Goal: Task Accomplishment & Management: Use online tool/utility

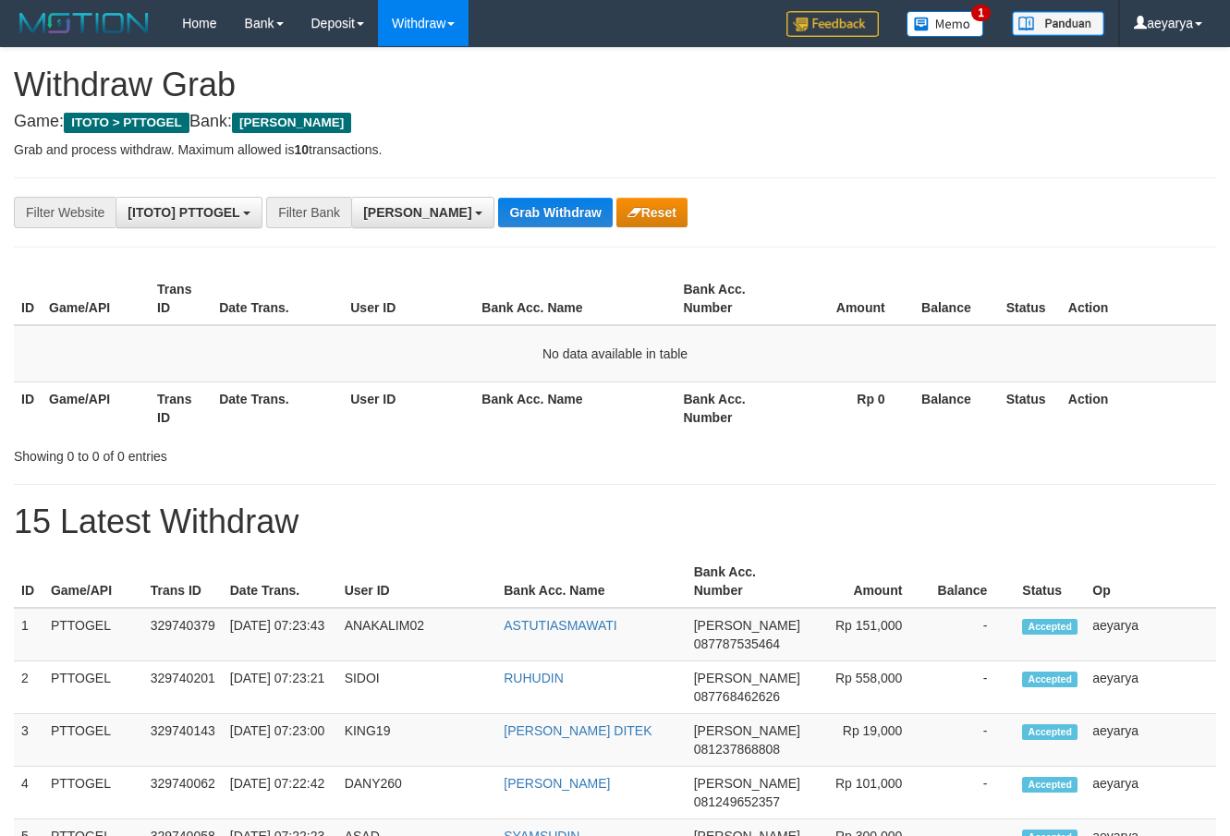
click at [379, 219] on span "[PERSON_NAME]" at bounding box center [417, 212] width 108 height 15
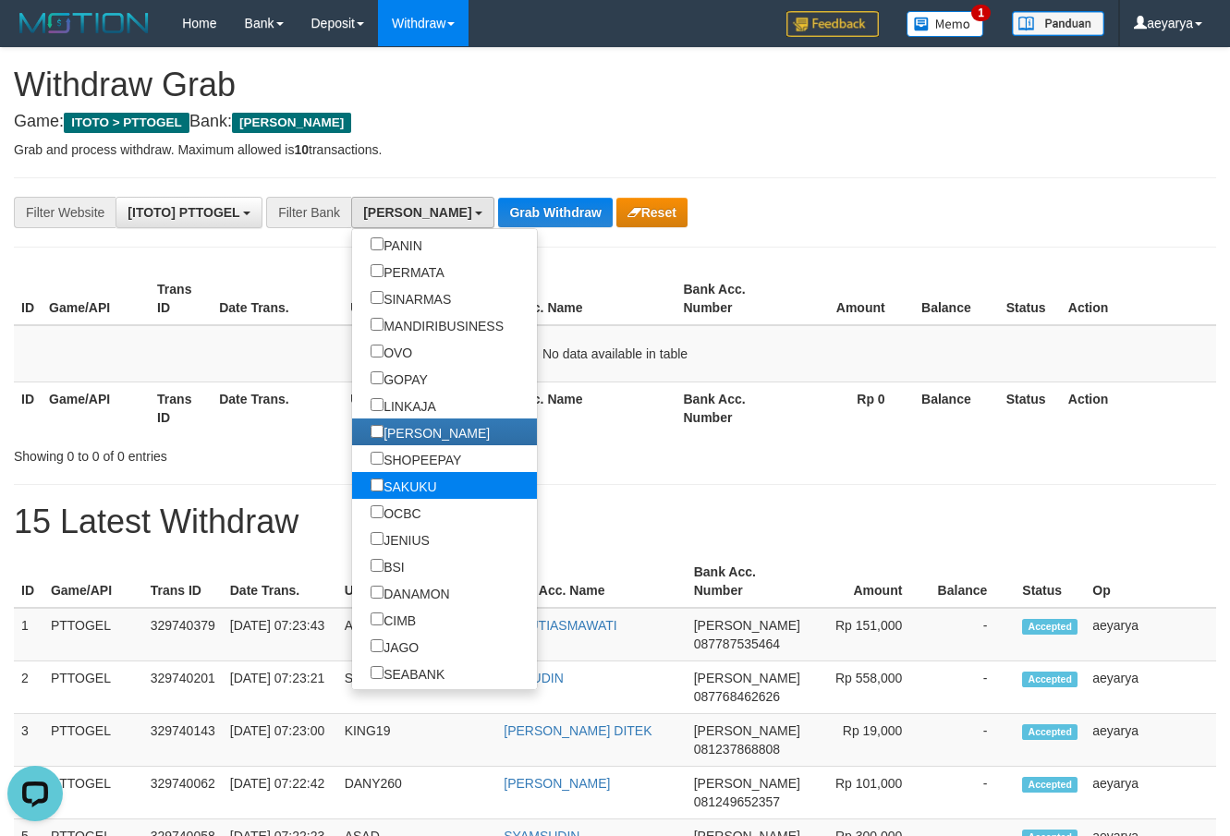
scroll to position [355, 0]
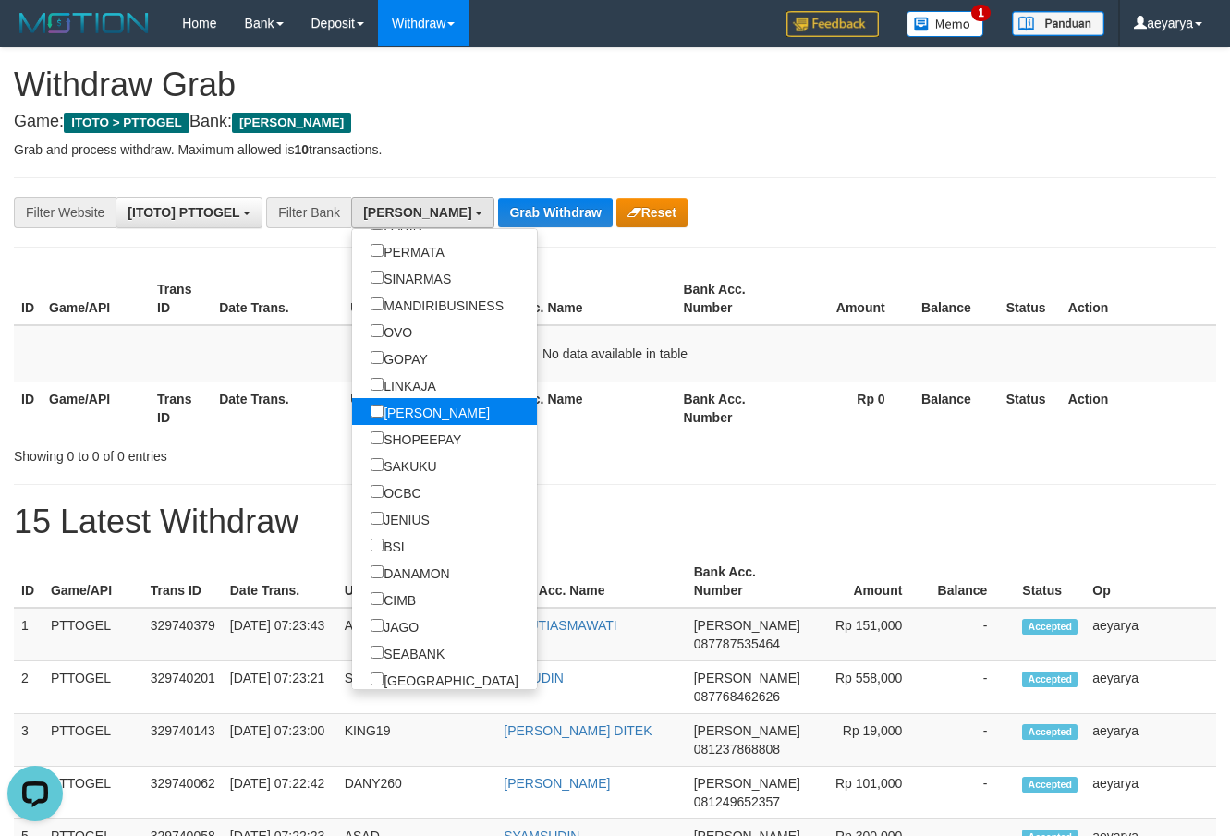
click at [352, 408] on label "[PERSON_NAME]" at bounding box center [430, 411] width 156 height 27
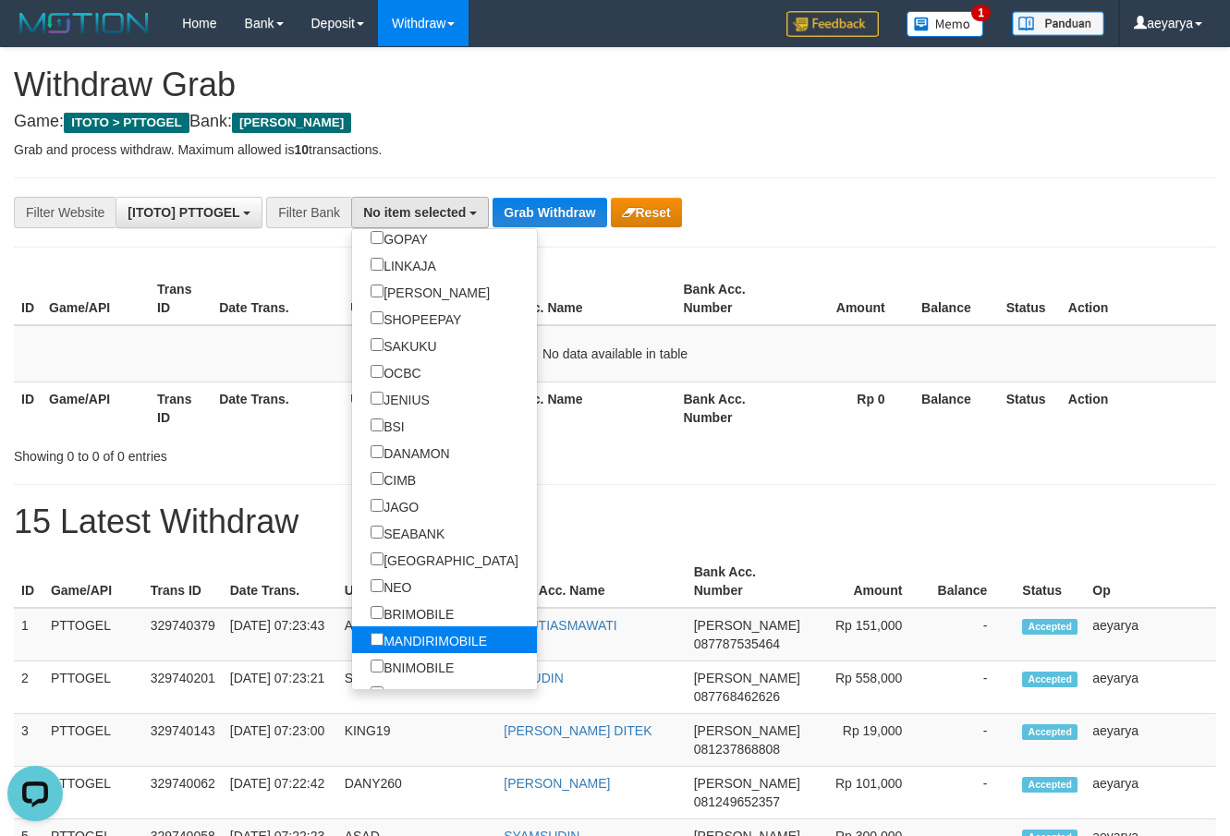
scroll to position [591, 0]
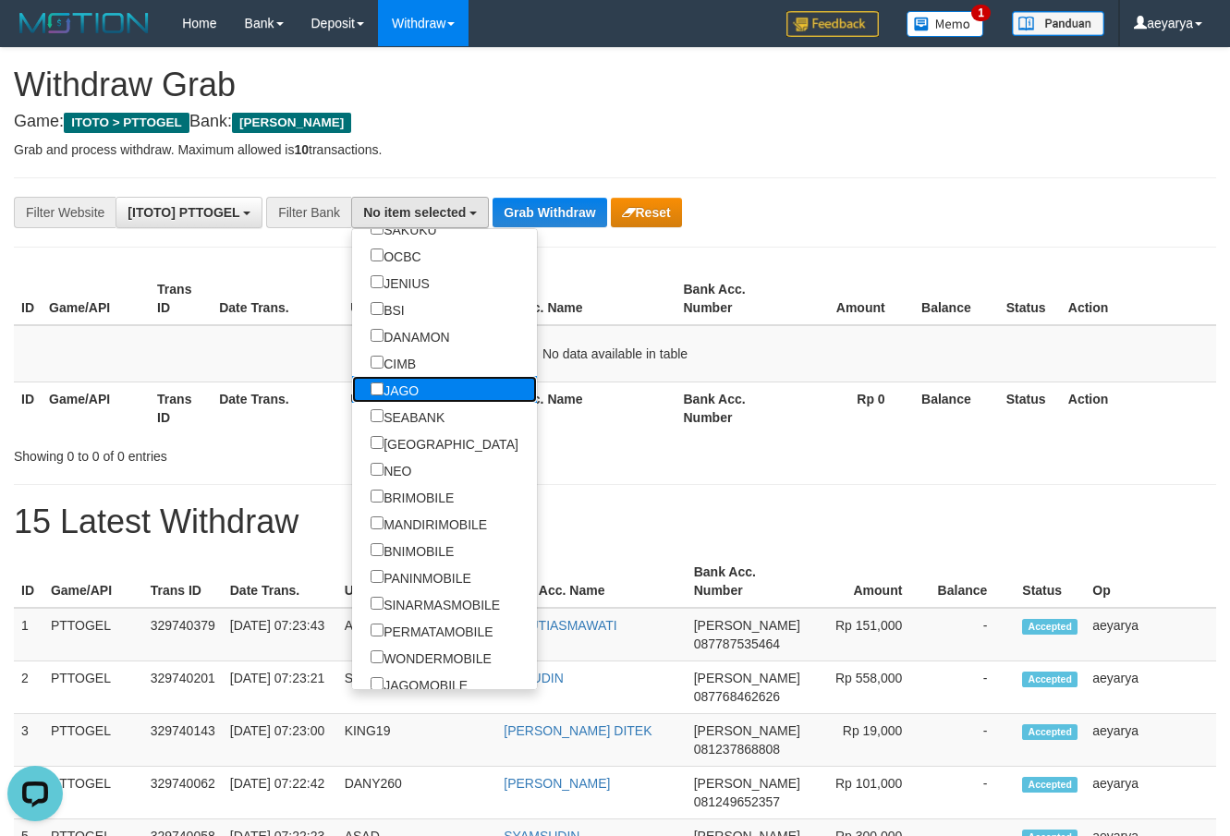
click at [352, 396] on label "JAGO" at bounding box center [394, 389] width 85 height 27
select select "****"
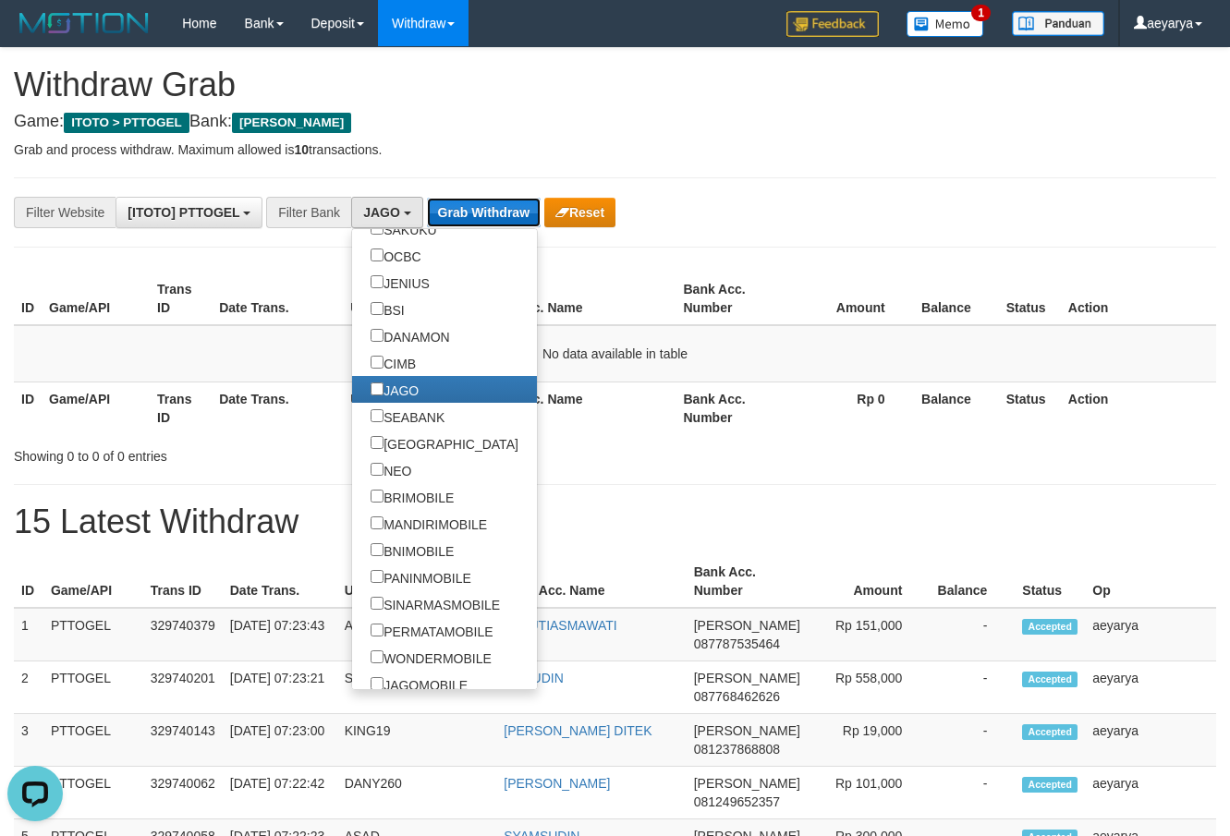
click at [481, 210] on button "Grab Withdraw" at bounding box center [484, 213] width 114 height 30
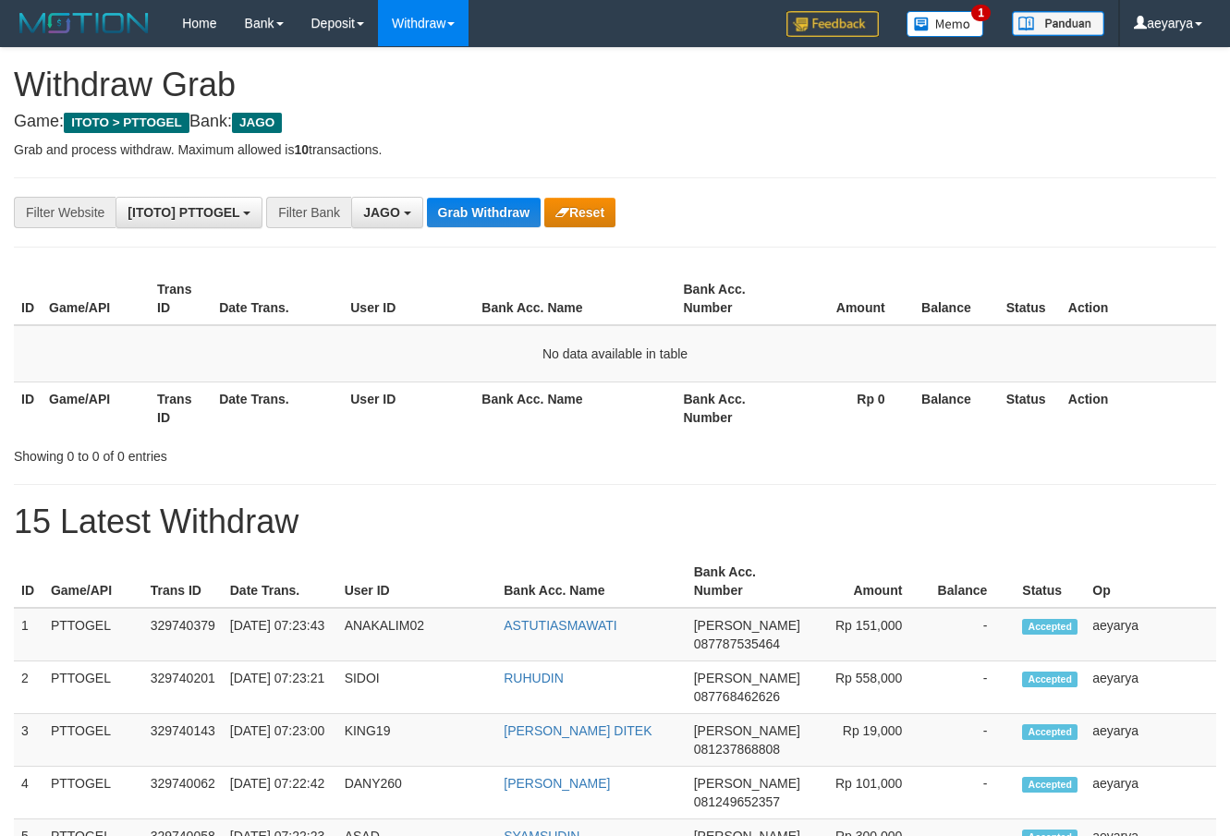
click at [474, 210] on button "Grab Withdraw" at bounding box center [484, 213] width 114 height 30
click at [358, 211] on button "JAGO" at bounding box center [387, 212] width 72 height 31
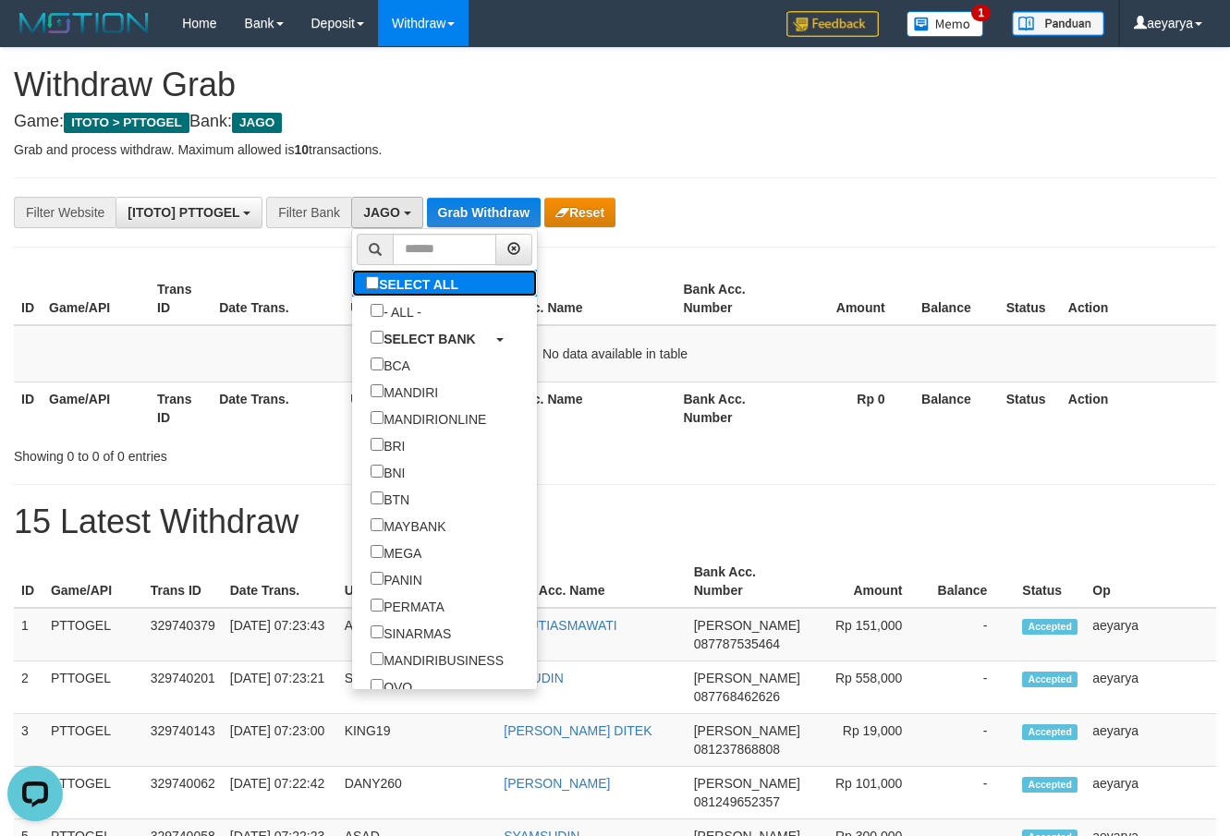
click at [352, 293] on label "SELECT ALL" at bounding box center [414, 283] width 125 height 27
select select "***"
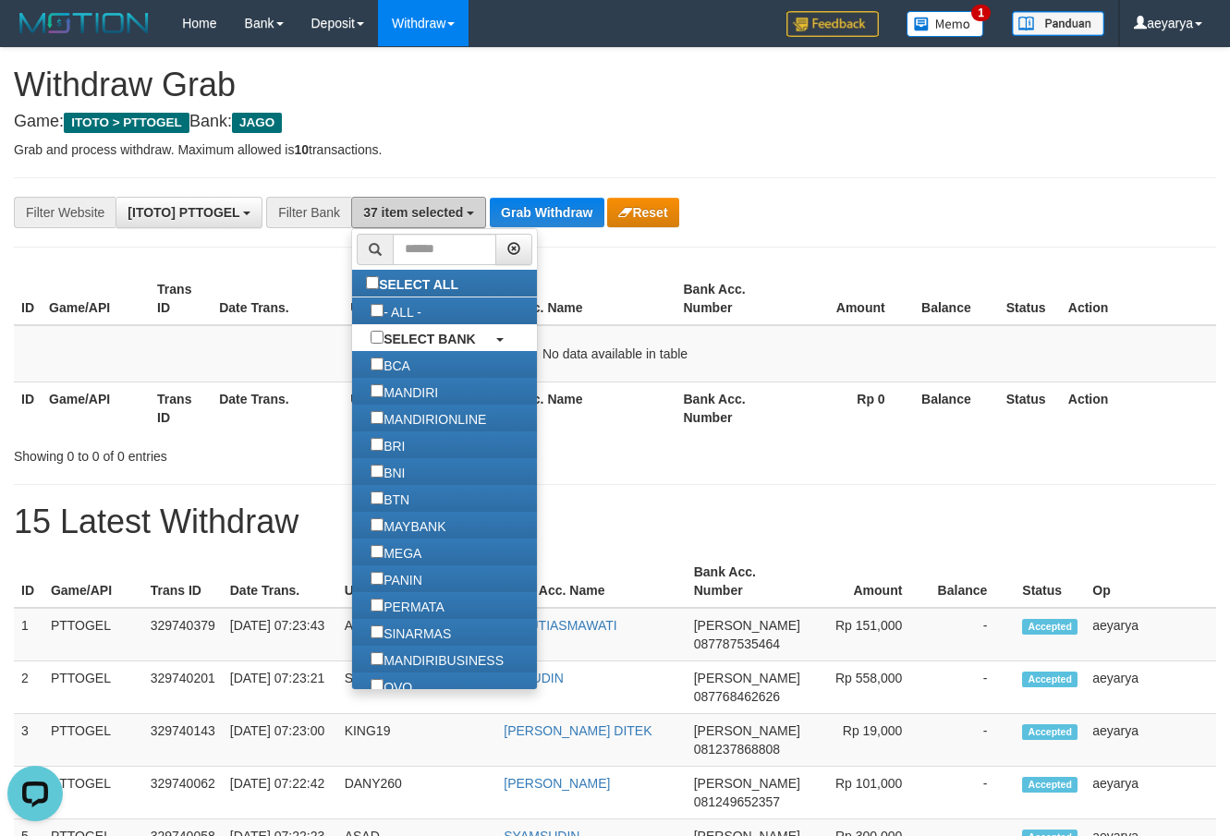
scroll to position [714, 0]
click at [542, 201] on button "Grab Withdraw" at bounding box center [547, 213] width 114 height 30
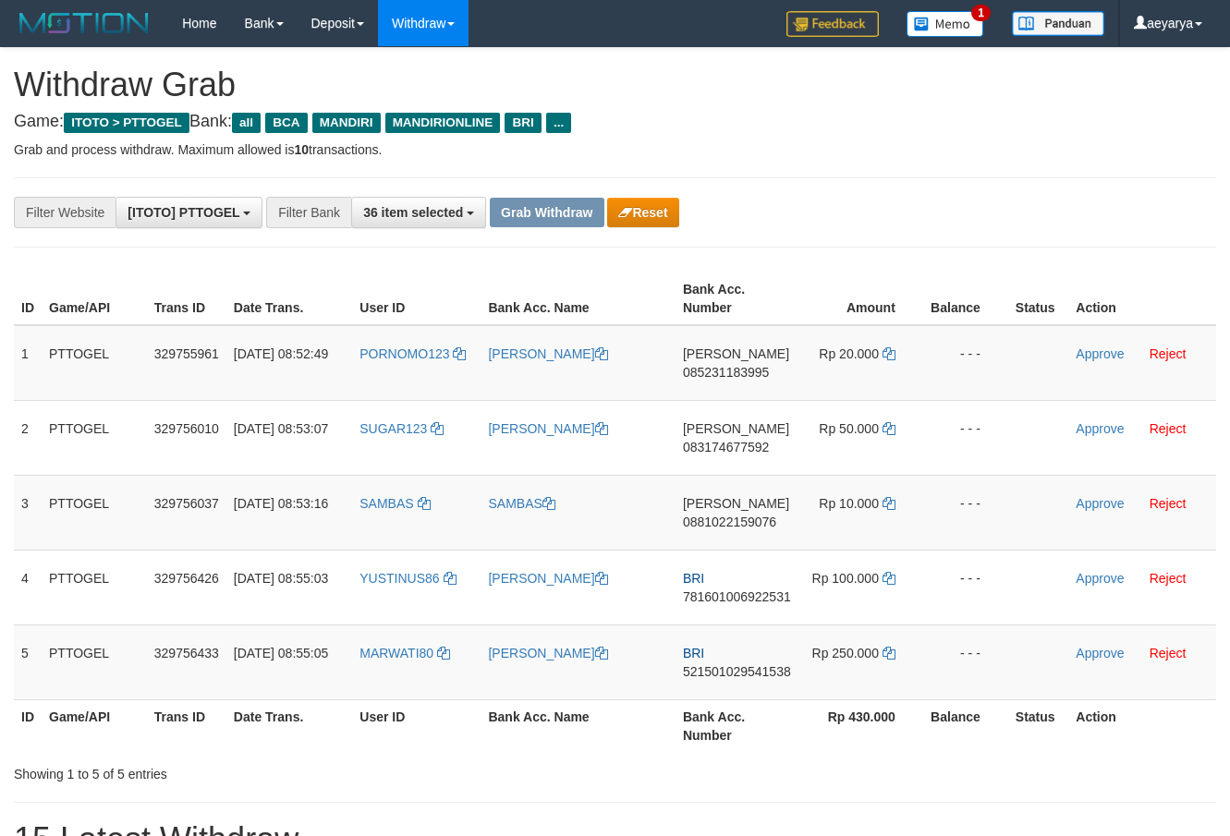
scroll to position [35, 0]
click at [655, 203] on button "Reset" at bounding box center [642, 213] width 71 height 30
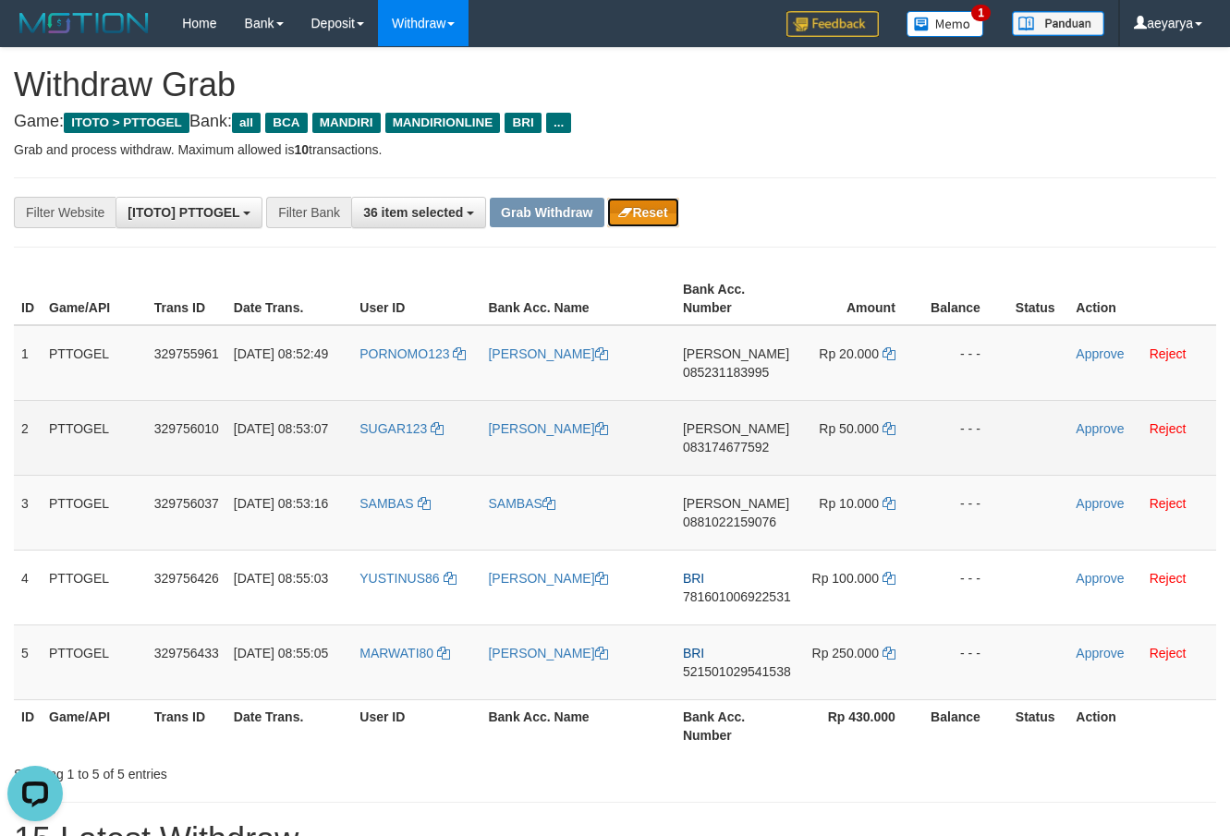
scroll to position [0, 0]
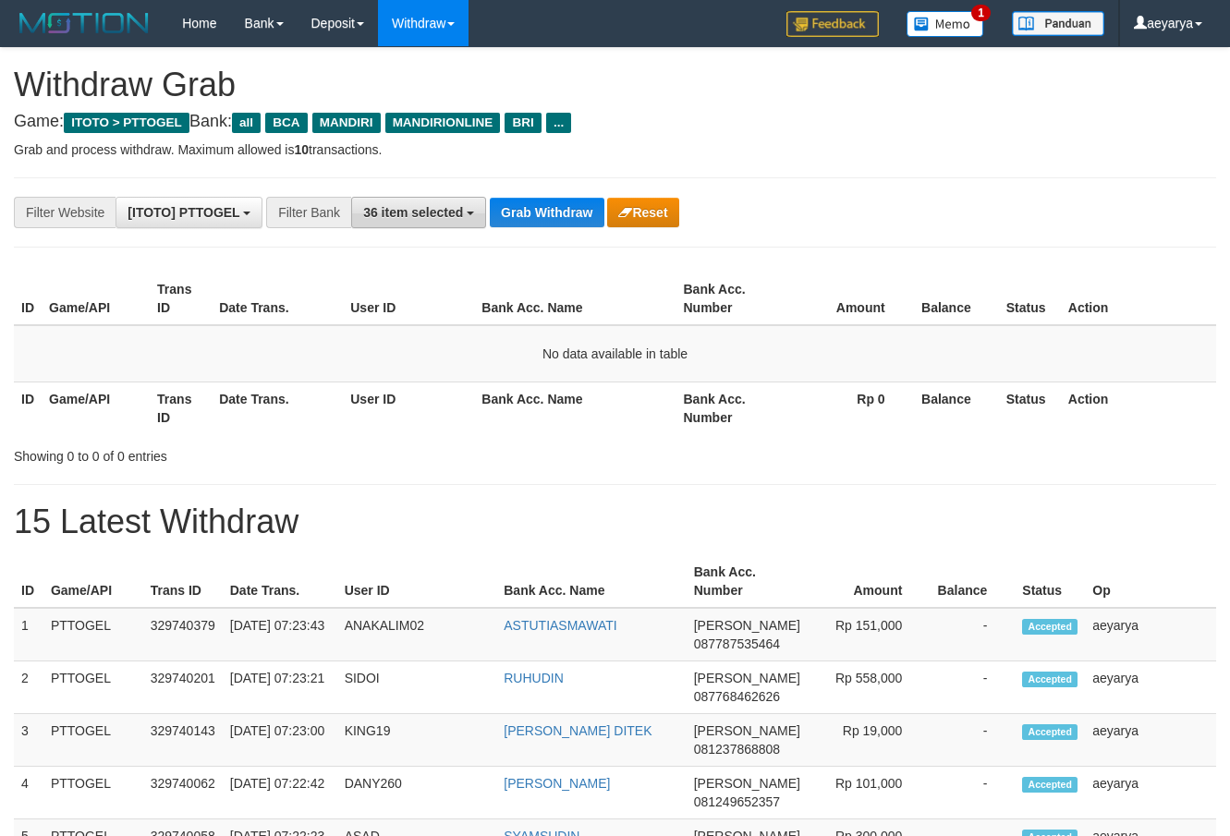
scroll to position [35, 0]
click at [548, 221] on button "Grab Withdraw" at bounding box center [547, 213] width 114 height 30
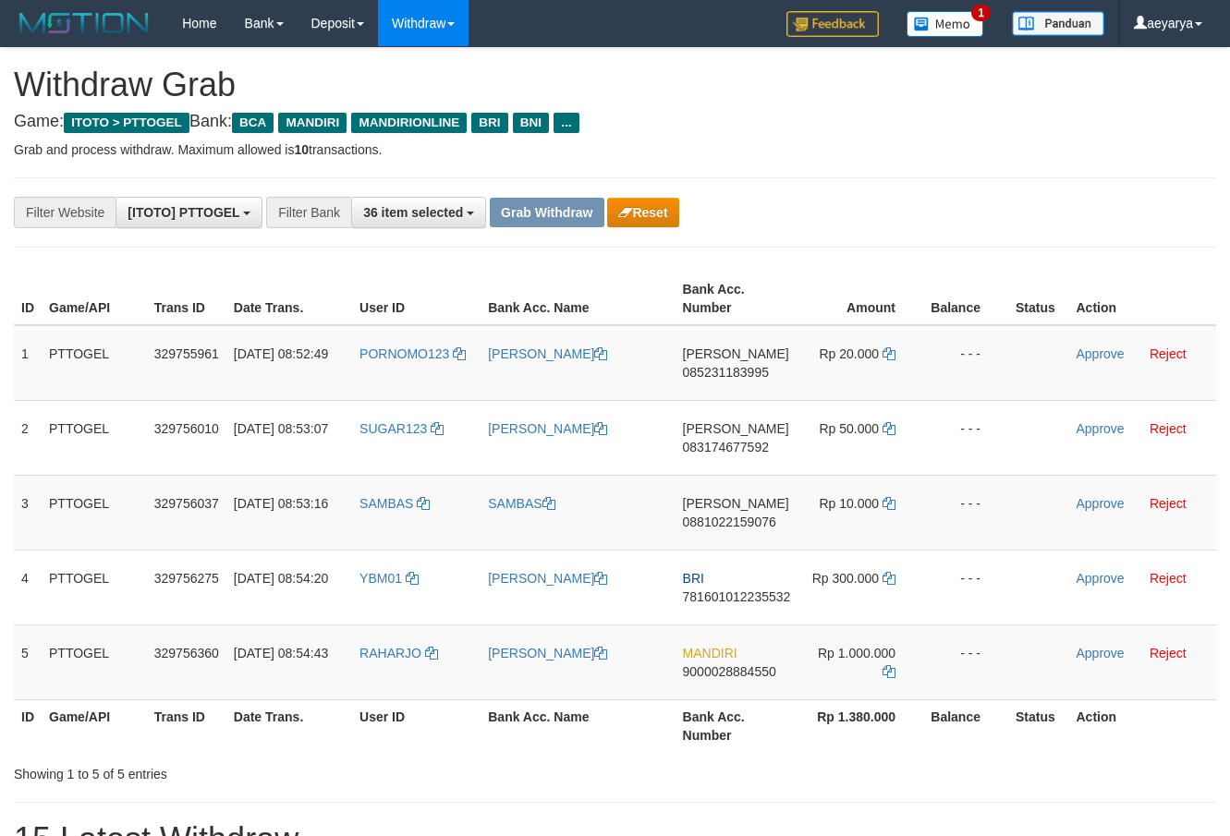
scroll to position [35, 0]
click at [640, 211] on button "Reset" at bounding box center [642, 213] width 71 height 30
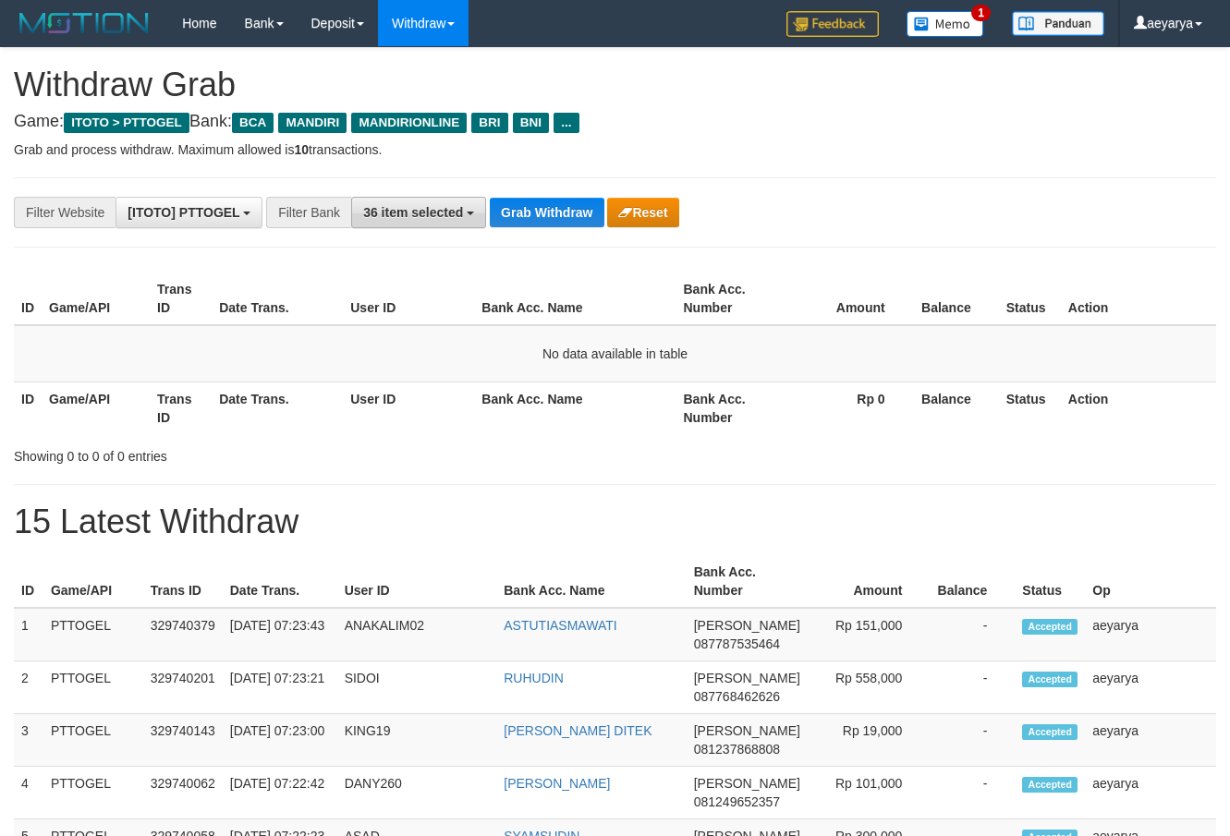
scroll to position [35, 0]
click at [423, 213] on span "36 item selected" at bounding box center [413, 212] width 100 height 15
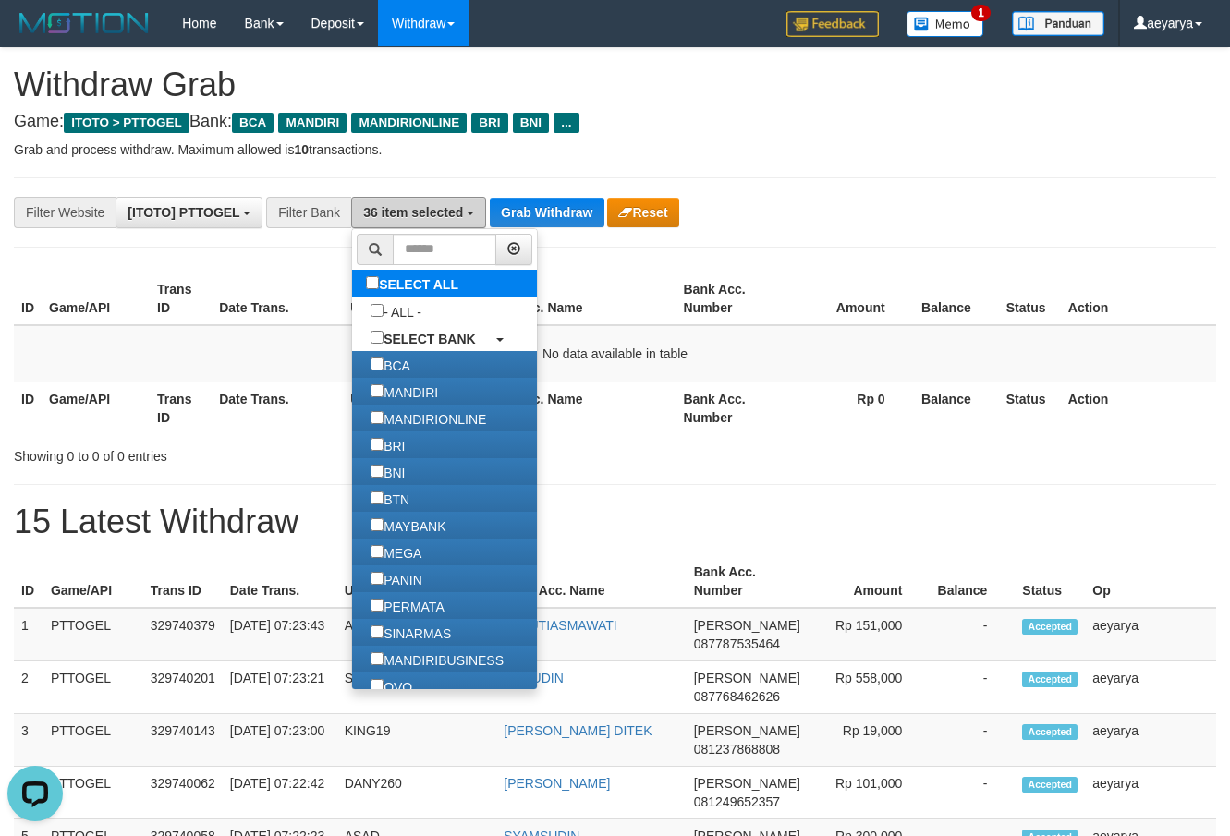
scroll to position [0, 0]
click at [352, 287] on label "SELECT ALL" at bounding box center [414, 283] width 125 height 27
select select "***"
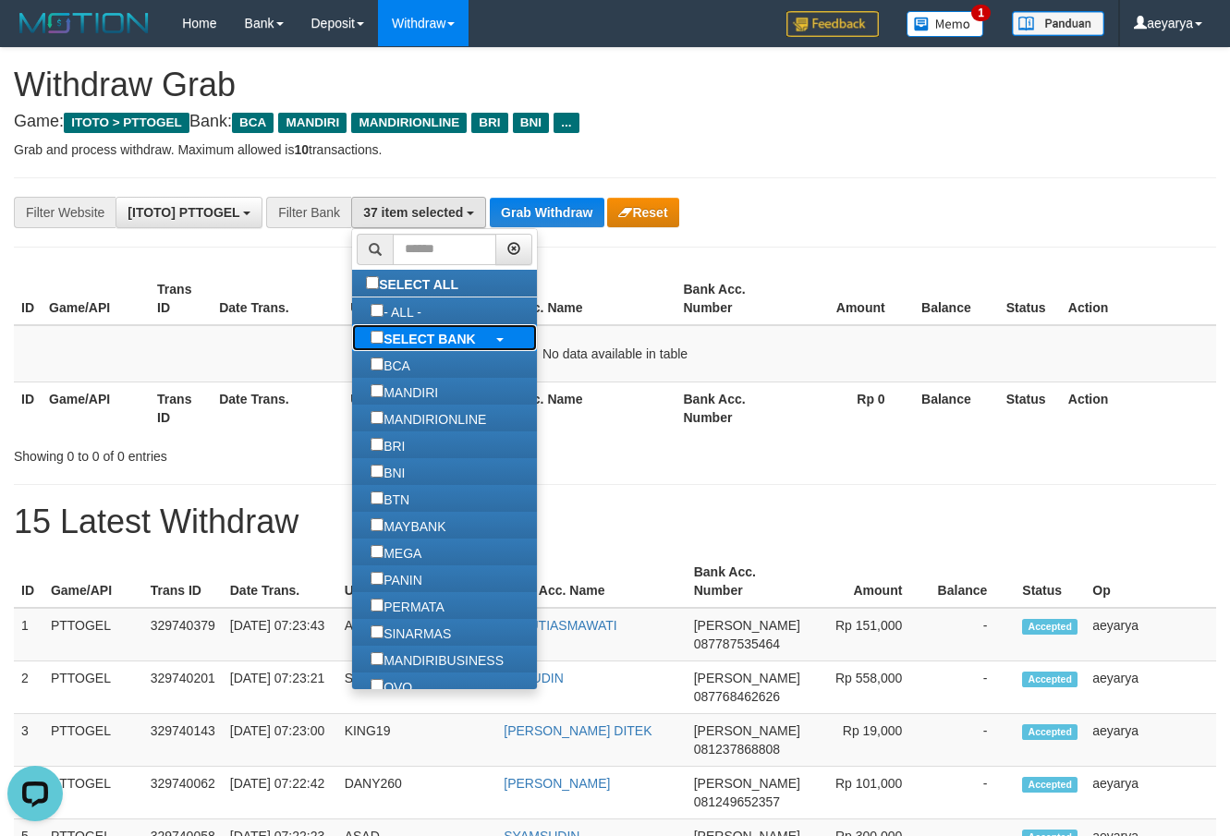
click at [384, 335] on b "SELECT BANK" at bounding box center [430, 339] width 92 height 15
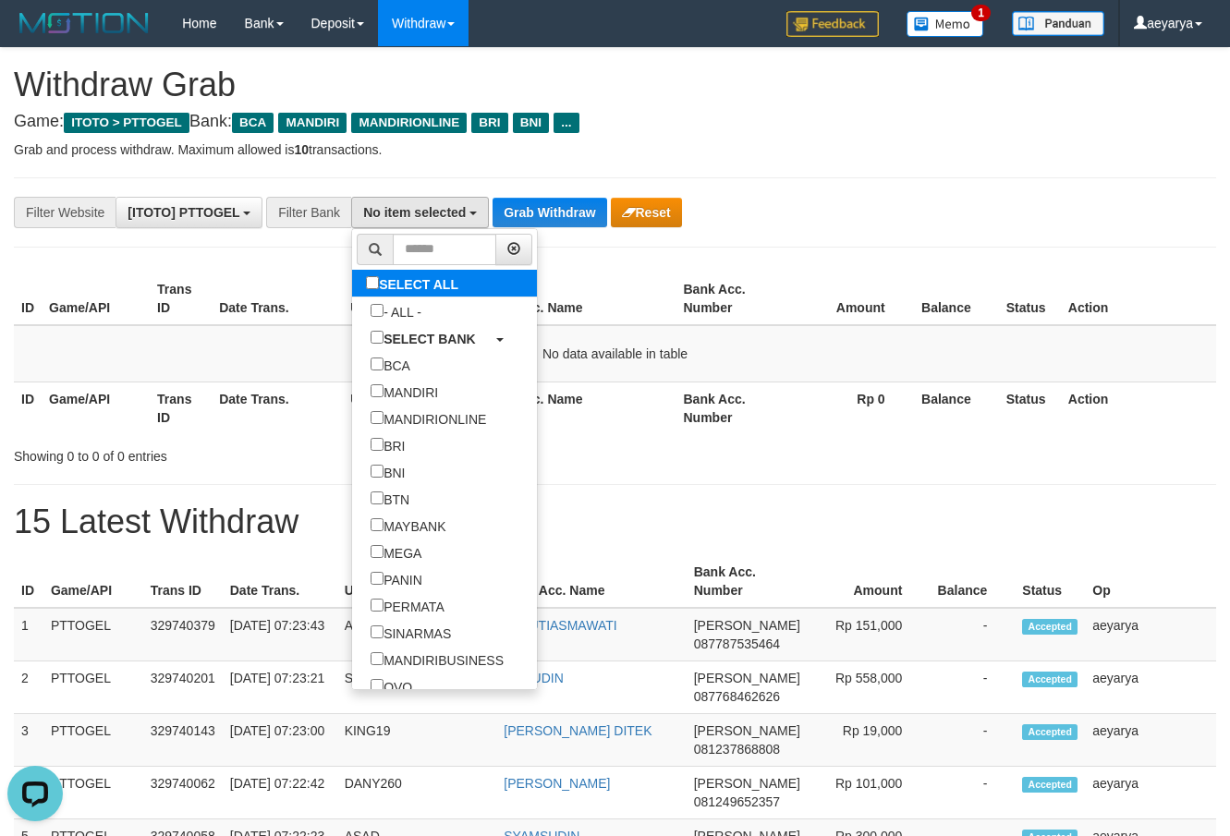
select select "***"
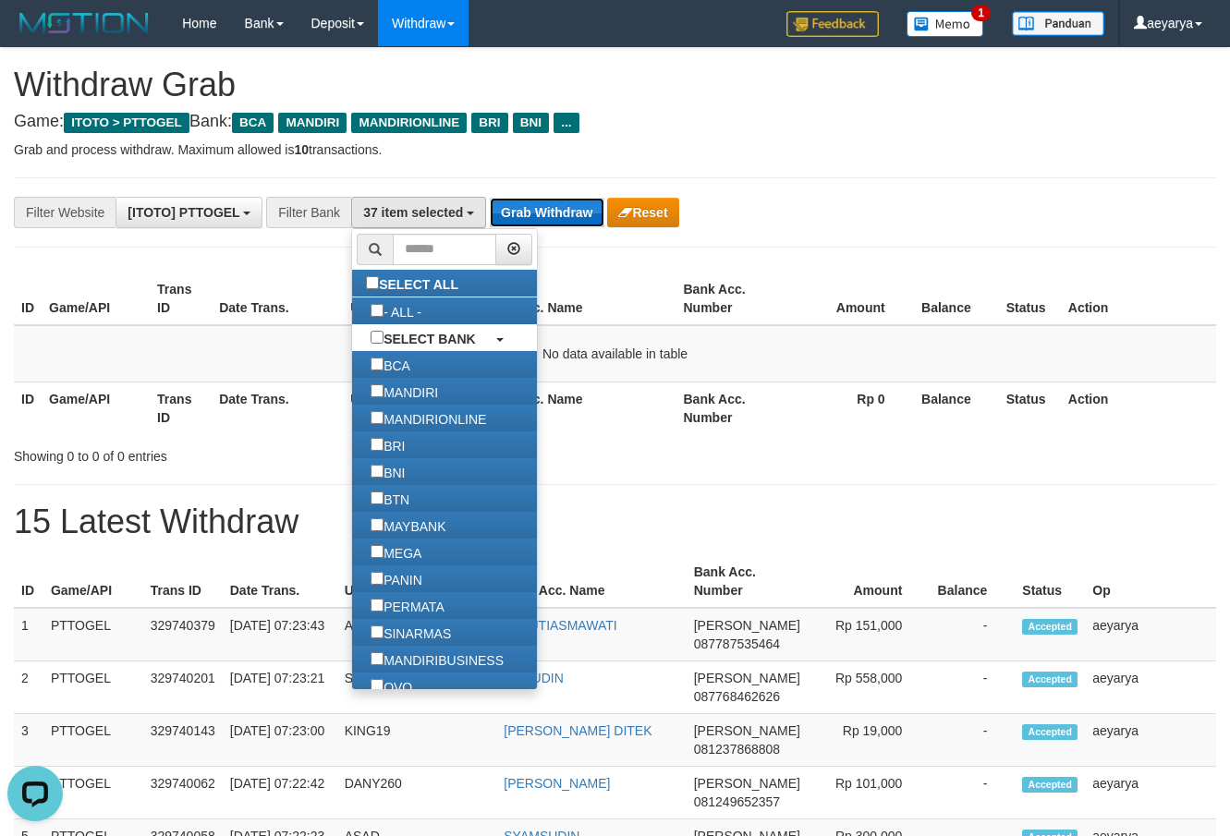
click at [560, 214] on button "Grab Withdraw" at bounding box center [547, 213] width 114 height 30
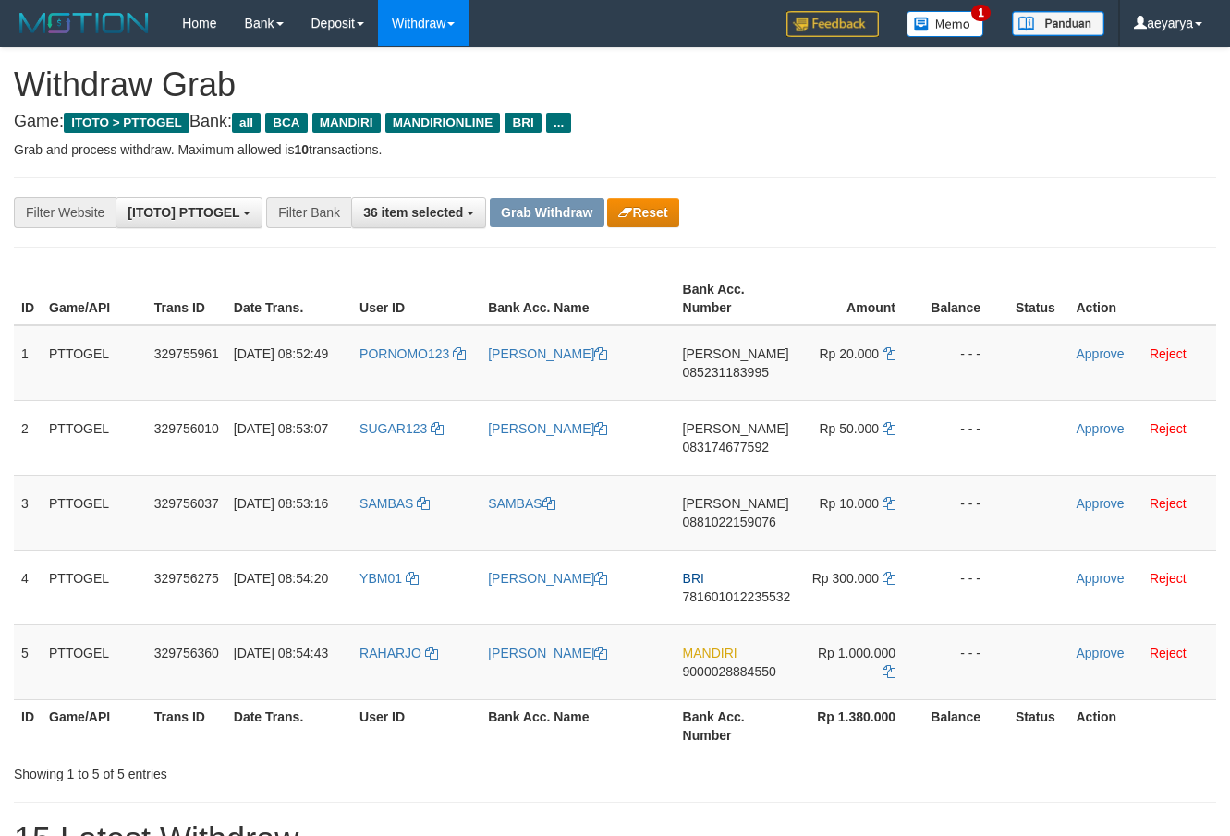
scroll to position [35, 0]
click at [624, 203] on button "Reset" at bounding box center [642, 213] width 71 height 30
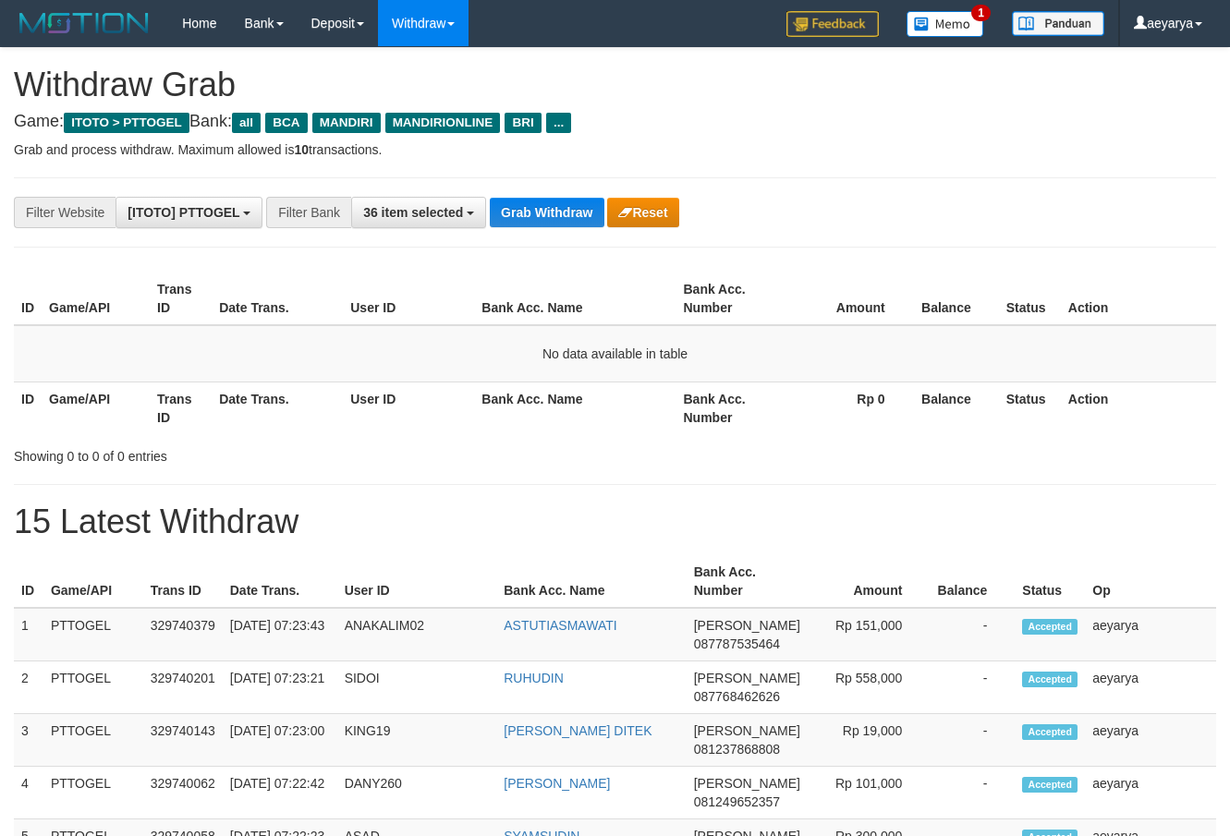
click at [422, 205] on span "36 item selected" at bounding box center [413, 212] width 100 height 15
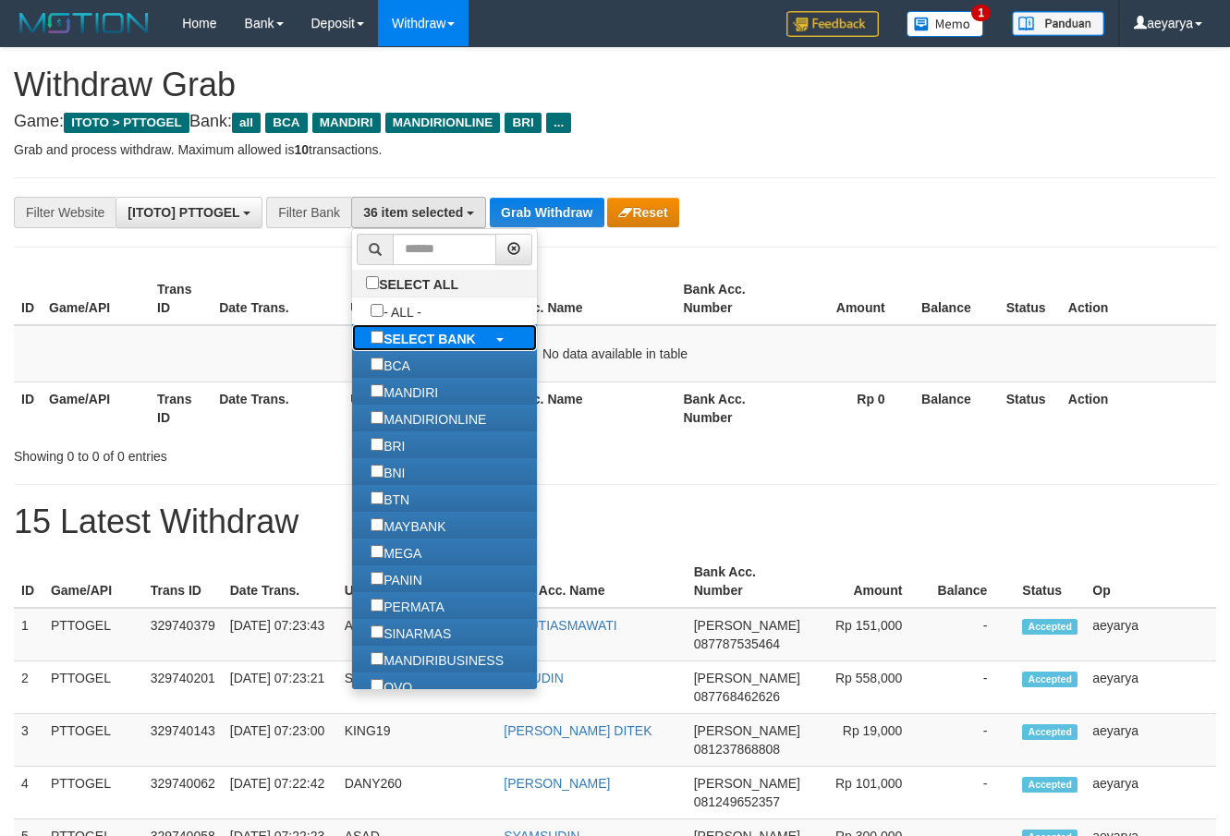
click at [384, 345] on b "SELECT BANK" at bounding box center [430, 339] width 92 height 15
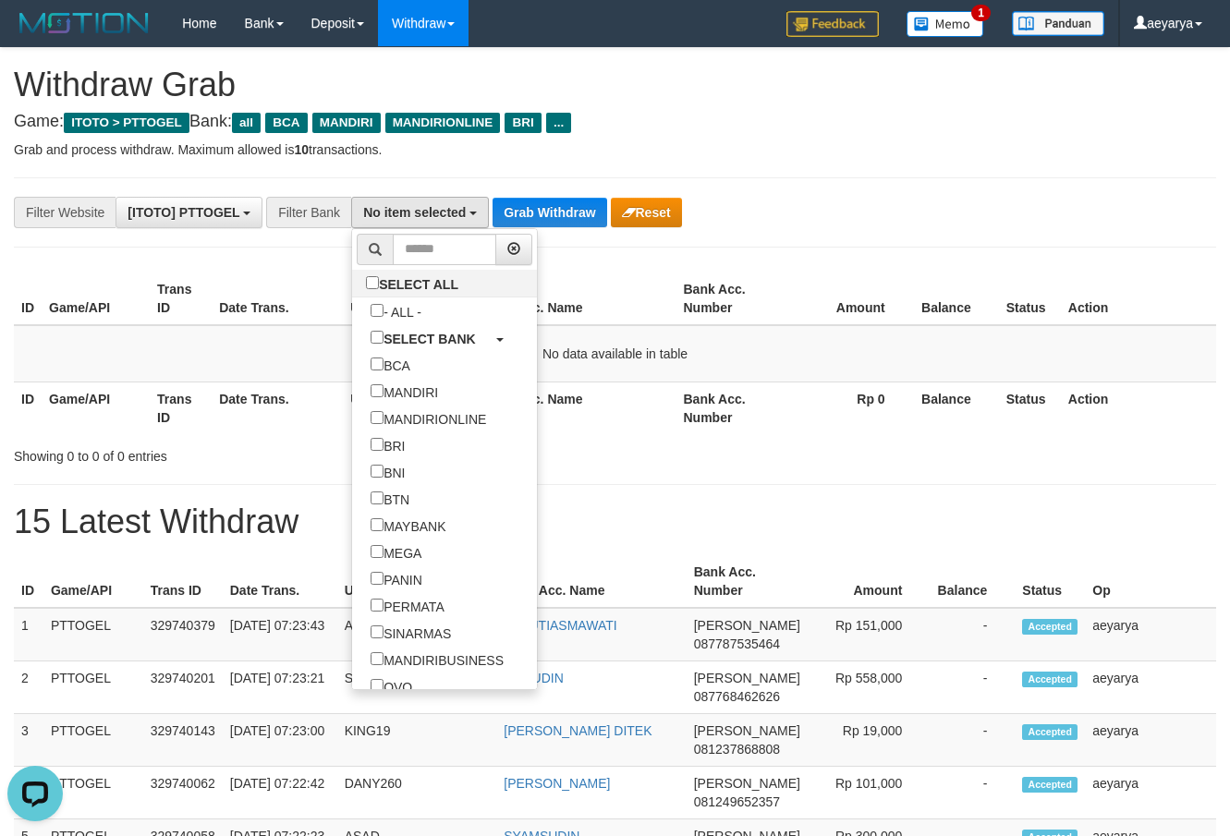
scroll to position [0, 0]
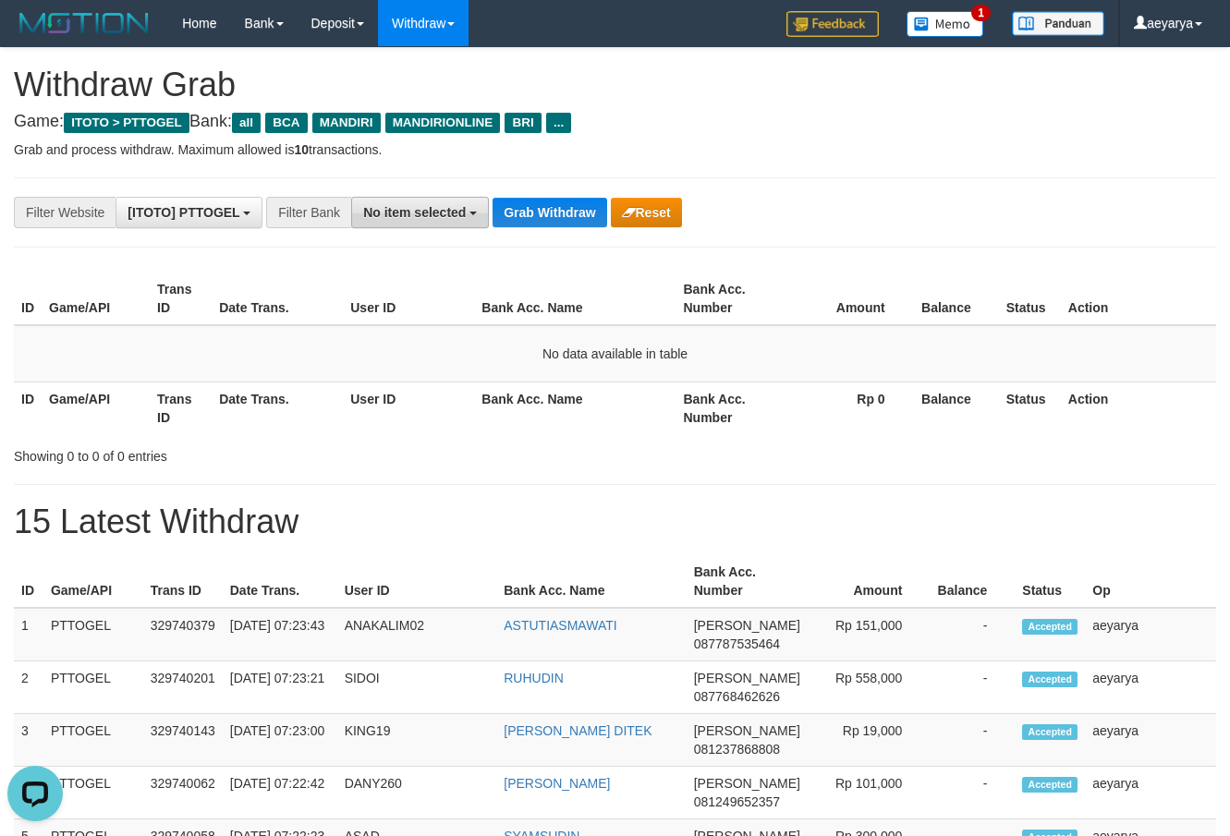
click at [393, 218] on span "No item selected" at bounding box center [414, 212] width 103 height 15
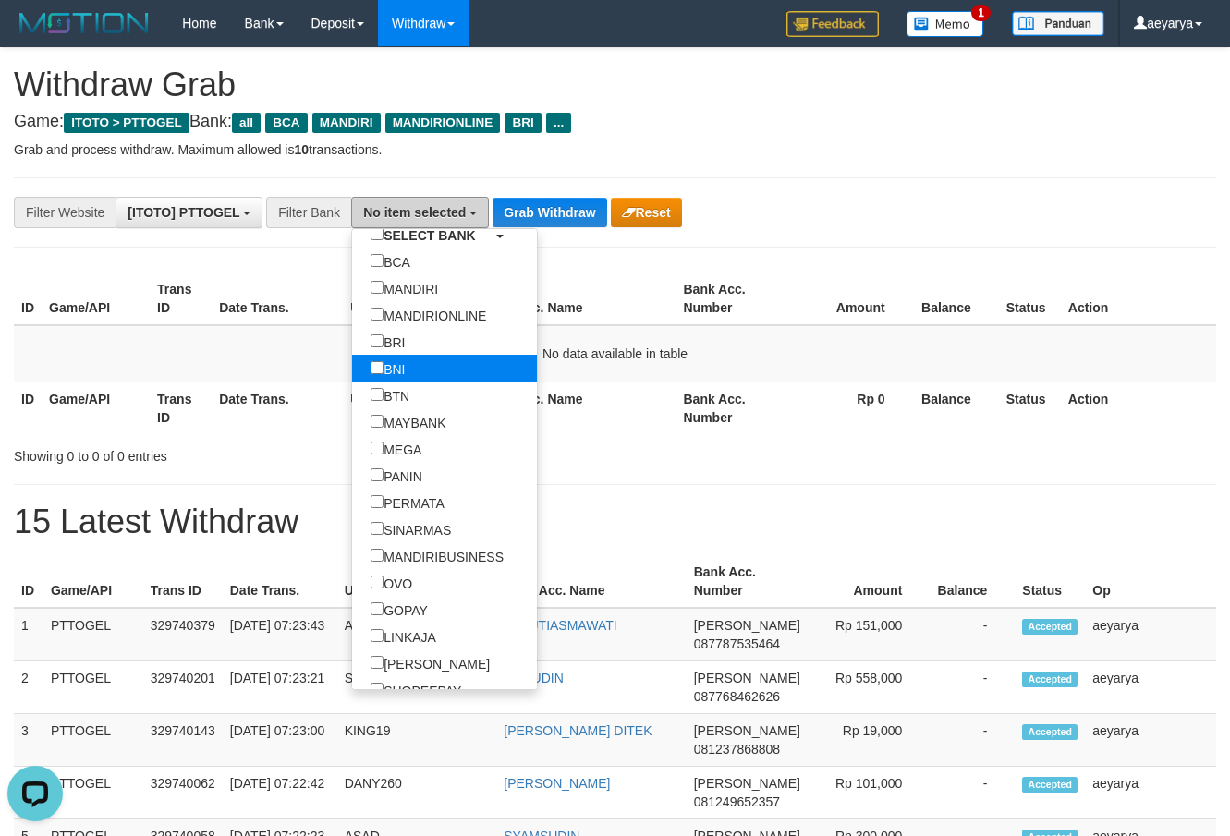
scroll to position [237, 0]
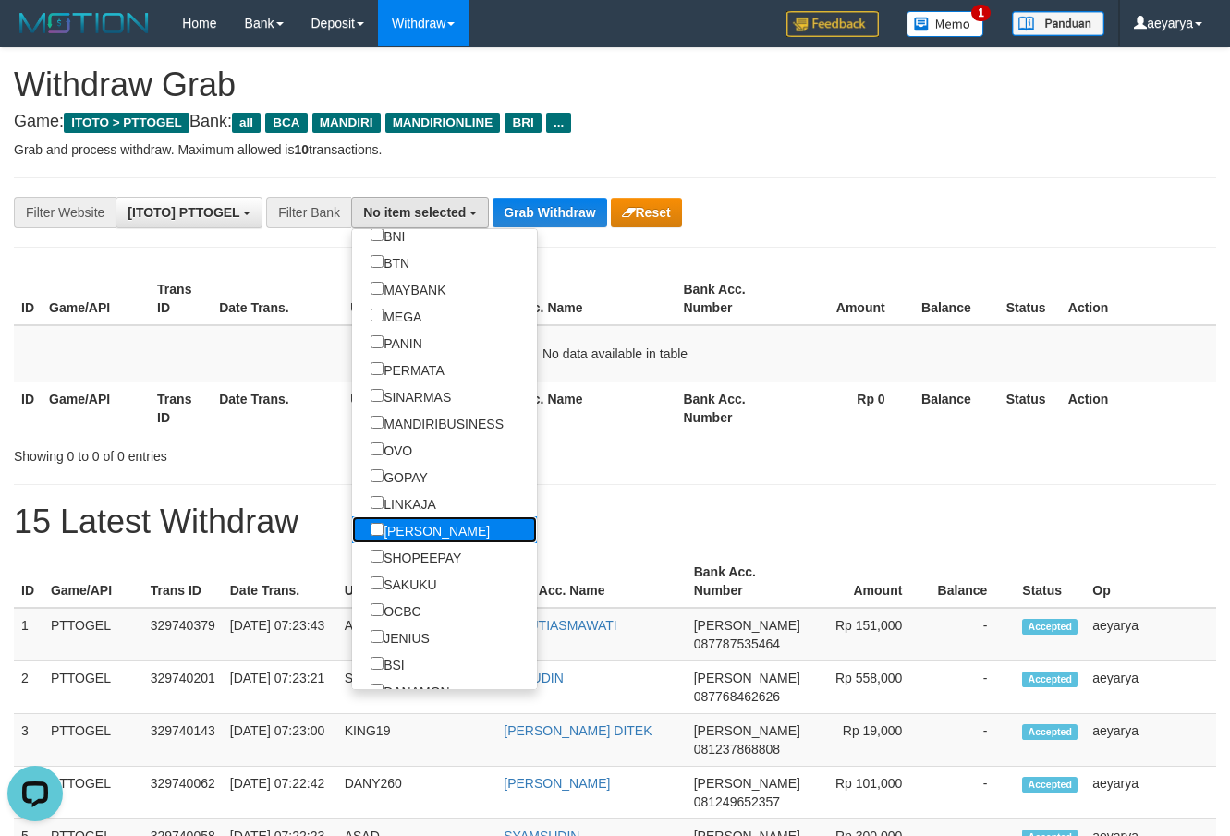
click at [352, 535] on label "[PERSON_NAME]" at bounding box center [430, 530] width 156 height 27
select select "****"
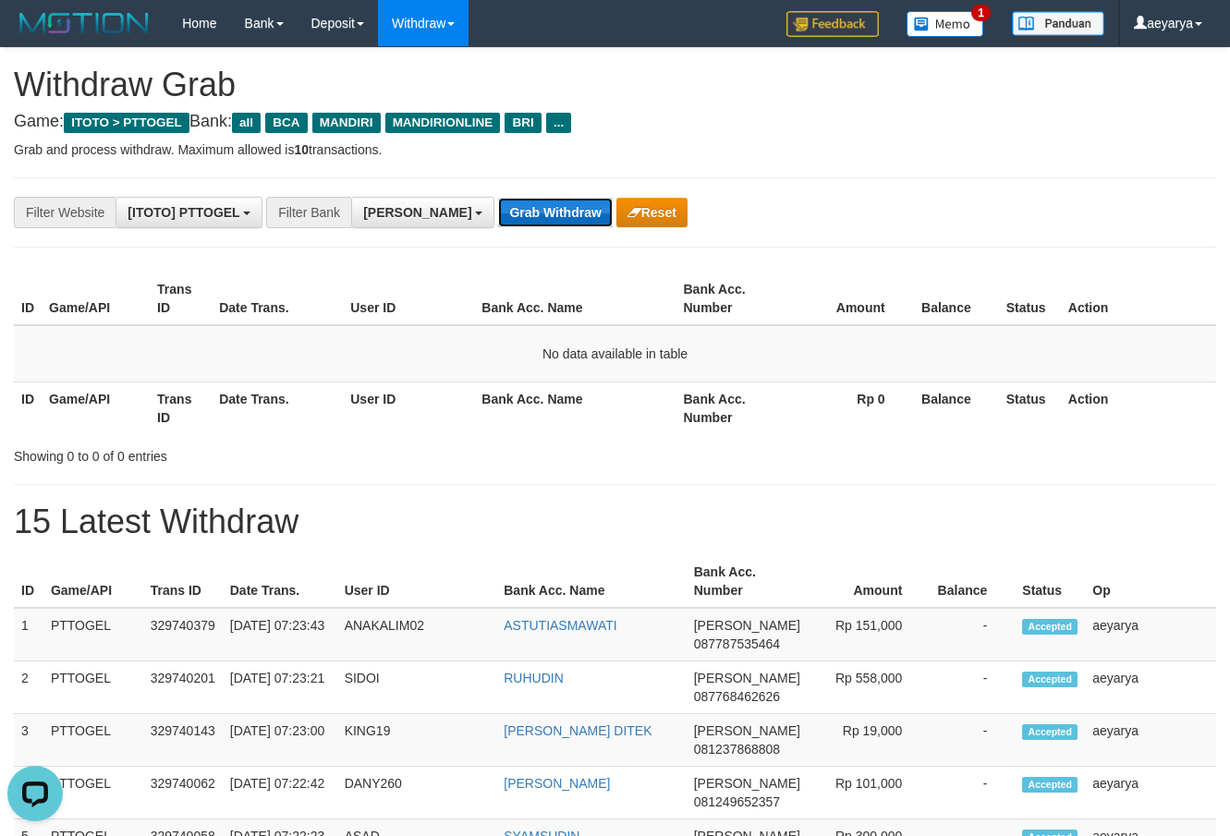
click at [498, 213] on button "Grab Withdraw" at bounding box center [555, 213] width 114 height 30
click at [498, 214] on button "Grab Withdraw" at bounding box center [555, 213] width 114 height 30
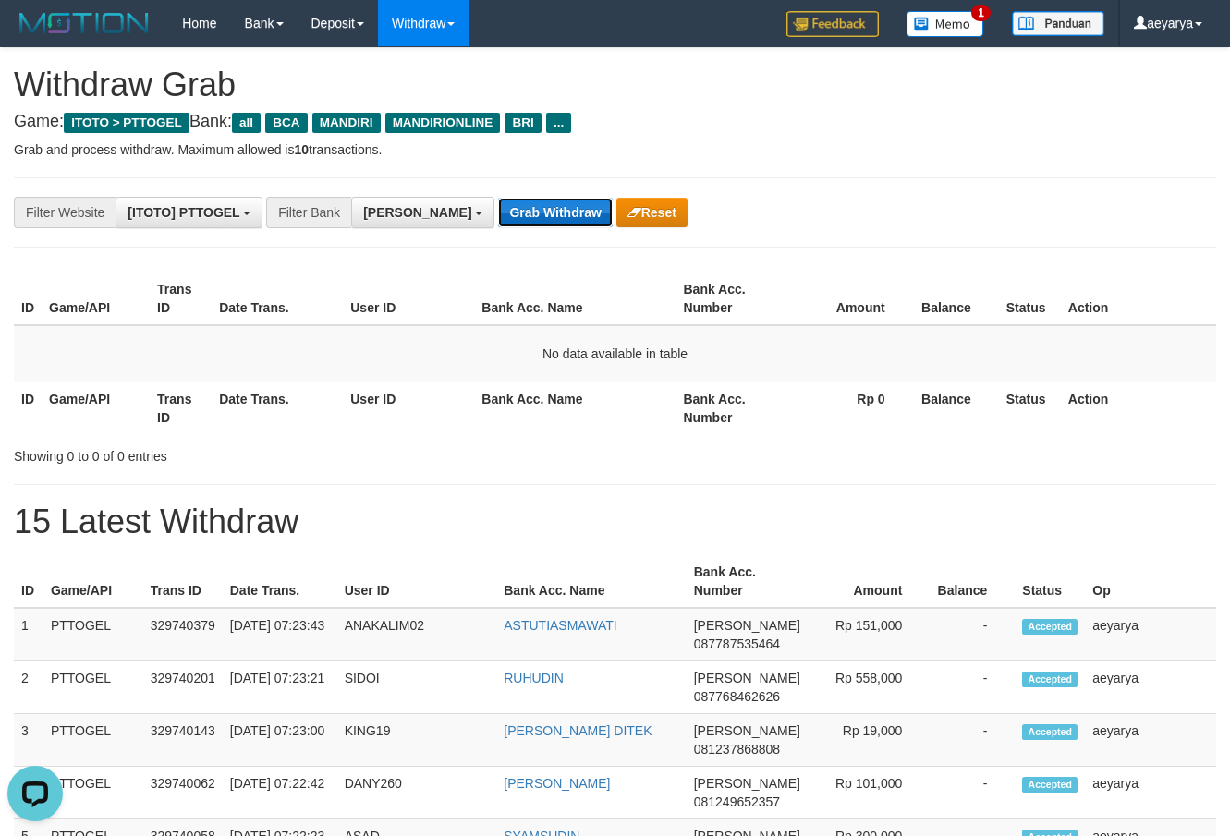
click at [498, 213] on button "Grab Withdraw" at bounding box center [555, 213] width 114 height 30
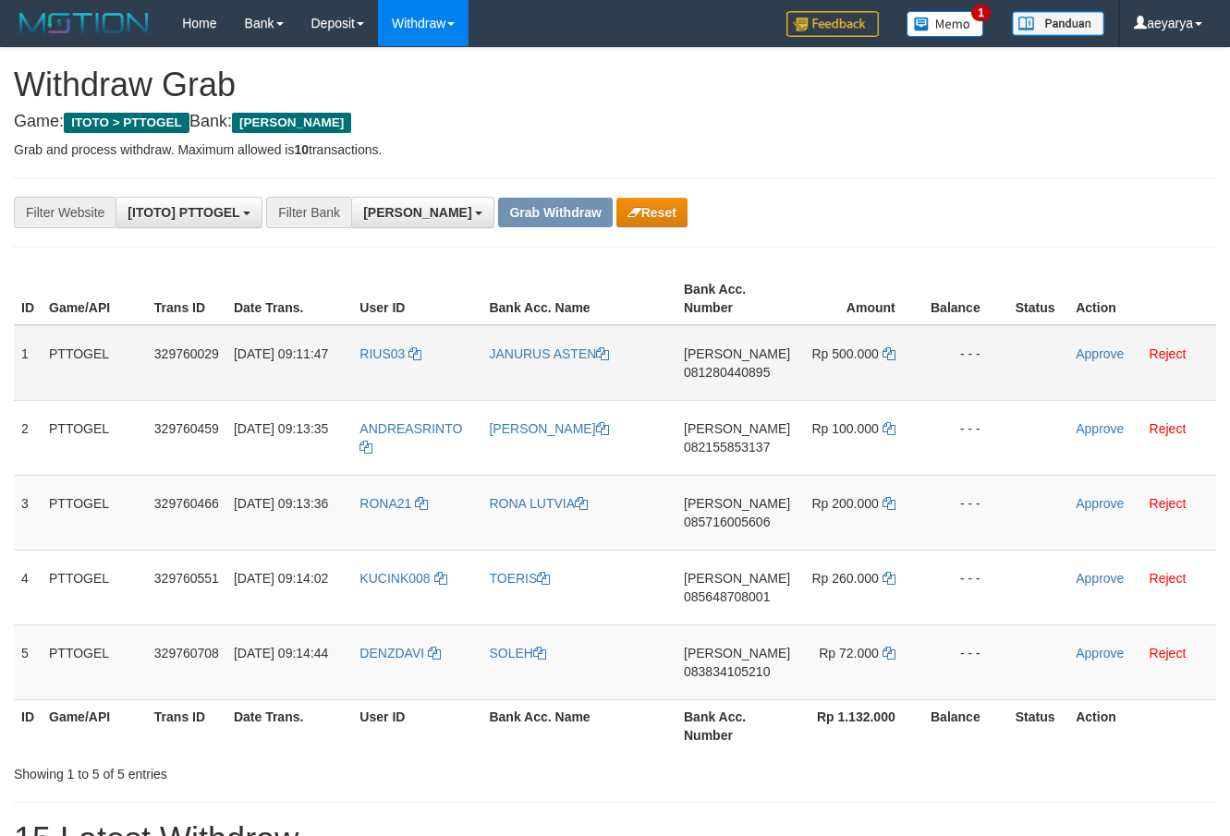
scroll to position [326, 0]
drag, startPoint x: 1072, startPoint y: 701, endPoint x: 829, endPoint y: 636, distance: 251.5
click at [829, 636] on tbody "1 PTTOGEL 329760029 [DATE] 09:11:47 RIUS03 JANURUS [PERSON_NAME] 081280440895 R…" at bounding box center [615, 512] width 1202 height 375
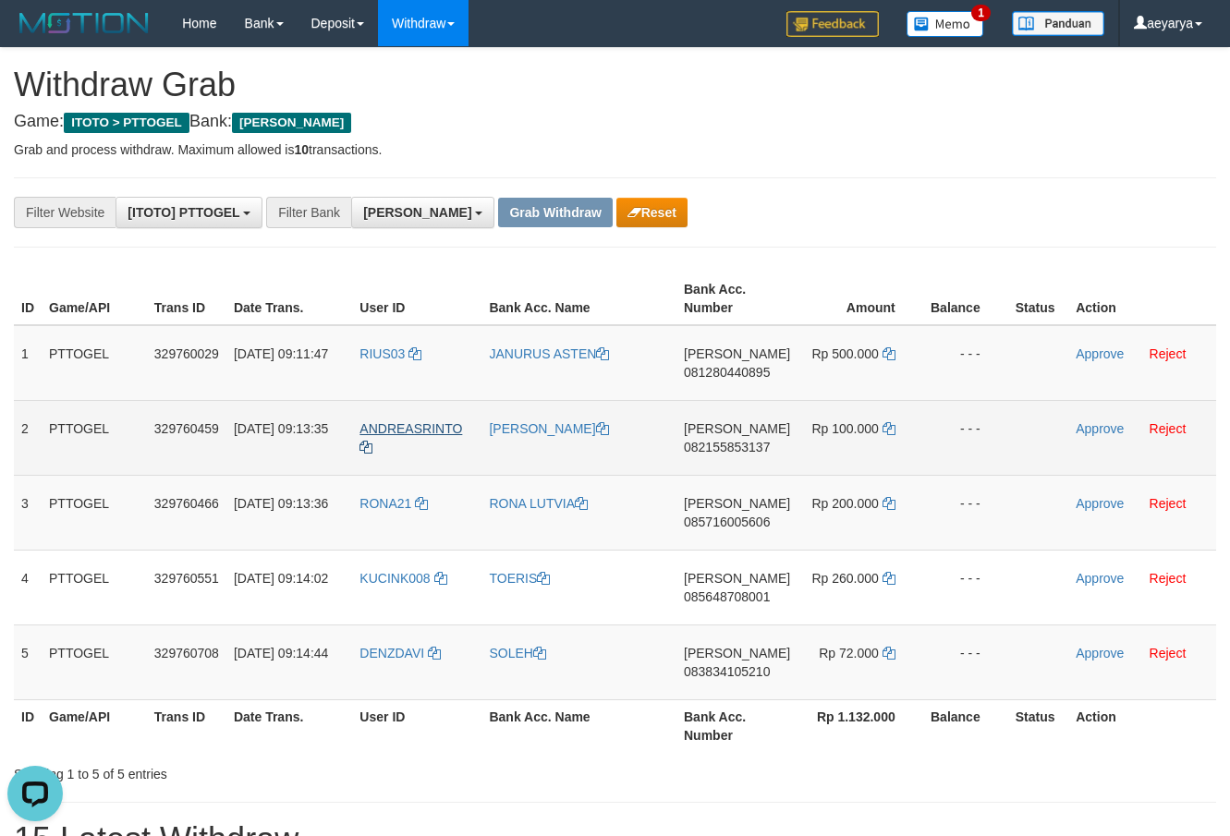
scroll to position [0, 0]
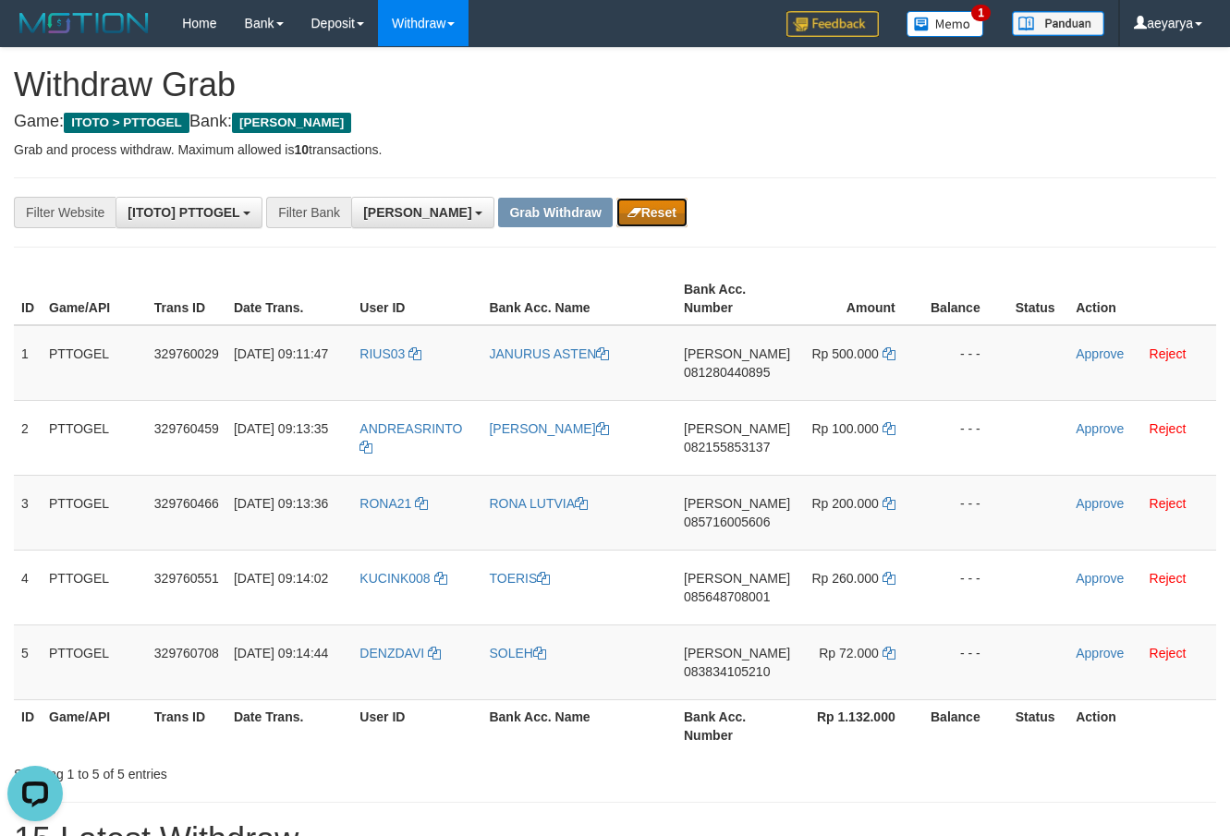
click at [616, 217] on button "Reset" at bounding box center [651, 213] width 71 height 30
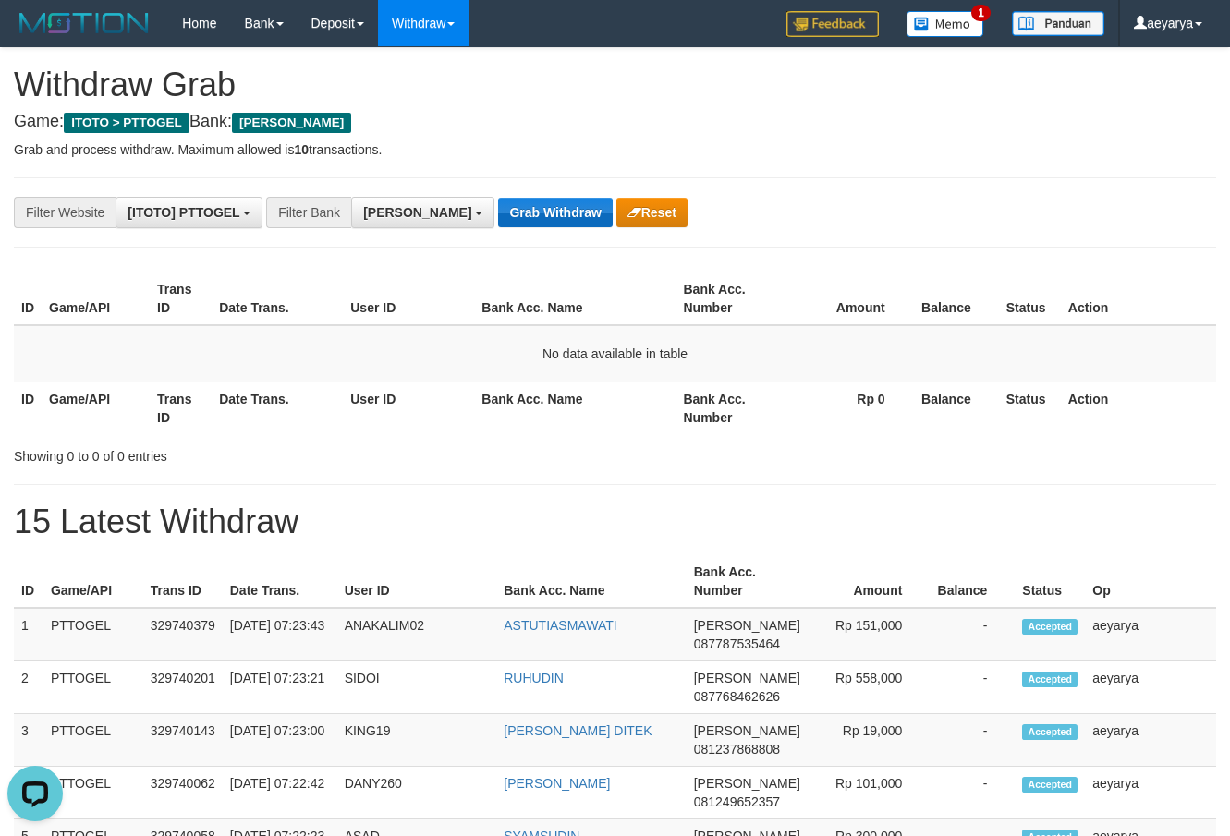
drag, startPoint x: 486, startPoint y: 190, endPoint x: 485, endPoint y: 203, distance: 13.0
click at [498, 203] on button "Grab Withdraw" at bounding box center [555, 213] width 114 height 30
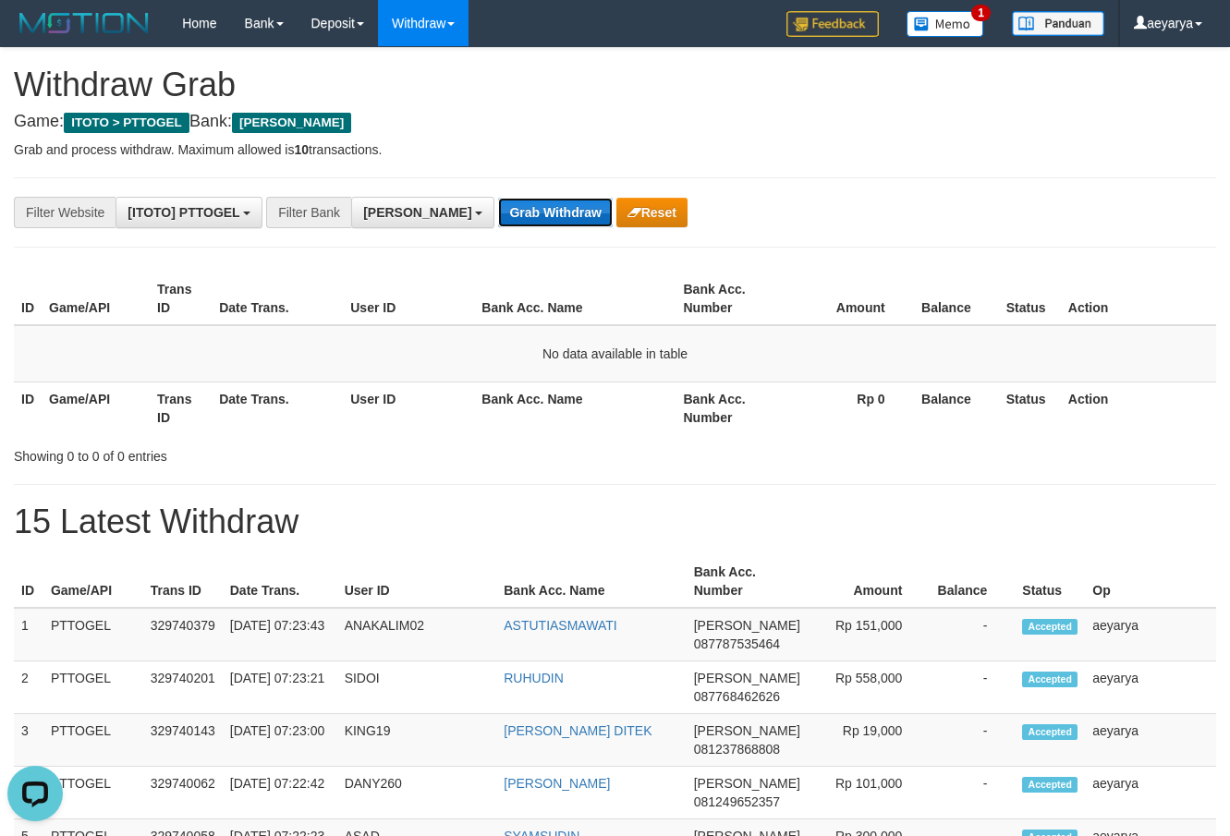
click at [498, 204] on button "Grab Withdraw" at bounding box center [555, 213] width 114 height 30
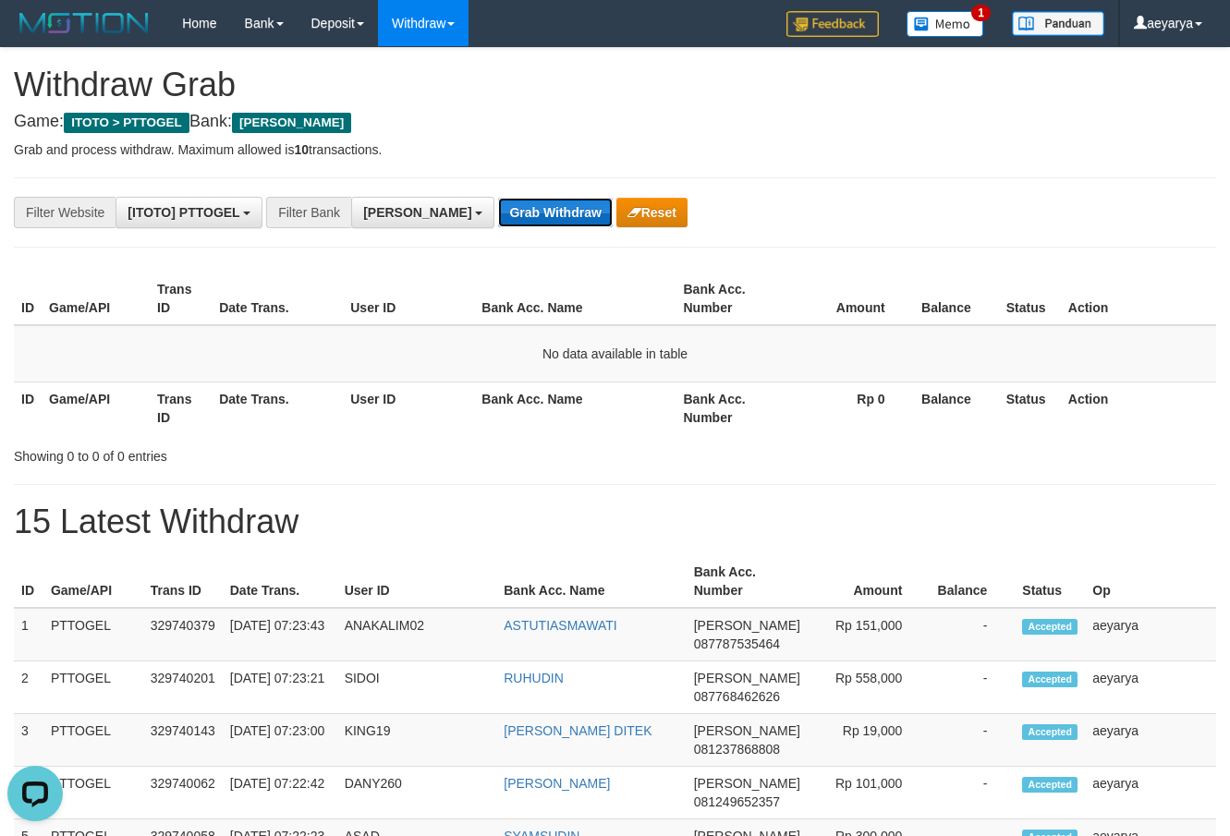
click at [498, 205] on button "Grab Withdraw" at bounding box center [555, 213] width 114 height 30
click at [498, 206] on button "Grab Withdraw" at bounding box center [555, 213] width 114 height 30
click at [627, 216] on icon "button" at bounding box center [634, 212] width 14 height 13
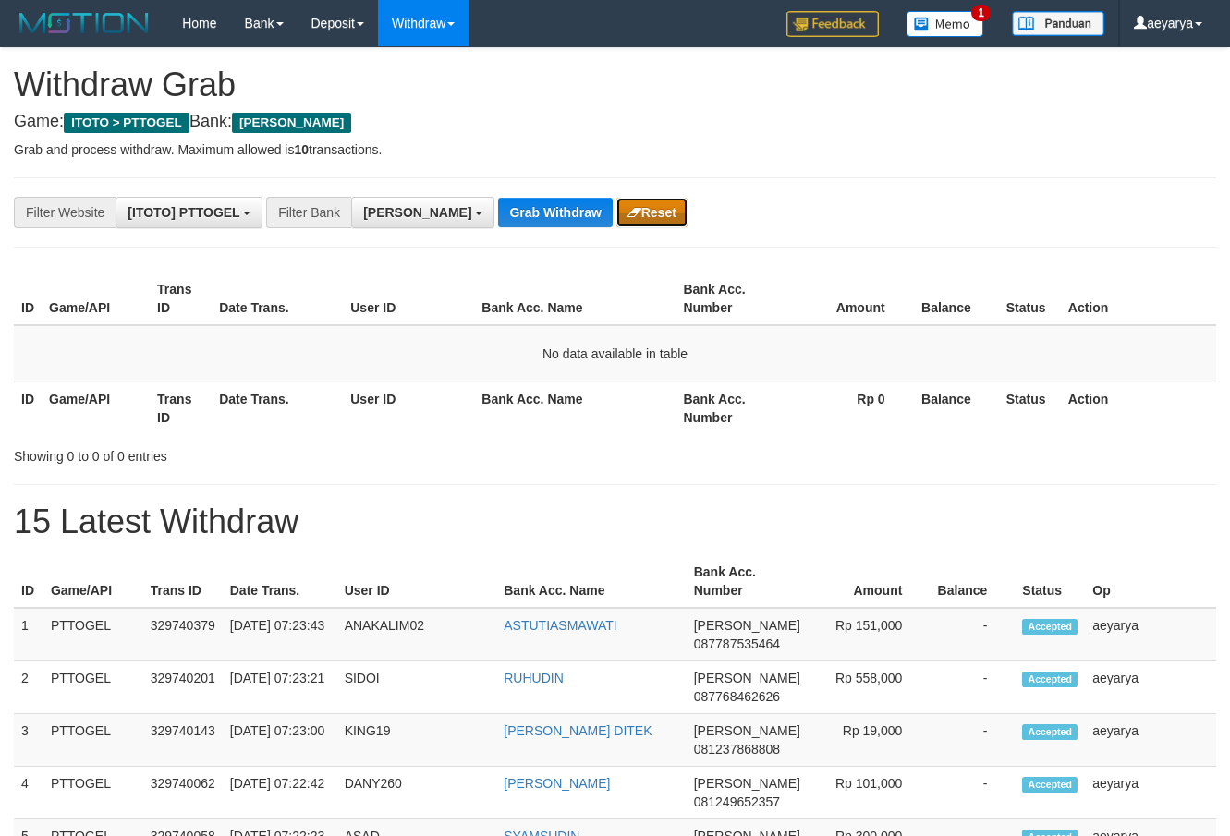
click at [616, 208] on button "Reset" at bounding box center [651, 213] width 71 height 30
click at [521, 218] on button "Grab Withdraw" at bounding box center [555, 213] width 114 height 30
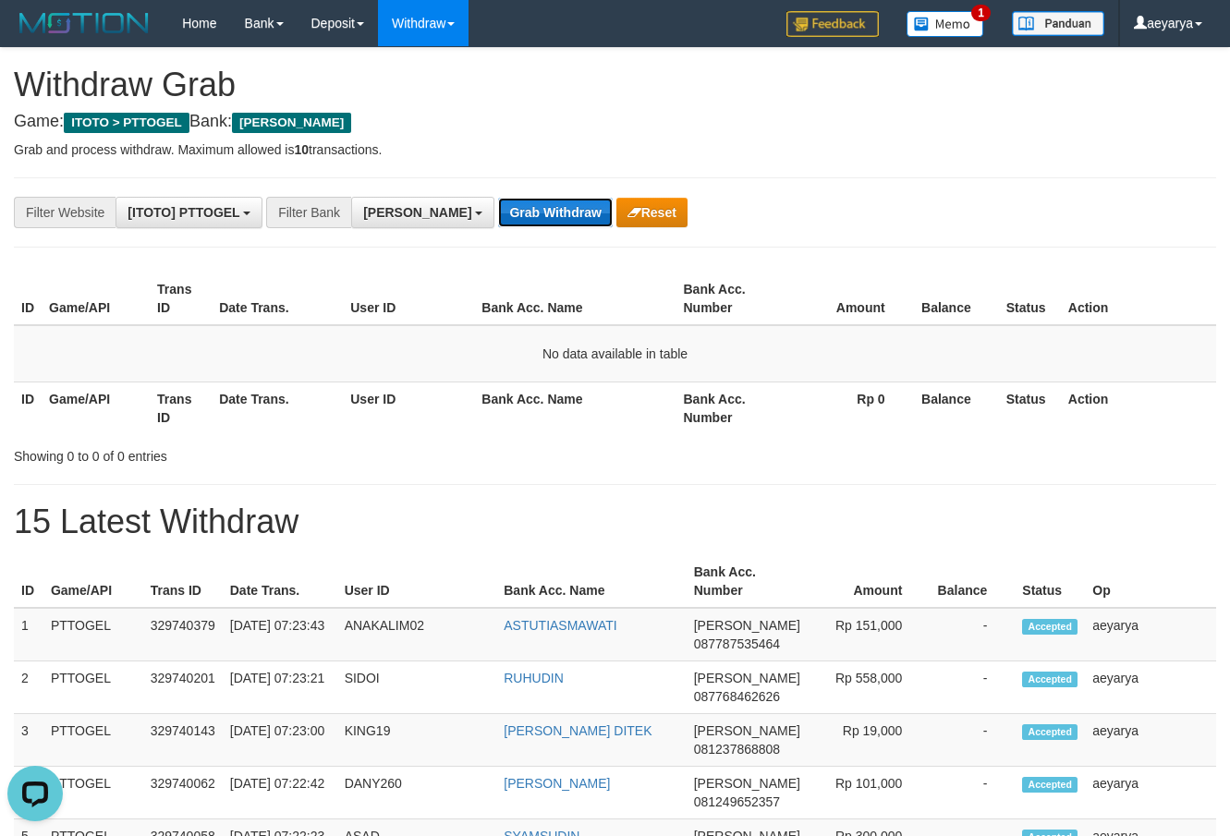
click at [522, 217] on button "Grab Withdraw" at bounding box center [555, 213] width 114 height 30
click at [523, 213] on button "Grab Withdraw" at bounding box center [555, 213] width 114 height 30
click at [525, 209] on button "Grab Withdraw" at bounding box center [555, 213] width 114 height 30
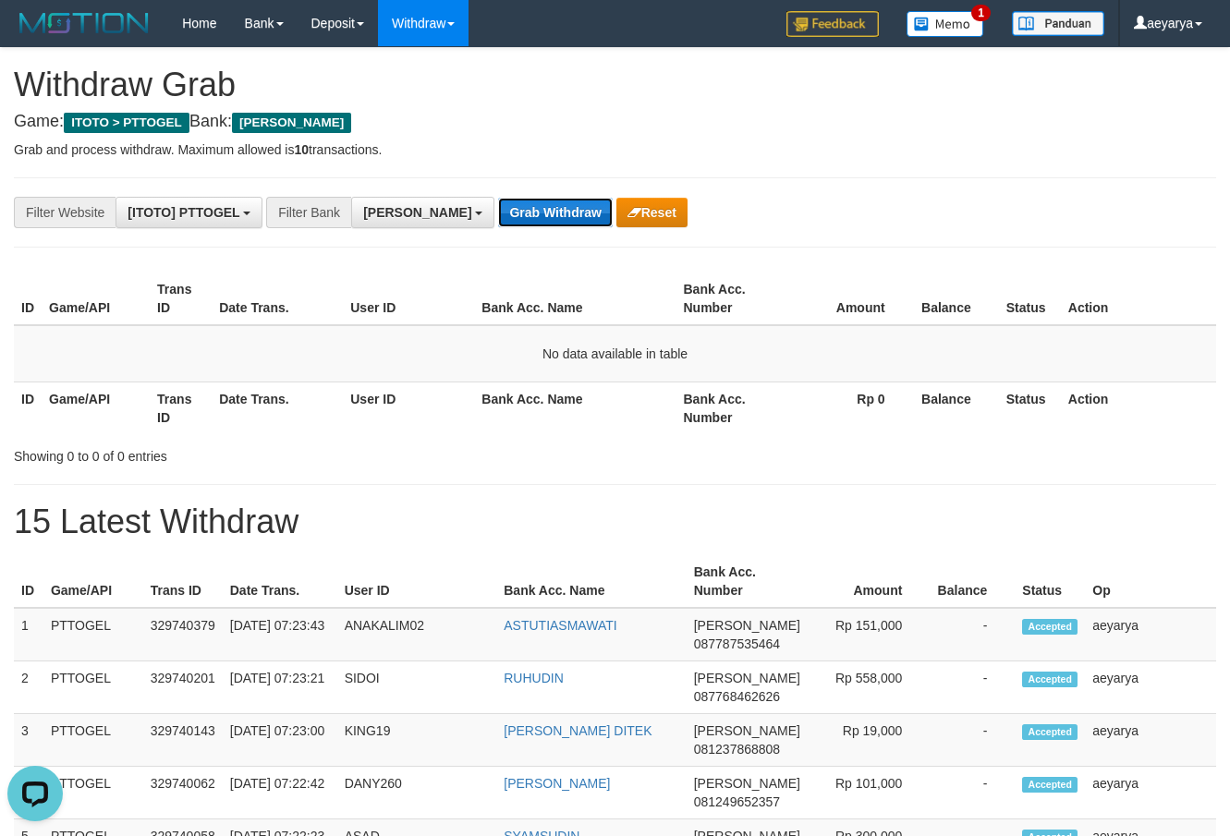
click at [525, 209] on button "Grab Withdraw" at bounding box center [555, 213] width 114 height 30
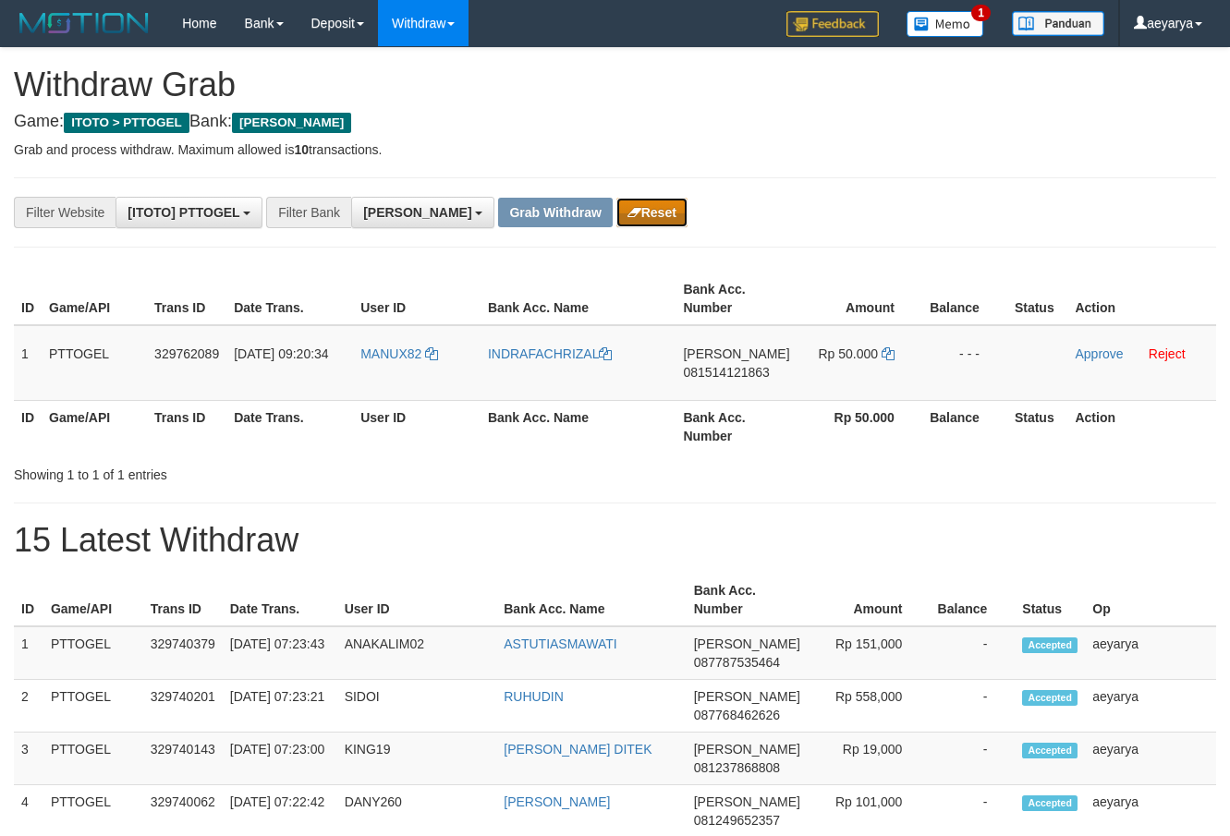
scroll to position [326, 0]
click at [616, 209] on button "Reset" at bounding box center [651, 213] width 71 height 30
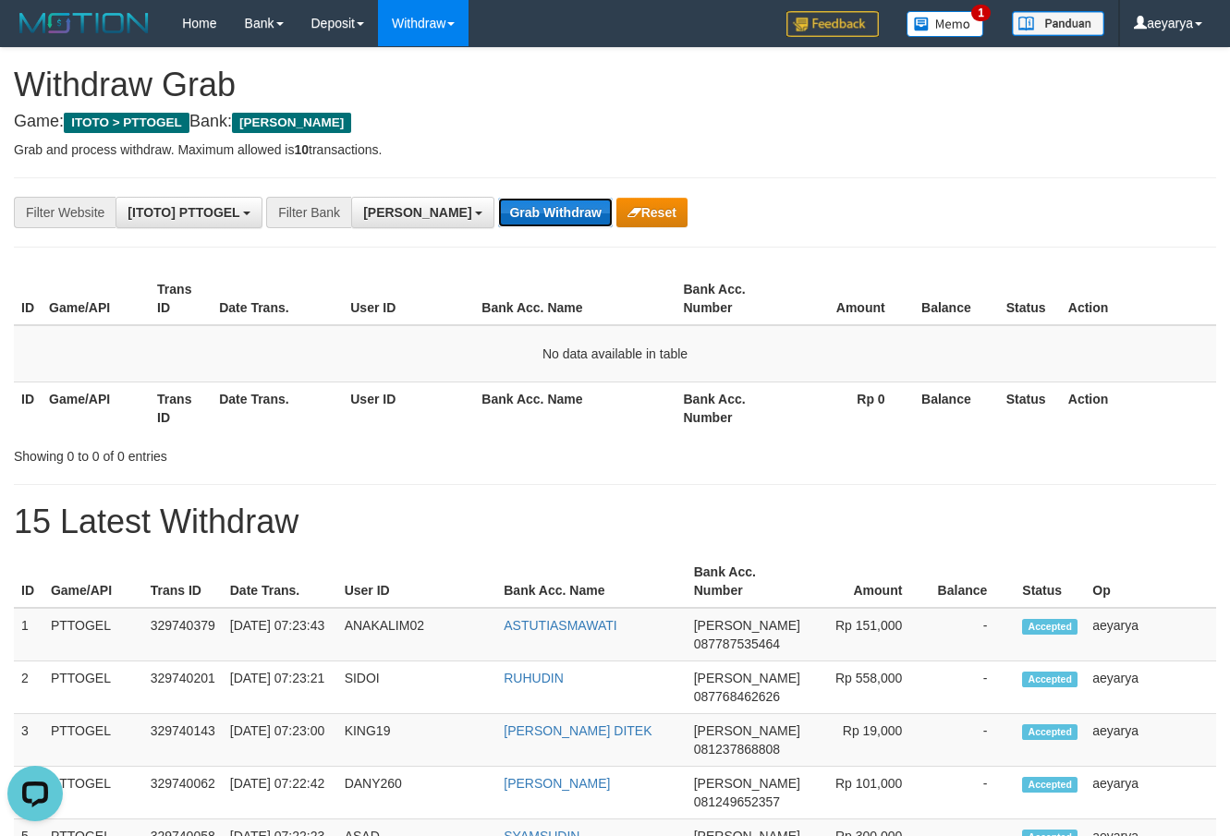
click at [498, 211] on button "Grab Withdraw" at bounding box center [555, 213] width 114 height 30
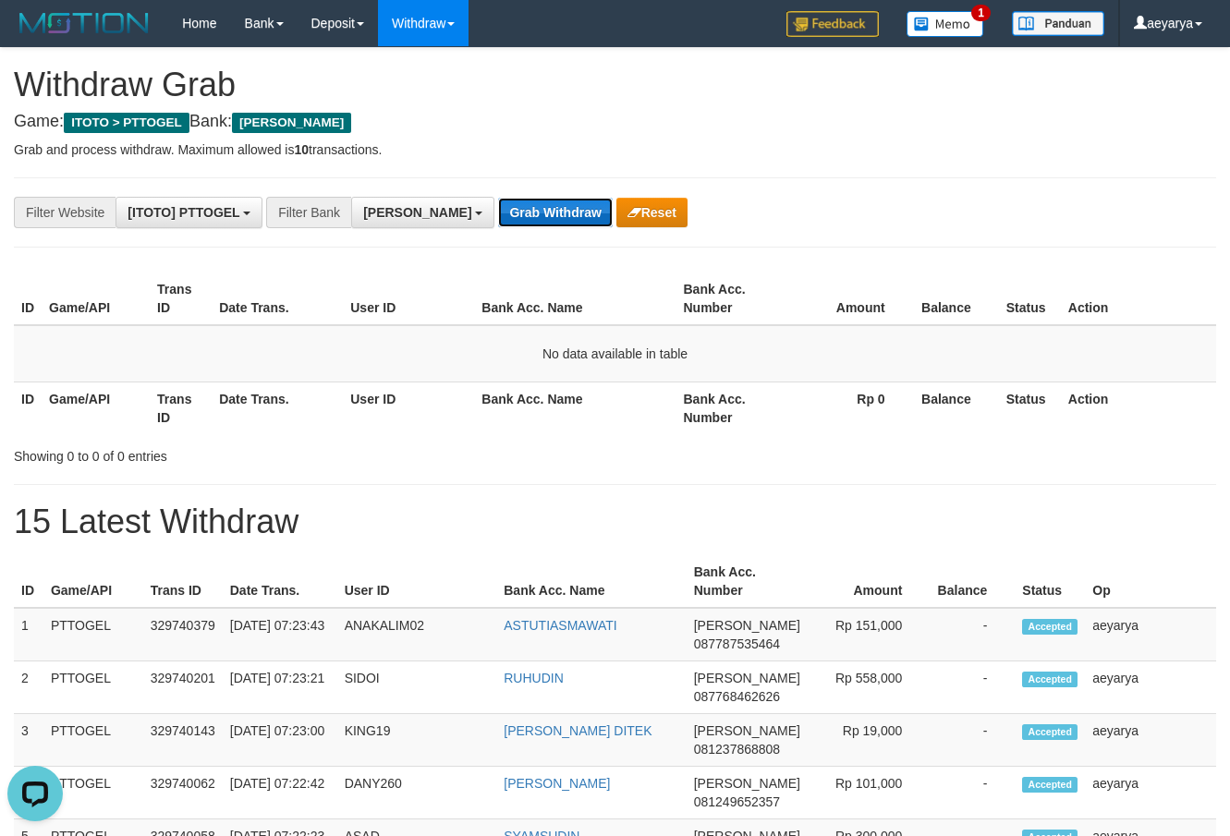
click at [498, 211] on button "Grab Withdraw" at bounding box center [555, 213] width 114 height 30
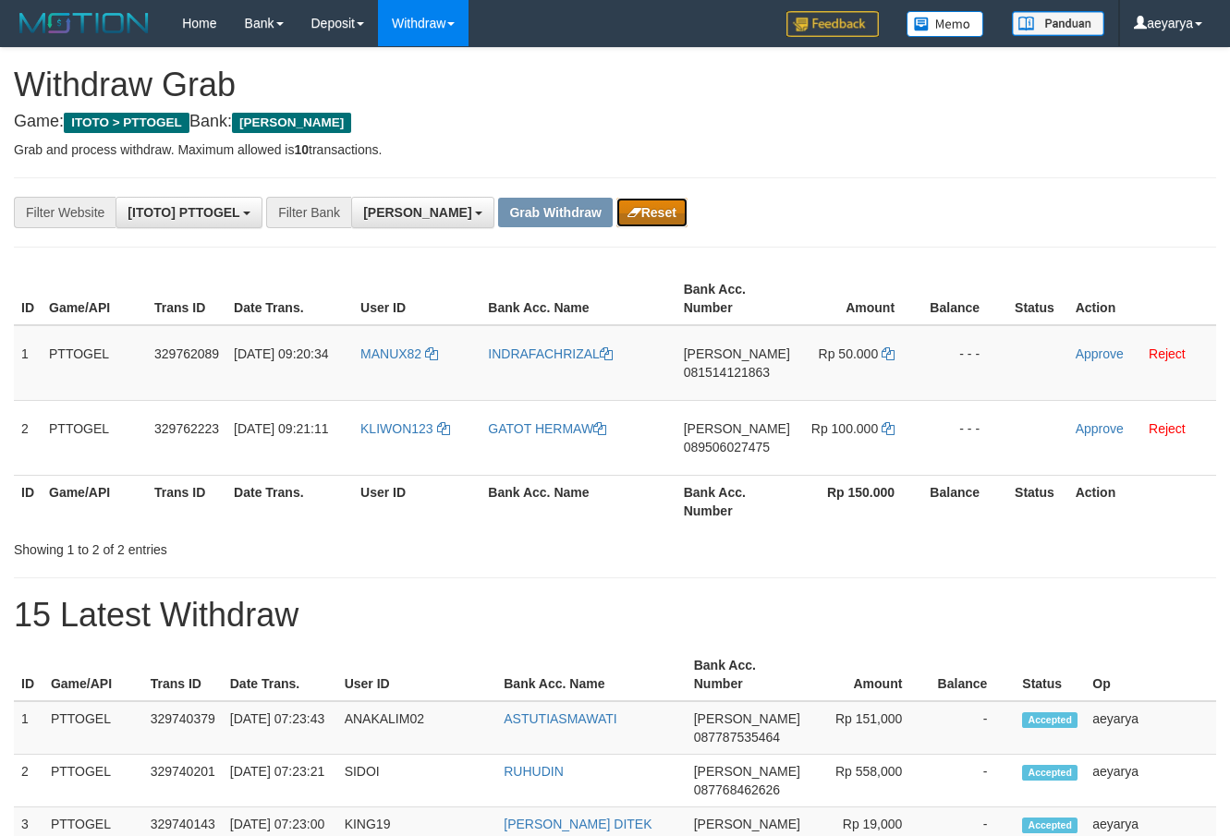
drag, startPoint x: 0, startPoint y: 0, endPoint x: 592, endPoint y: 218, distance: 631.3
click at [616, 218] on button "Reset" at bounding box center [651, 213] width 71 height 30
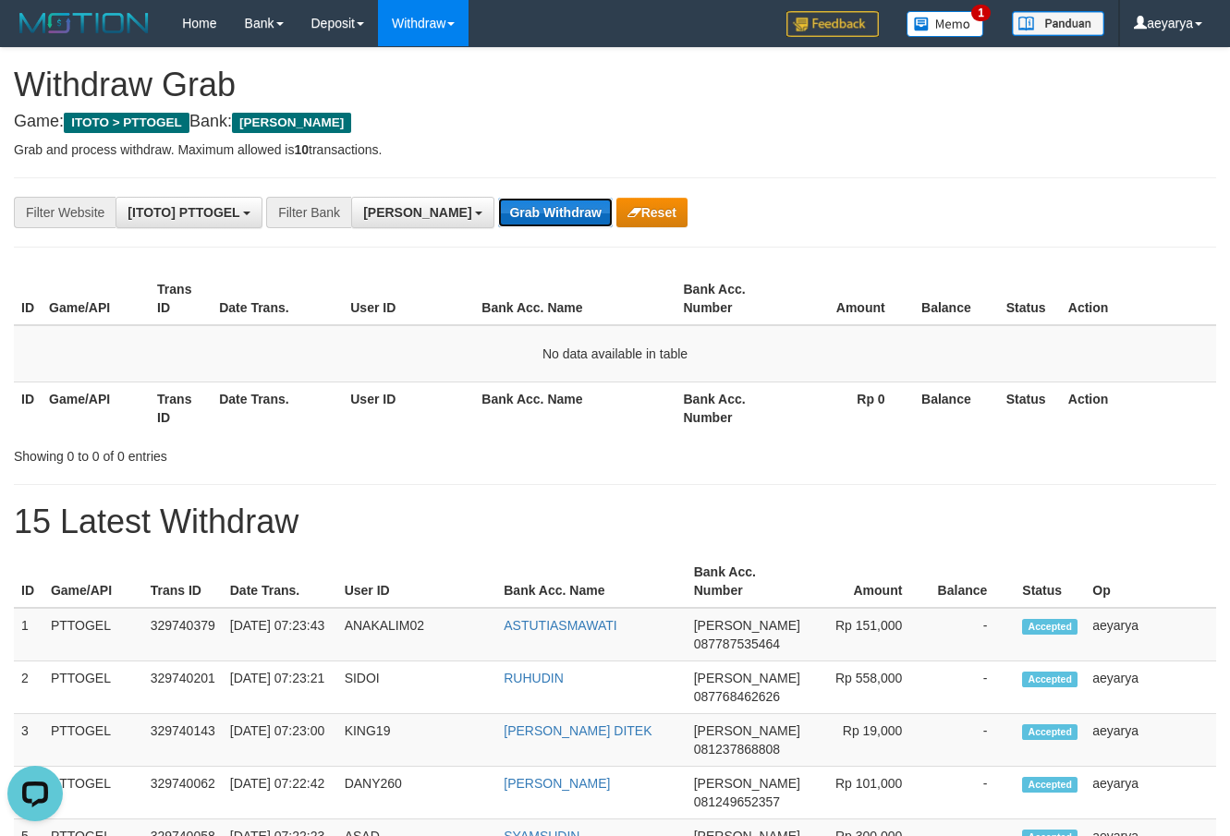
click at [498, 215] on button "Grab Withdraw" at bounding box center [555, 213] width 114 height 30
click at [498, 213] on button "Grab Withdraw" at bounding box center [555, 213] width 114 height 30
click at [498, 211] on button "Grab Withdraw" at bounding box center [555, 213] width 114 height 30
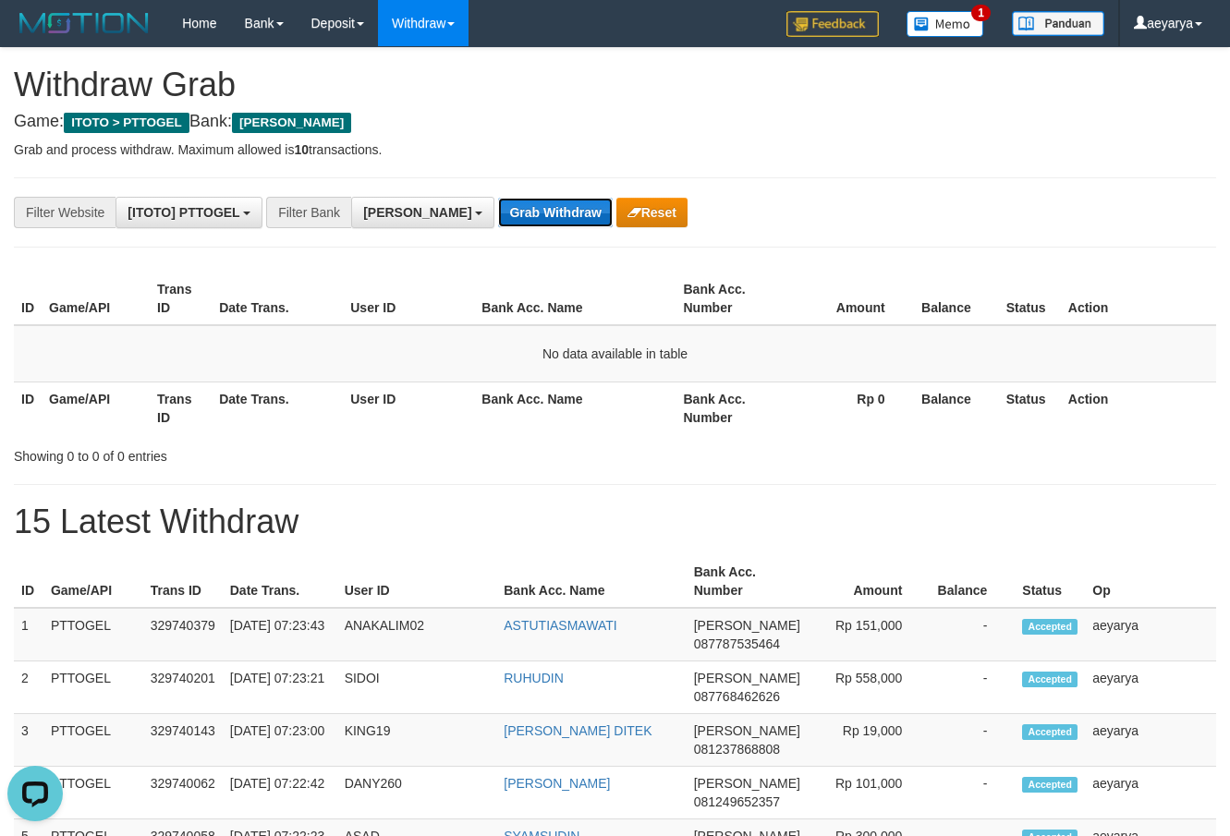
click at [498, 211] on button "Grab Withdraw" at bounding box center [555, 213] width 114 height 30
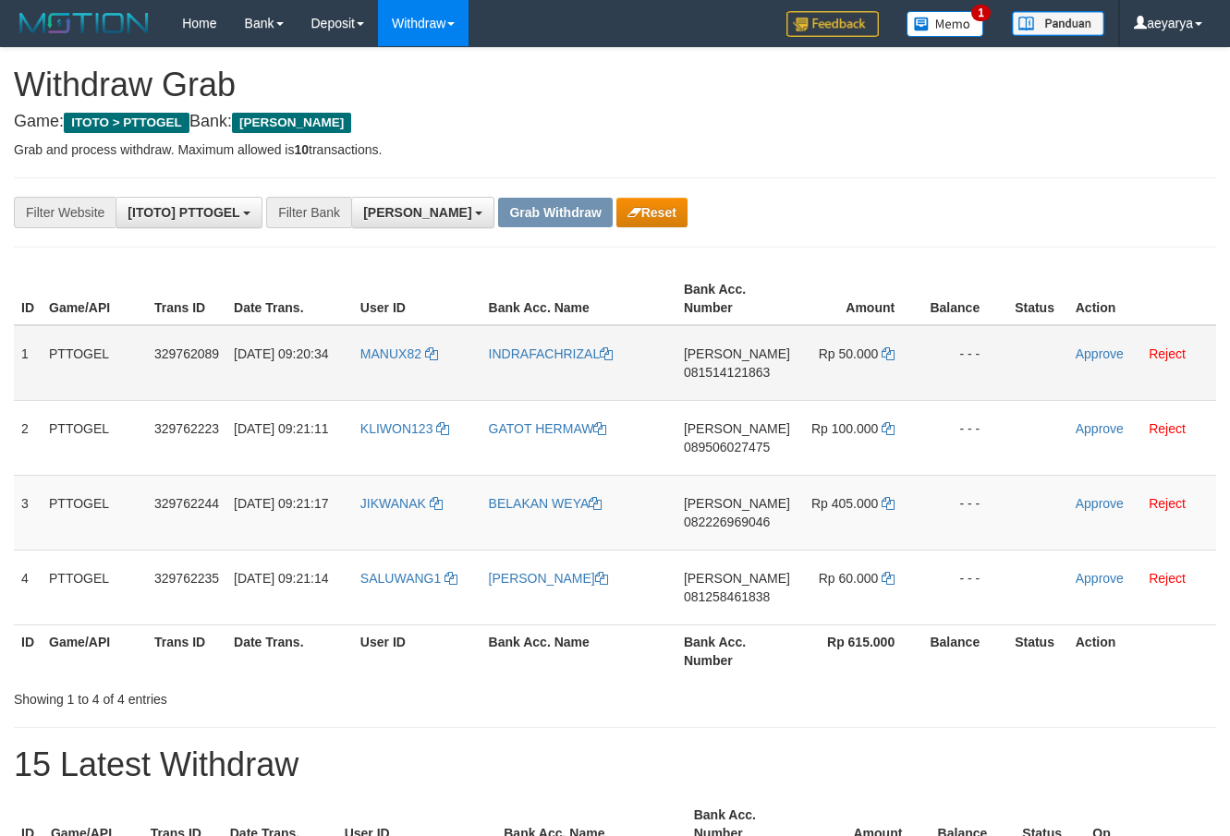
scroll to position [326, 0]
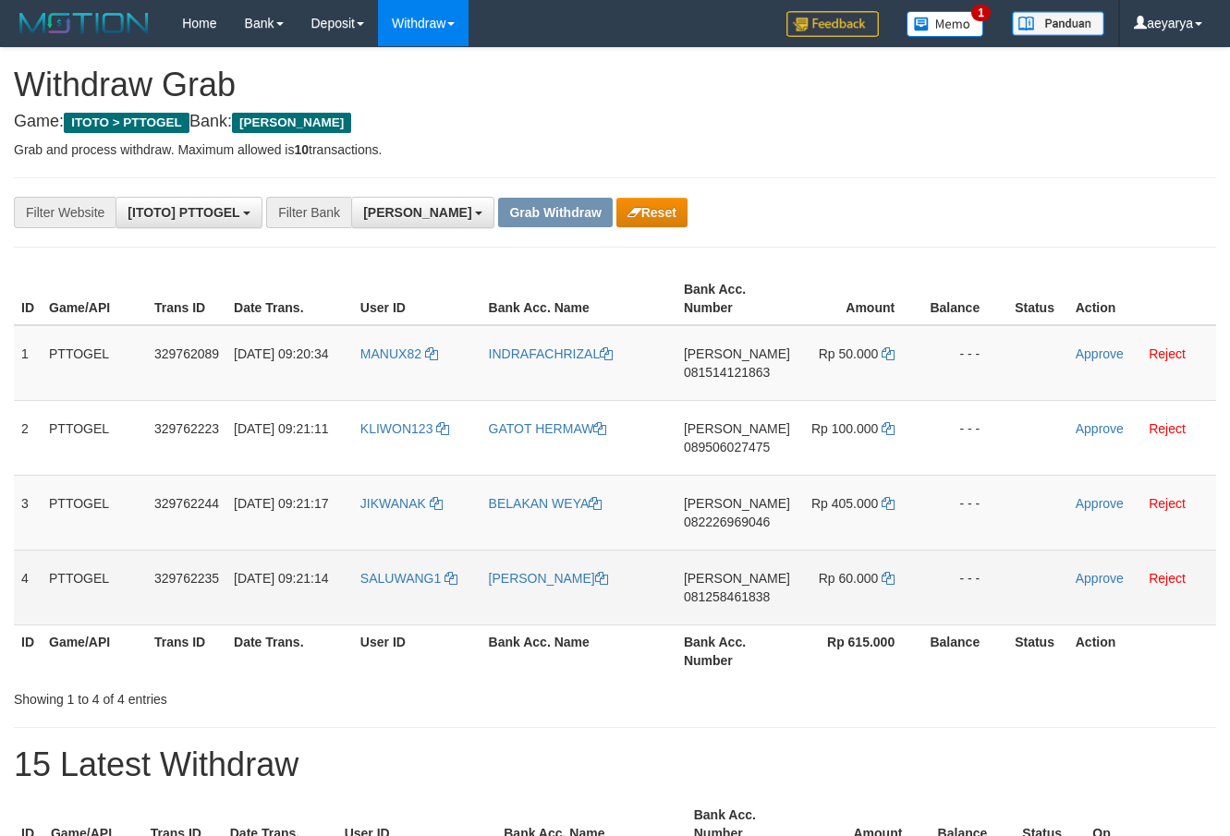
drag, startPoint x: 956, startPoint y: 645, endPoint x: 844, endPoint y: 578, distance: 130.6
click at [844, 578] on tbody "1 PTTOGEL 329762089 [DATE] 09:20:34 MANUX82 [GEOGRAPHIC_DATA] DANA 081514121863…" at bounding box center [615, 475] width 1202 height 300
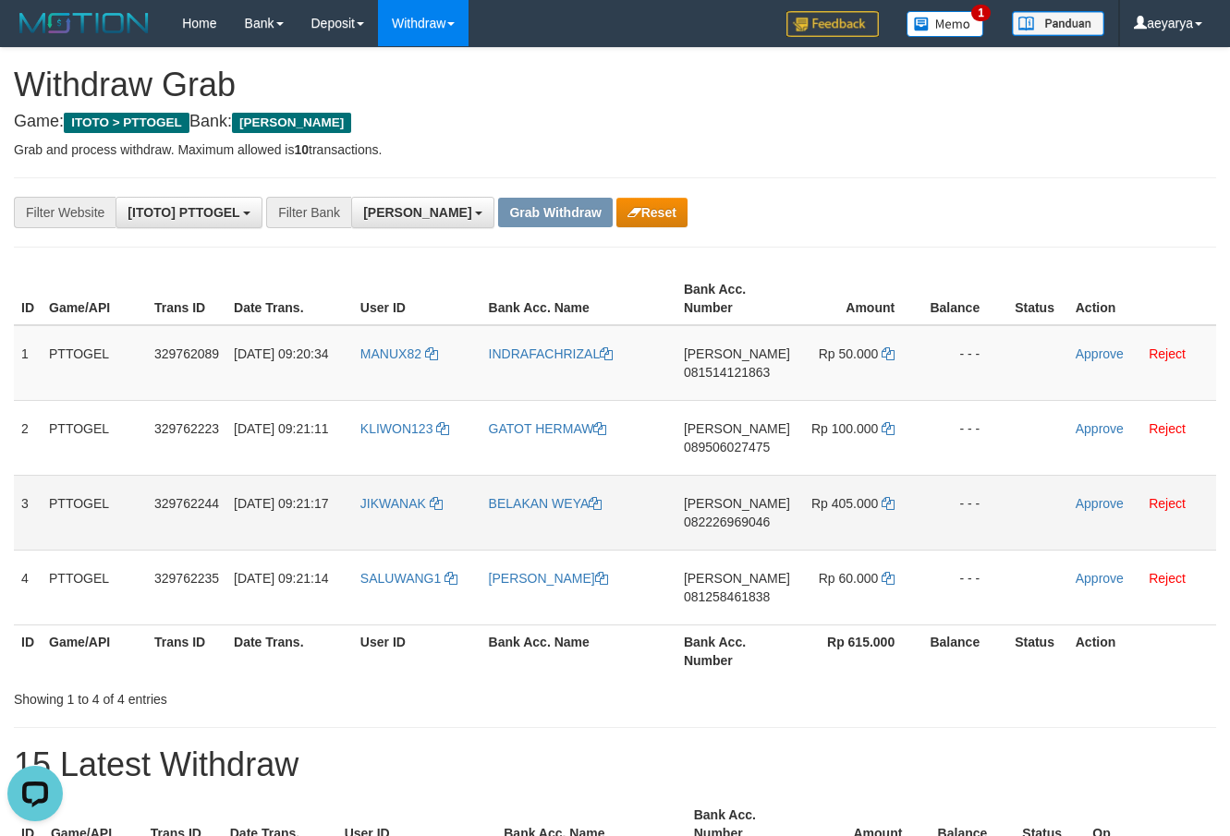
scroll to position [0, 0]
click at [740, 369] on span "081514121863" at bounding box center [727, 372] width 86 height 15
copy span "081514121863"
click at [883, 346] on td "Rp 50.000" at bounding box center [860, 363] width 125 height 76
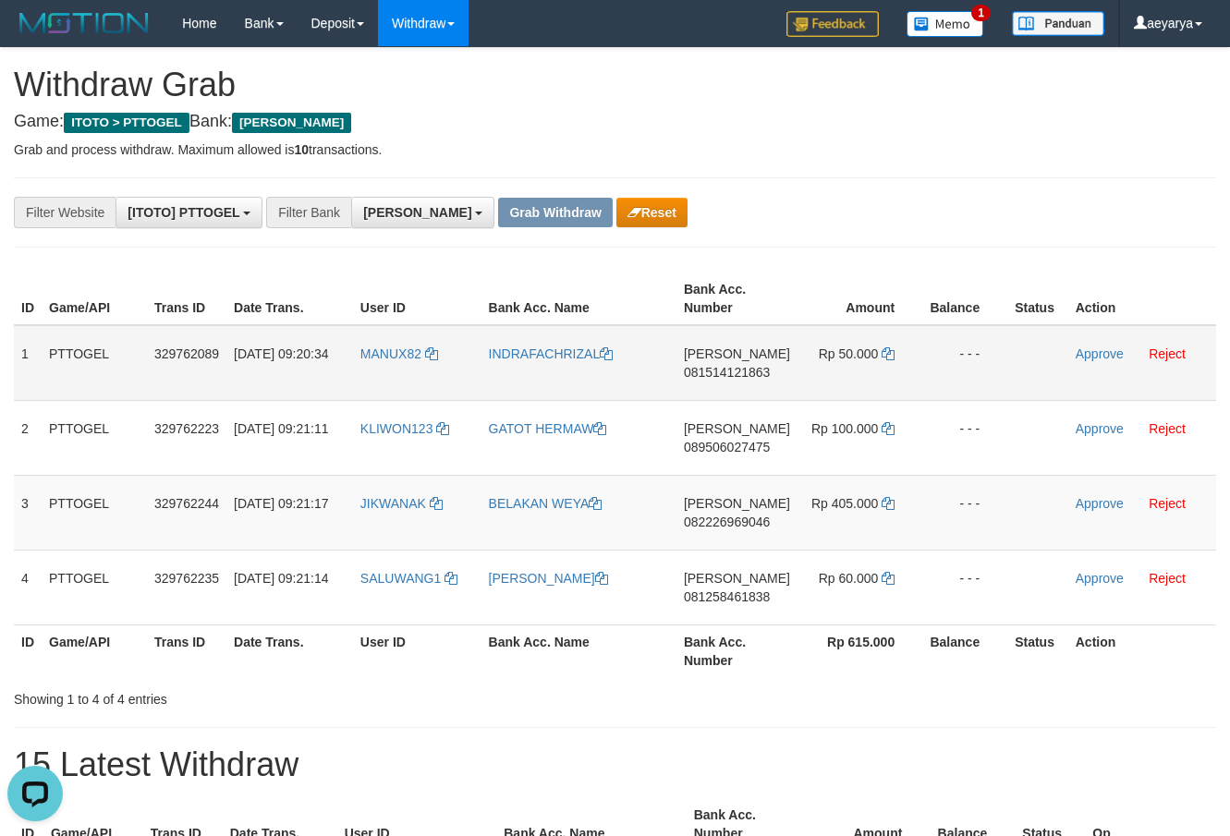
click at [883, 346] on td "Rp 50.000" at bounding box center [860, 363] width 125 height 76
click at [883, 348] on td "Rp 50.000" at bounding box center [860, 363] width 125 height 76
click at [883, 348] on icon at bounding box center [888, 353] width 13 height 13
copy td "Rp 50.000"
click at [883, 348] on icon at bounding box center [888, 353] width 13 height 13
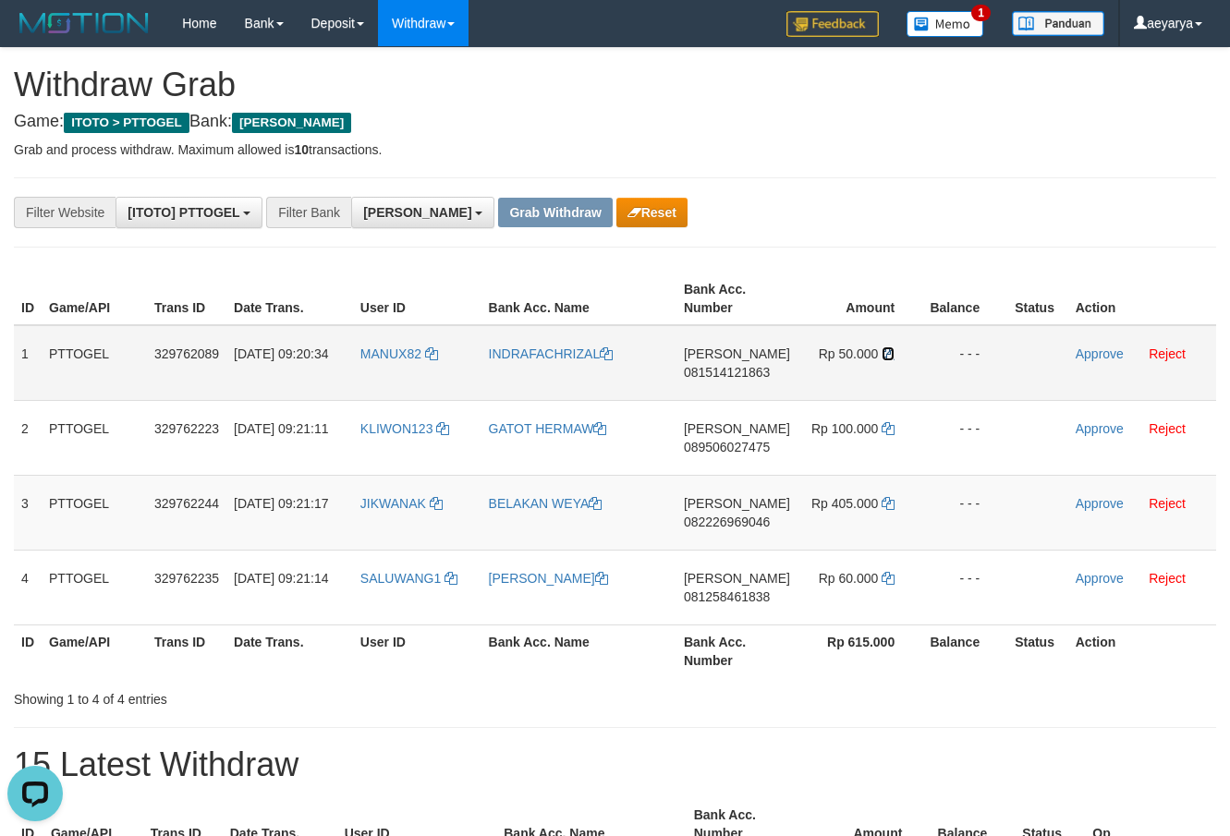
click at [883, 348] on icon at bounding box center [888, 353] width 13 height 13
click at [1093, 352] on link "Approve" at bounding box center [1100, 354] width 48 height 15
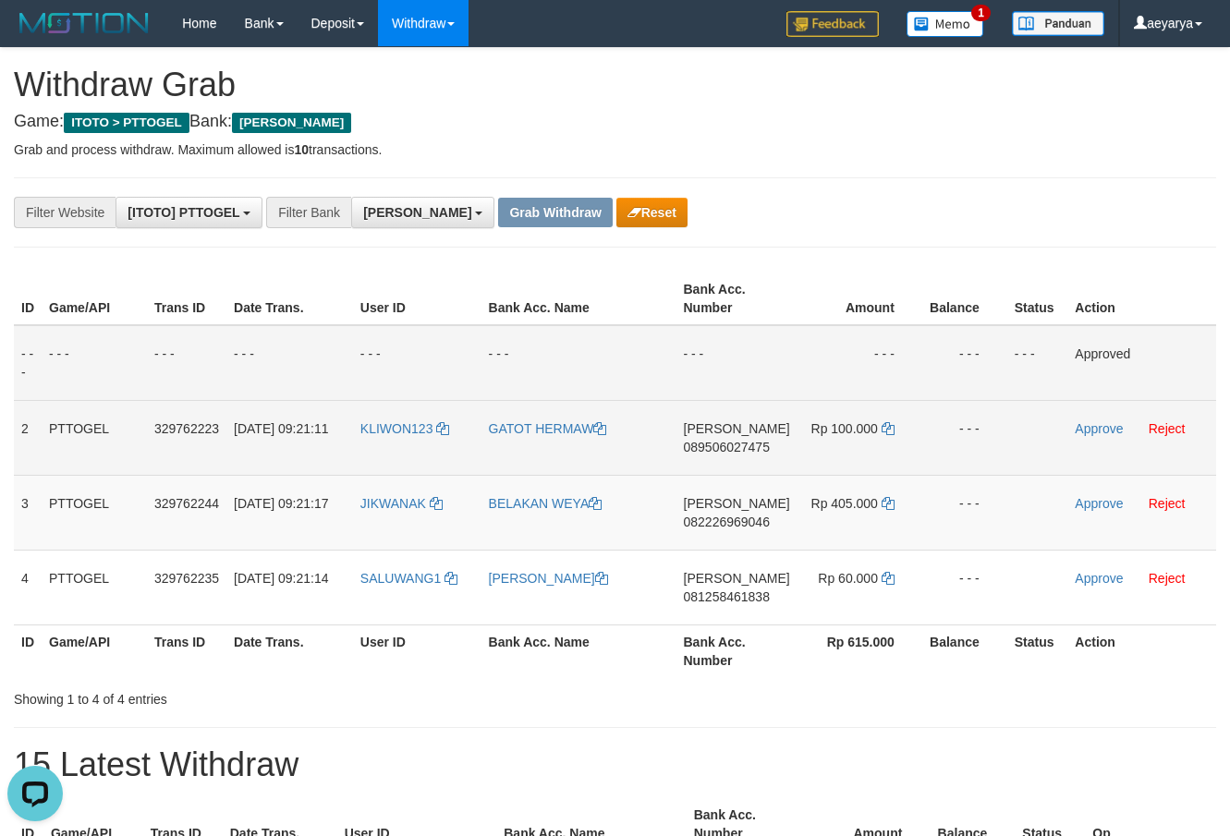
click at [716, 446] on span "089506027475" at bounding box center [727, 447] width 86 height 15
copy span "089506027475"
drag, startPoint x: 893, startPoint y: 435, endPoint x: 881, endPoint y: 431, distance: 12.9
click at [892, 433] on td "Rp 100.000" at bounding box center [860, 437] width 125 height 75
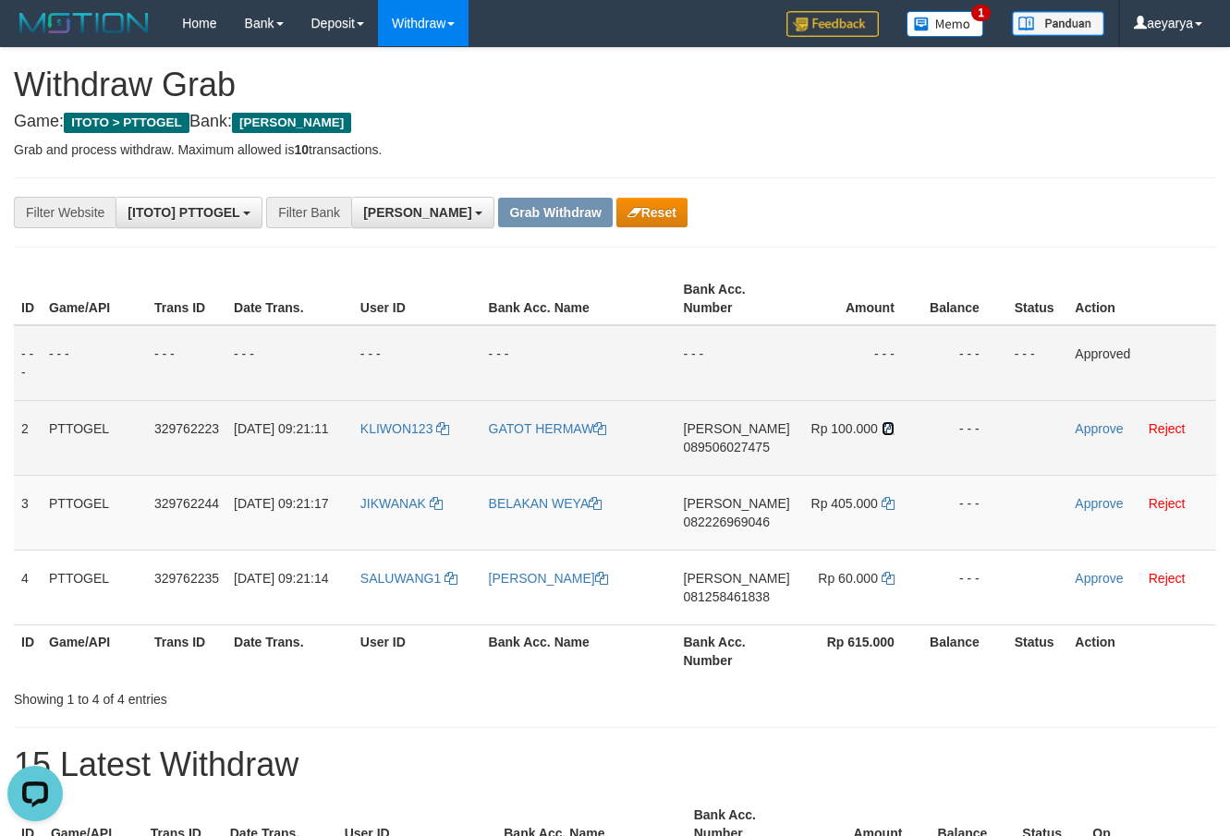
click at [882, 431] on icon at bounding box center [888, 428] width 13 height 13
click at [882, 430] on icon at bounding box center [888, 428] width 13 height 13
click at [1091, 431] on link "Approve" at bounding box center [1099, 428] width 48 height 15
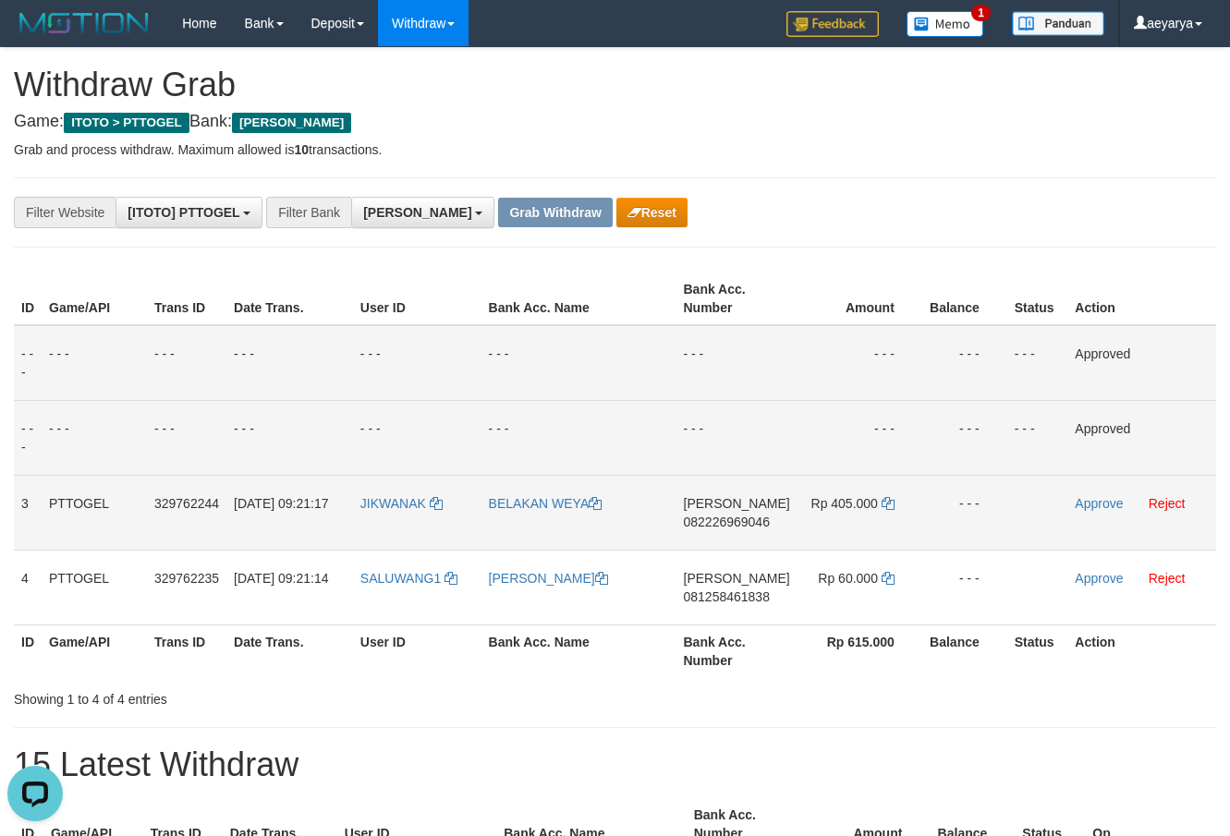
click at [753, 519] on span "082226969046" at bounding box center [727, 522] width 86 height 15
drag, startPoint x: 753, startPoint y: 519, endPoint x: 715, endPoint y: 527, distance: 38.6
click at [733, 523] on span "082226969046" at bounding box center [727, 522] width 86 height 15
copy span "082226969046"
click at [715, 527] on span "082226969046" at bounding box center [727, 522] width 86 height 15
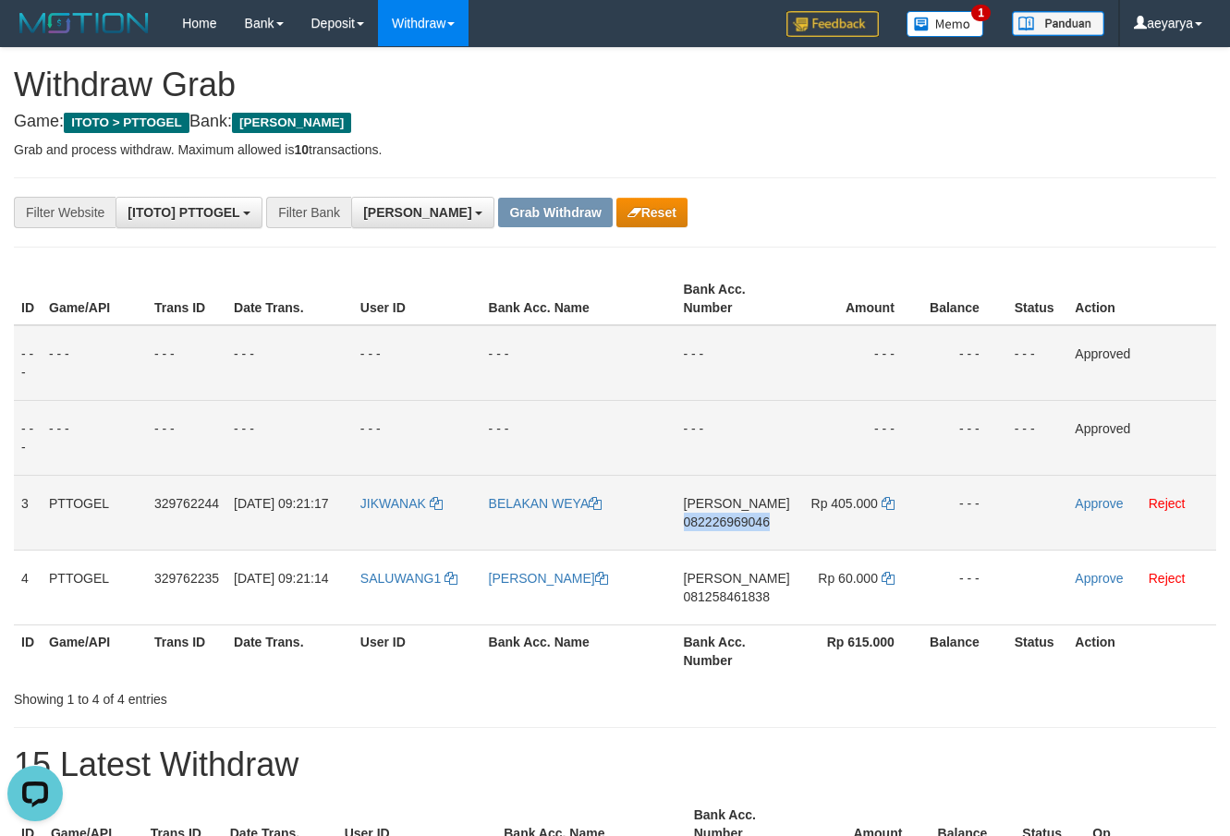
click at [715, 527] on span "082226969046" at bounding box center [727, 522] width 86 height 15
copy span "082226969046"
click at [887, 499] on icon at bounding box center [888, 503] width 13 height 13
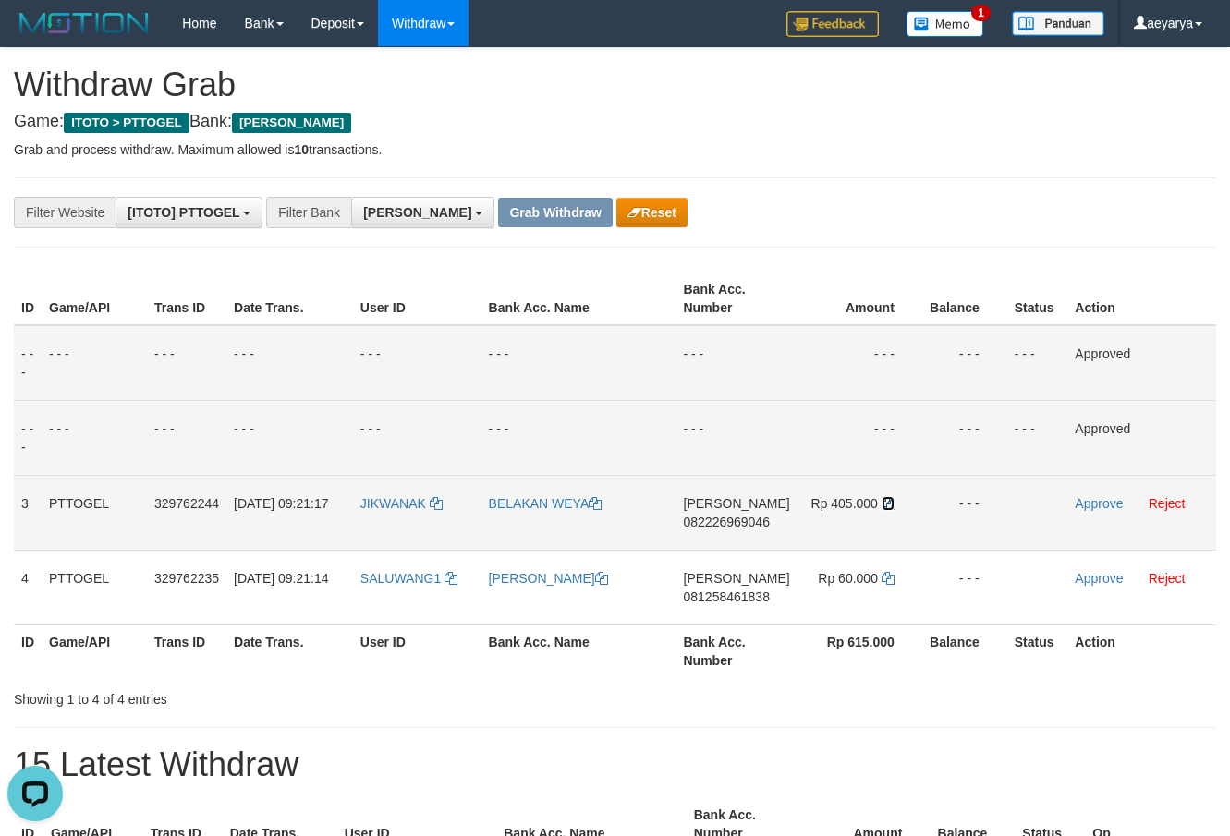
click at [887, 499] on icon at bounding box center [888, 503] width 13 height 13
click at [1108, 503] on link "Approve" at bounding box center [1099, 503] width 48 height 15
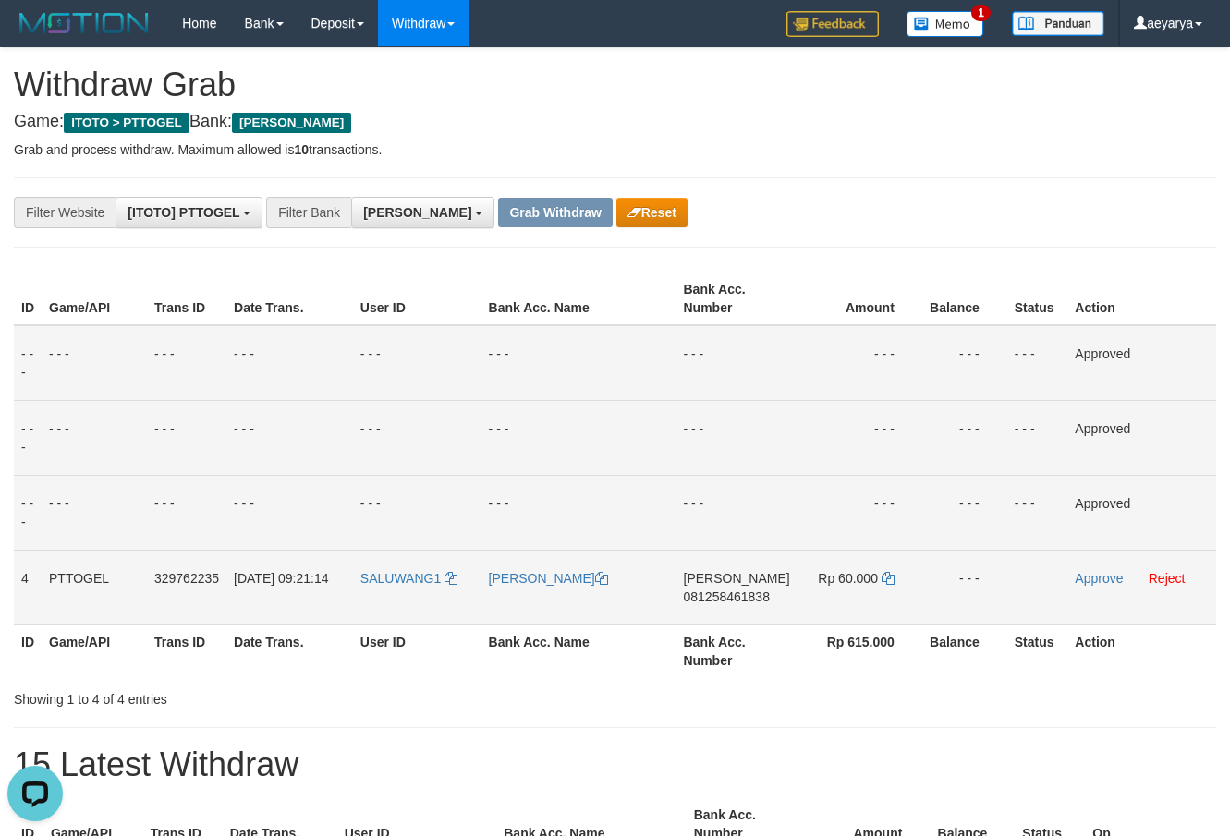
click at [744, 582] on td "DANA 081258461838" at bounding box center [736, 587] width 121 height 75
click at [730, 591] on span "081258461838" at bounding box center [727, 597] width 86 height 15
copy span "081258461838"
click at [710, 593] on span "081258461838" at bounding box center [727, 597] width 86 height 15
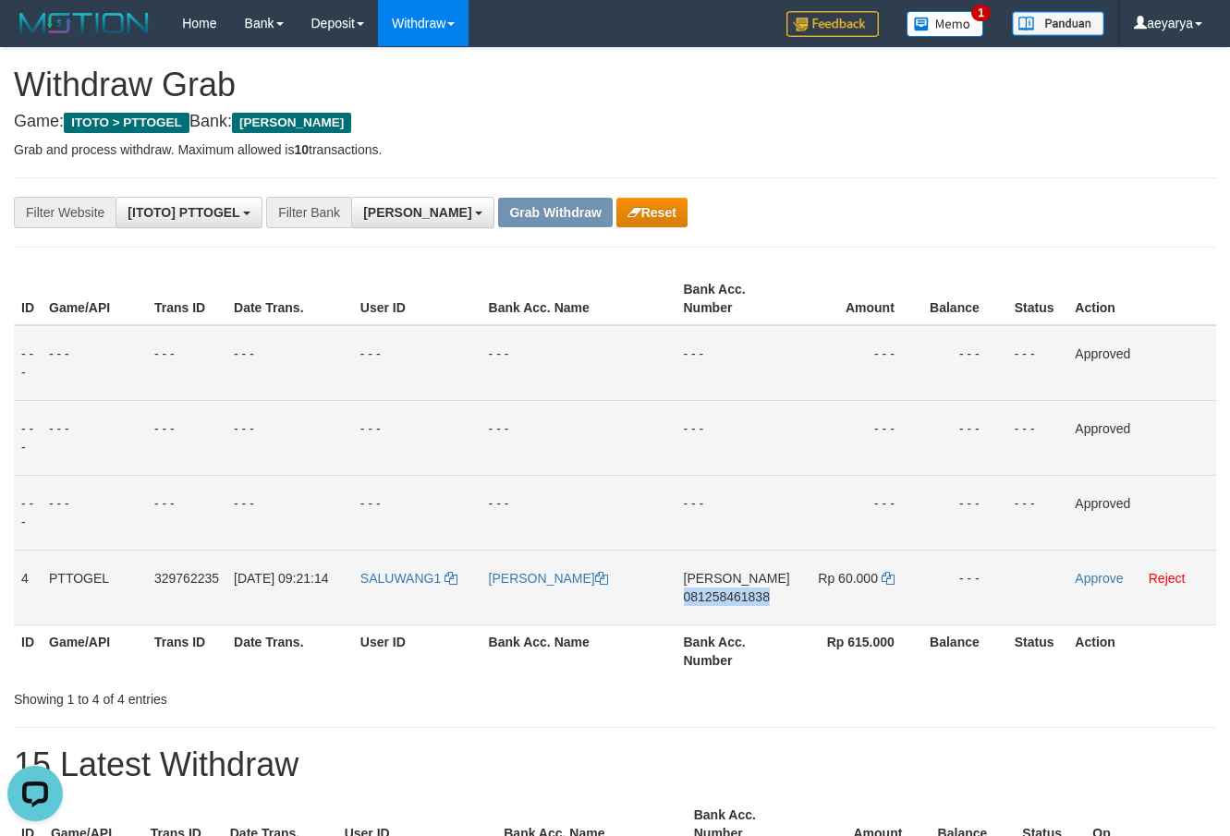
click at [710, 593] on span "081258461838" at bounding box center [727, 597] width 86 height 15
copy span "081258461838"
click at [413, 570] on td "SALUWANG1" at bounding box center [417, 587] width 128 height 75
click at [882, 574] on icon at bounding box center [888, 578] width 13 height 13
copy span "A"
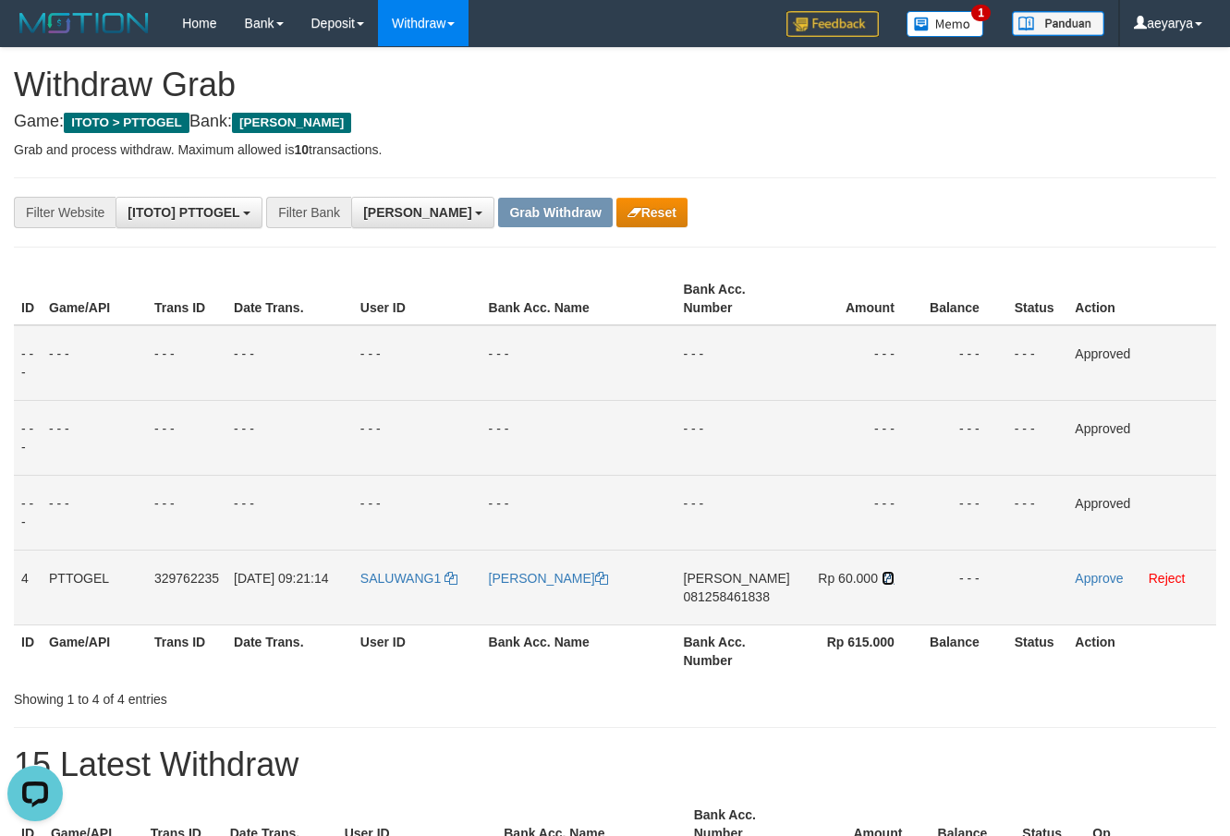
click at [882, 574] on icon at bounding box center [888, 578] width 13 height 13
click at [1076, 585] on link "Approve" at bounding box center [1099, 578] width 48 height 15
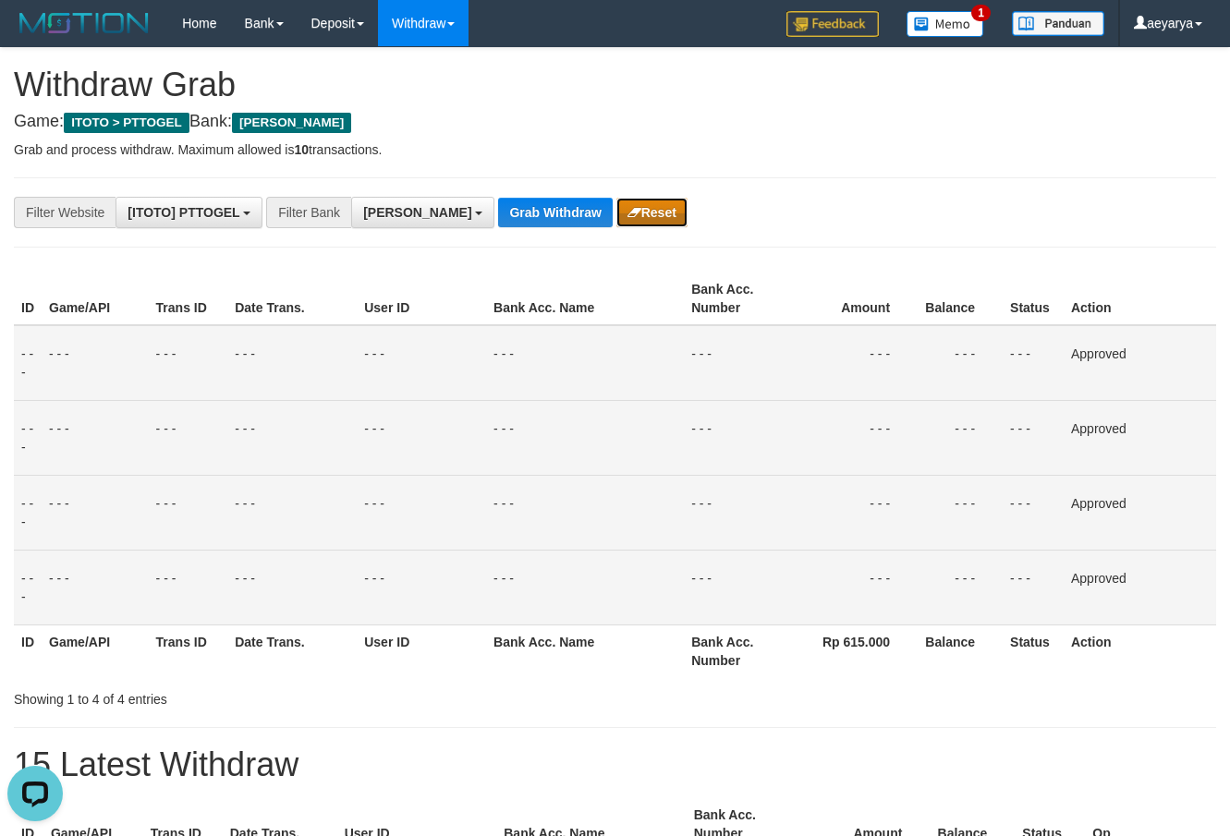
click at [616, 219] on button "Reset" at bounding box center [651, 213] width 71 height 30
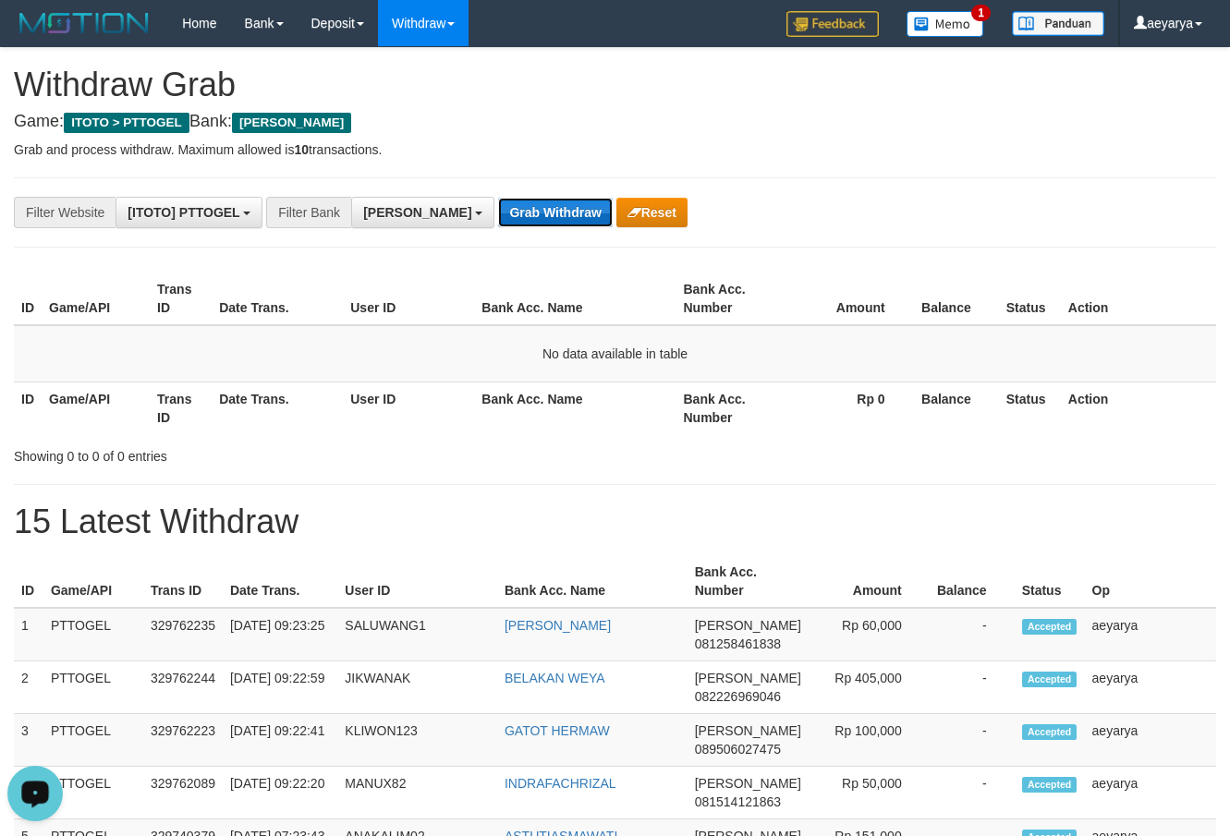
click at [498, 201] on button "Grab Withdraw" at bounding box center [555, 213] width 114 height 30
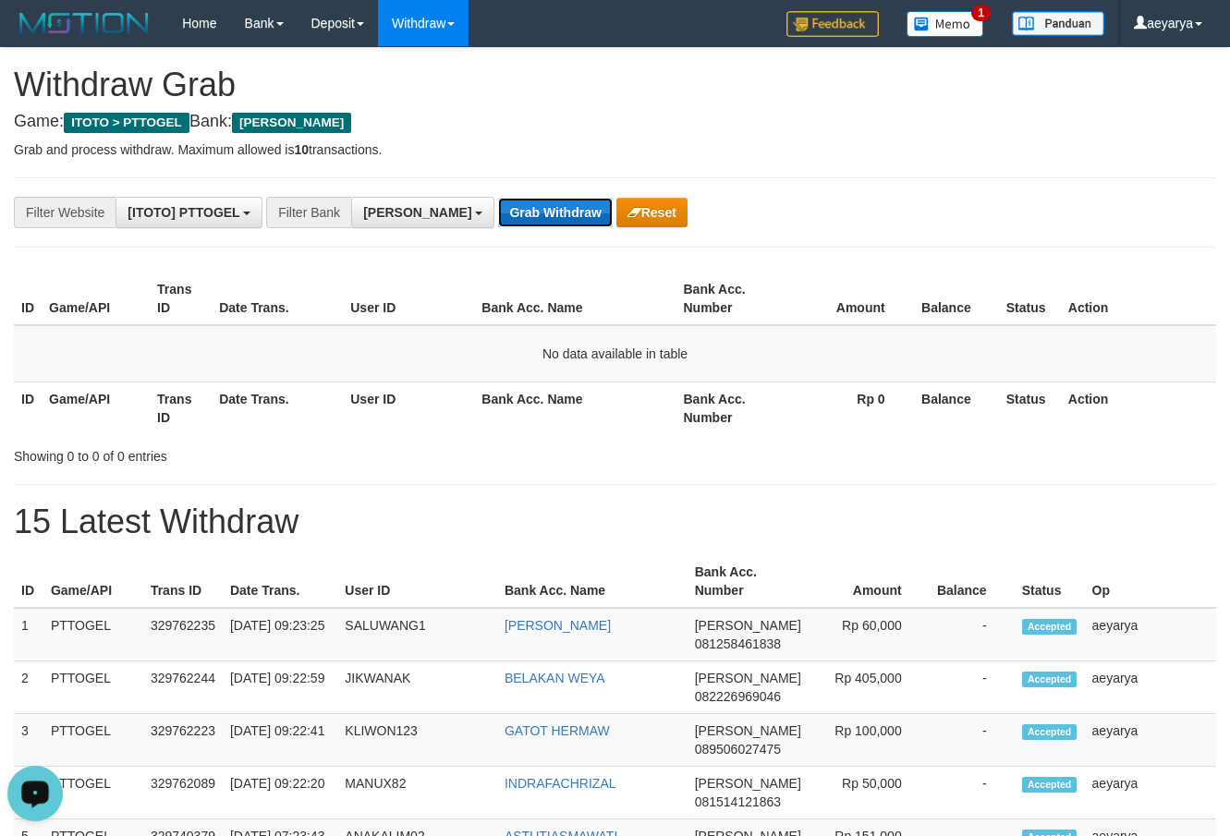
click at [498, 201] on button "Grab Withdraw" at bounding box center [555, 213] width 114 height 30
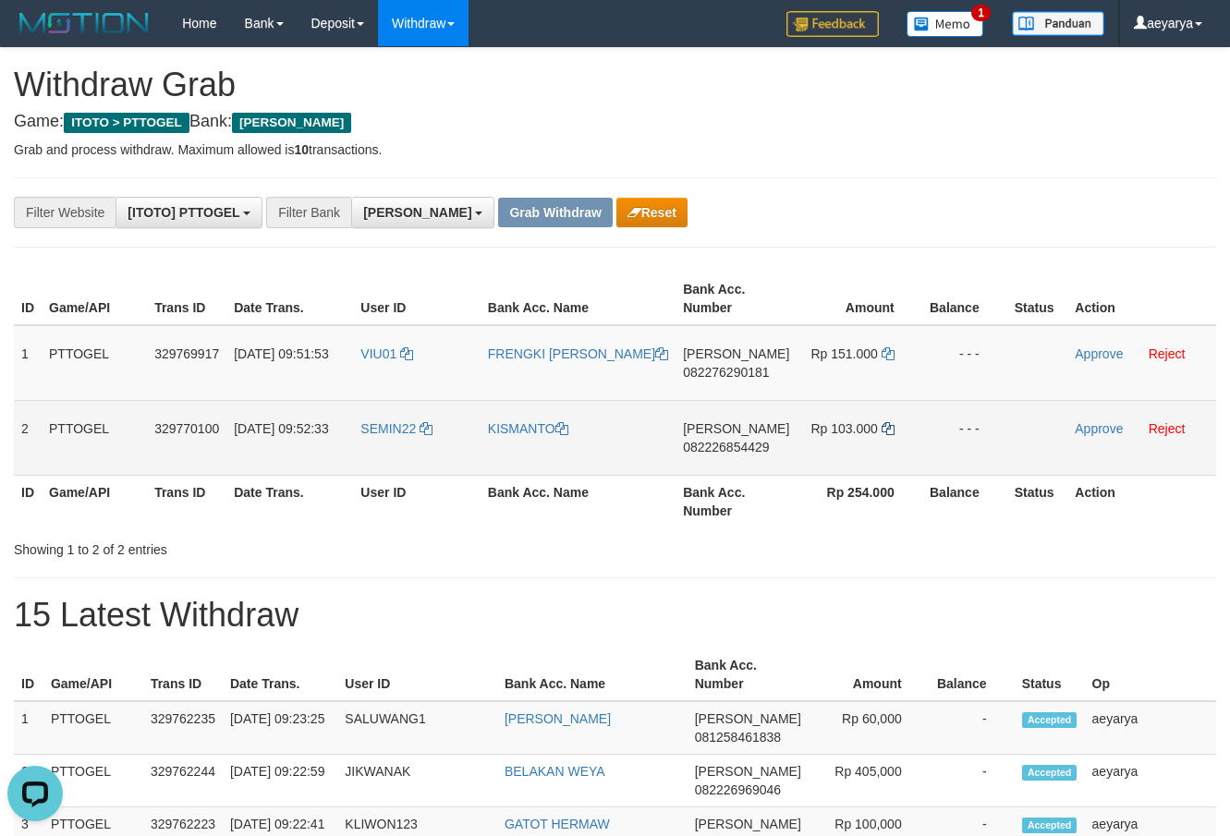
drag, startPoint x: 432, startPoint y: 347, endPoint x: 878, endPoint y: 431, distance: 454.0
click at [878, 431] on tbody "1 PTTOGEL 329769917 [DATE] 09:51:53 VIU01 FRENGKI [PERSON_NAME] 082276290181 Rp…" at bounding box center [615, 400] width 1202 height 151
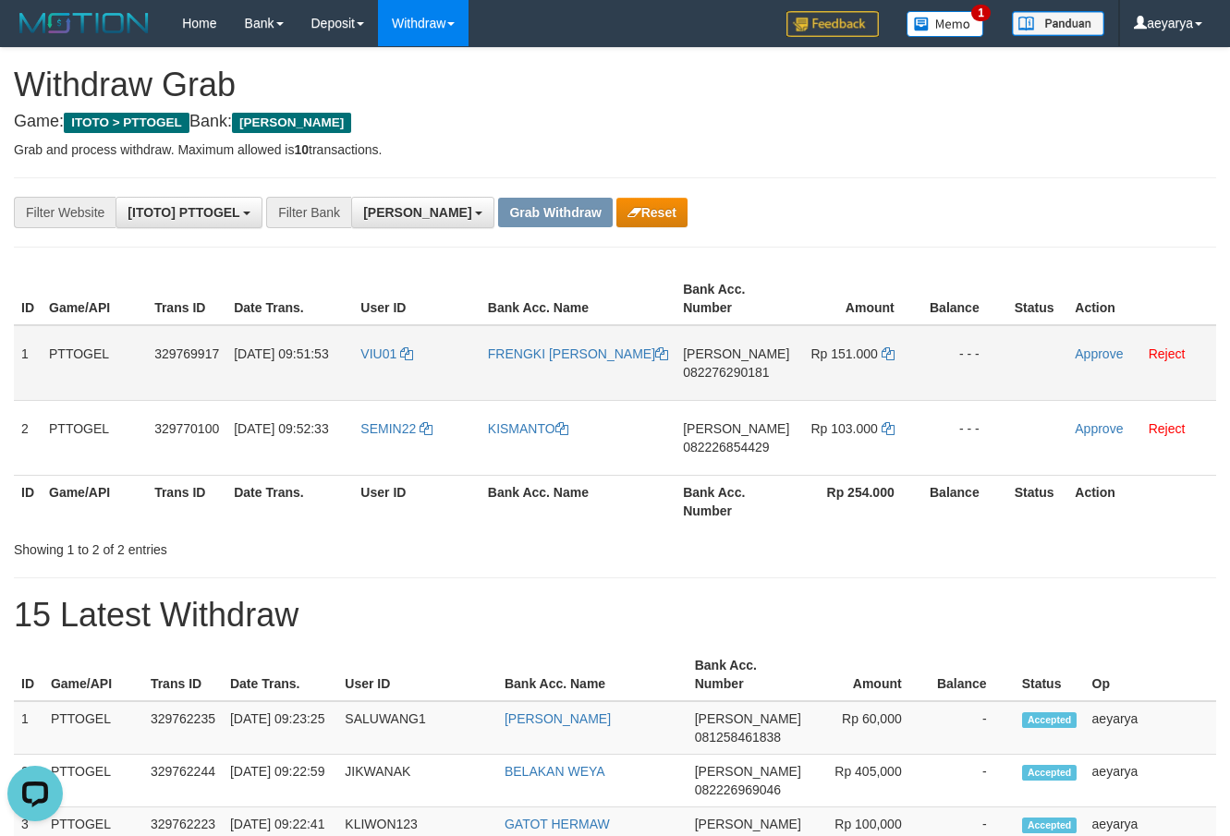
click at [736, 373] on span "082276290181" at bounding box center [726, 372] width 86 height 15
click at [737, 373] on span "082276290181" at bounding box center [726, 372] width 86 height 15
copy span "082276290181"
click at [726, 373] on span "082276290181" at bounding box center [726, 372] width 86 height 15
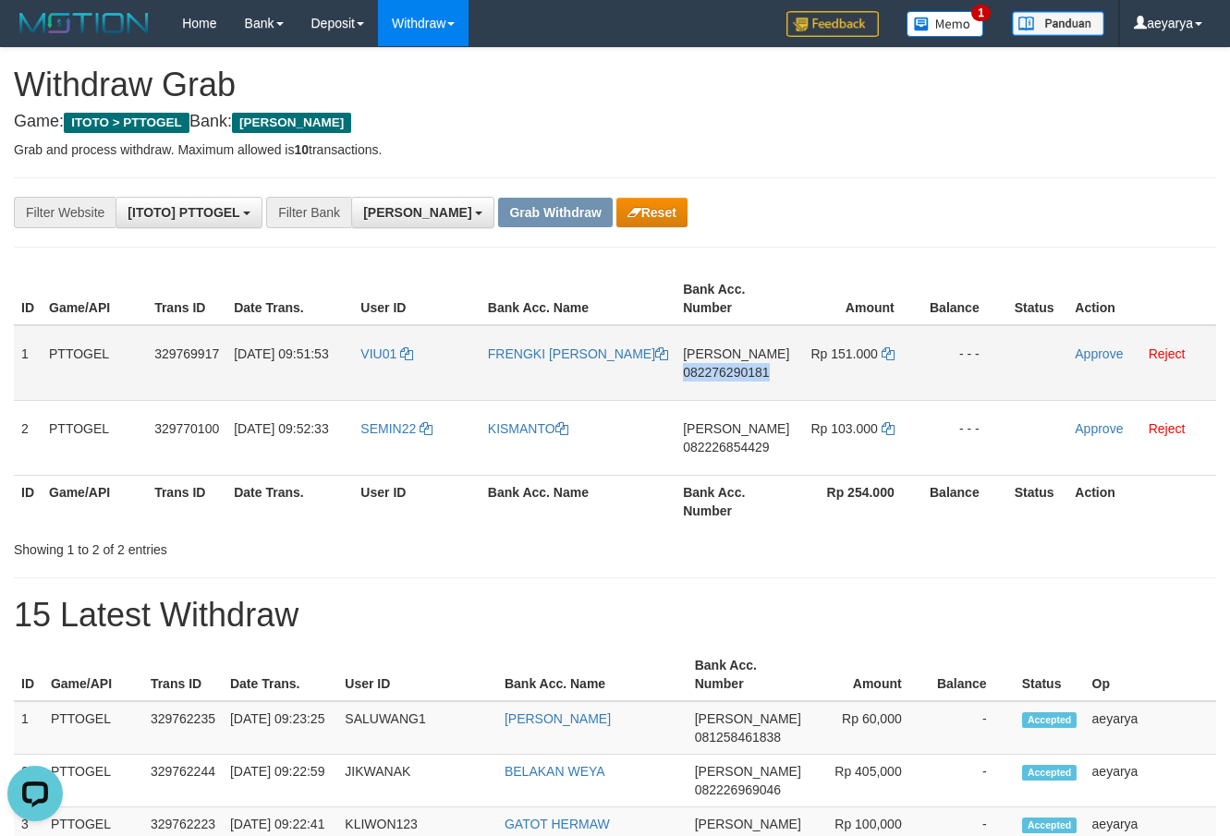
copy span "082276290181"
click at [885, 359] on icon at bounding box center [888, 353] width 13 height 13
click at [885, 358] on icon at bounding box center [888, 353] width 13 height 13
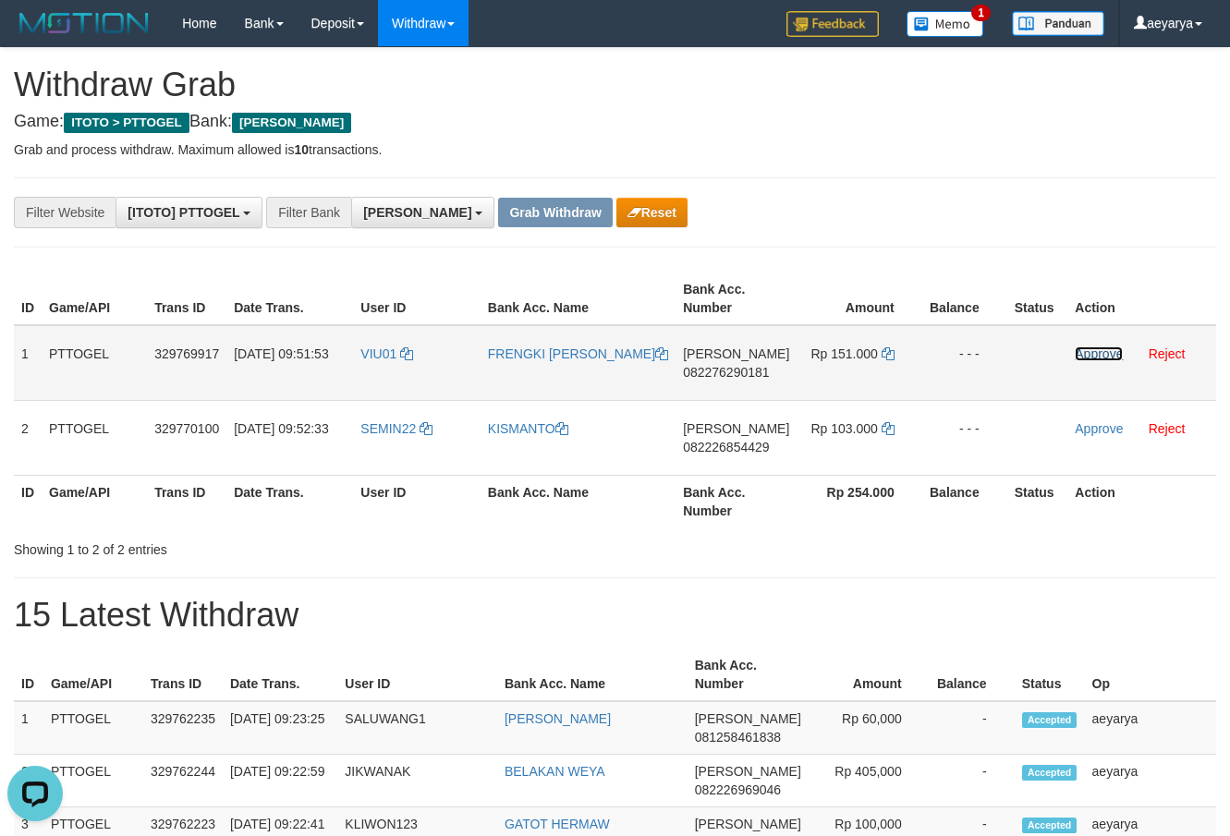
click at [1107, 348] on link "Approve" at bounding box center [1099, 354] width 48 height 15
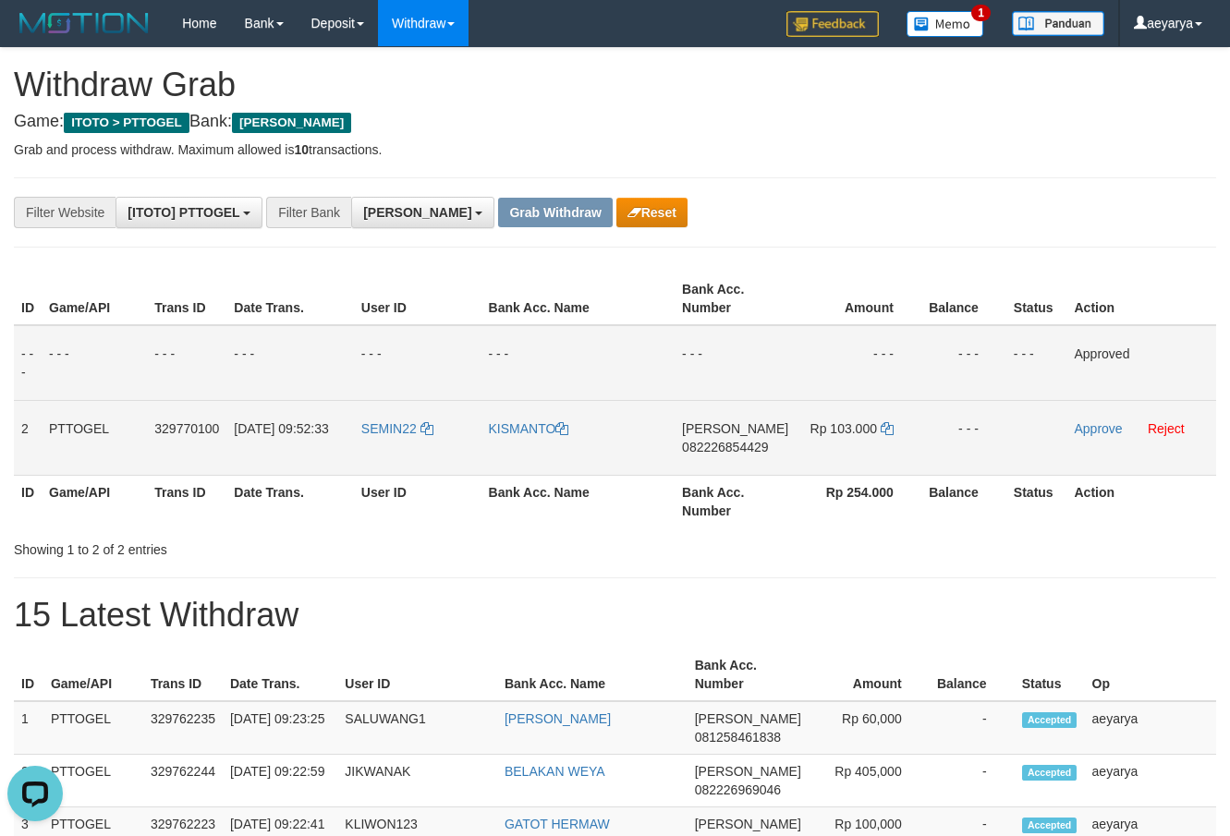
click at [735, 443] on span "082226854429" at bounding box center [725, 447] width 86 height 15
copy span "082226854429"
click at [710, 446] on span "082226854429" at bounding box center [725, 447] width 86 height 15
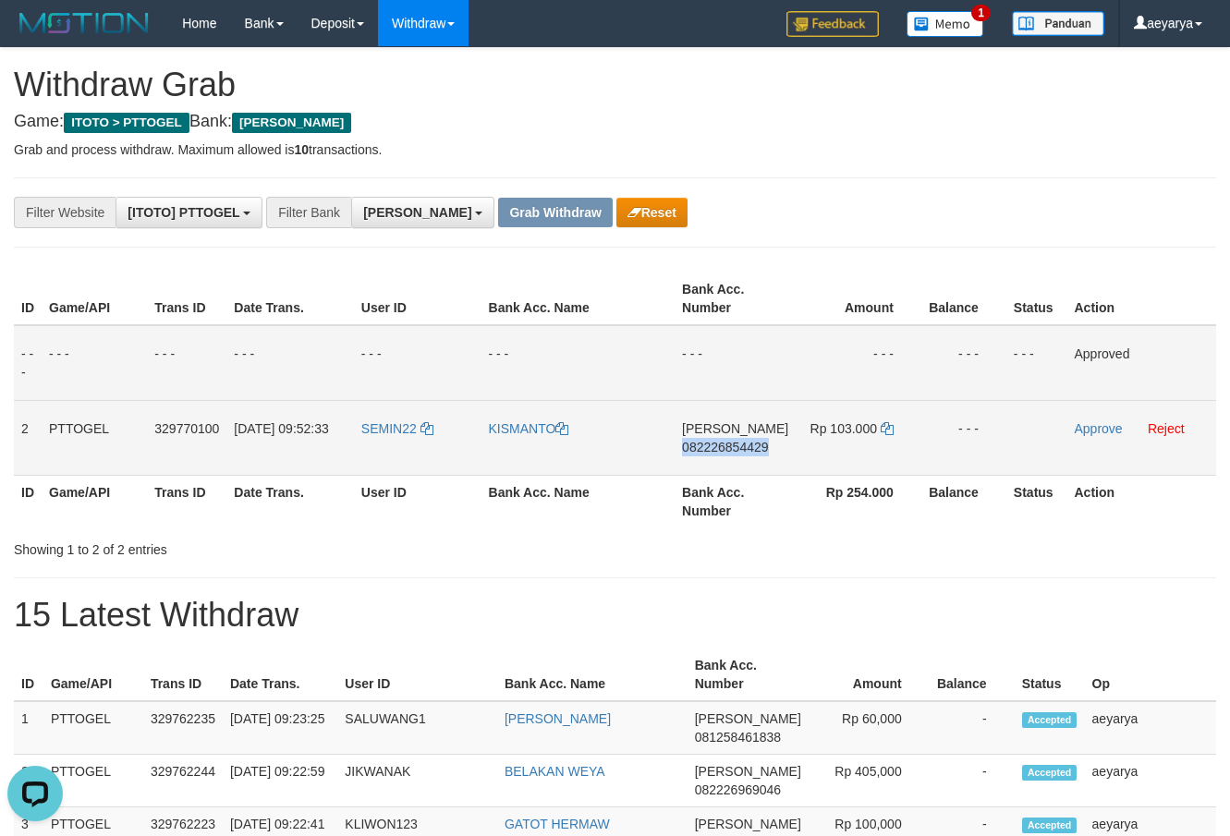
copy span "082226854429"
click at [890, 440] on td "Rp 103.000" at bounding box center [859, 437] width 126 height 75
click at [883, 429] on icon at bounding box center [887, 428] width 13 height 13
click at [882, 428] on icon at bounding box center [887, 428] width 13 height 13
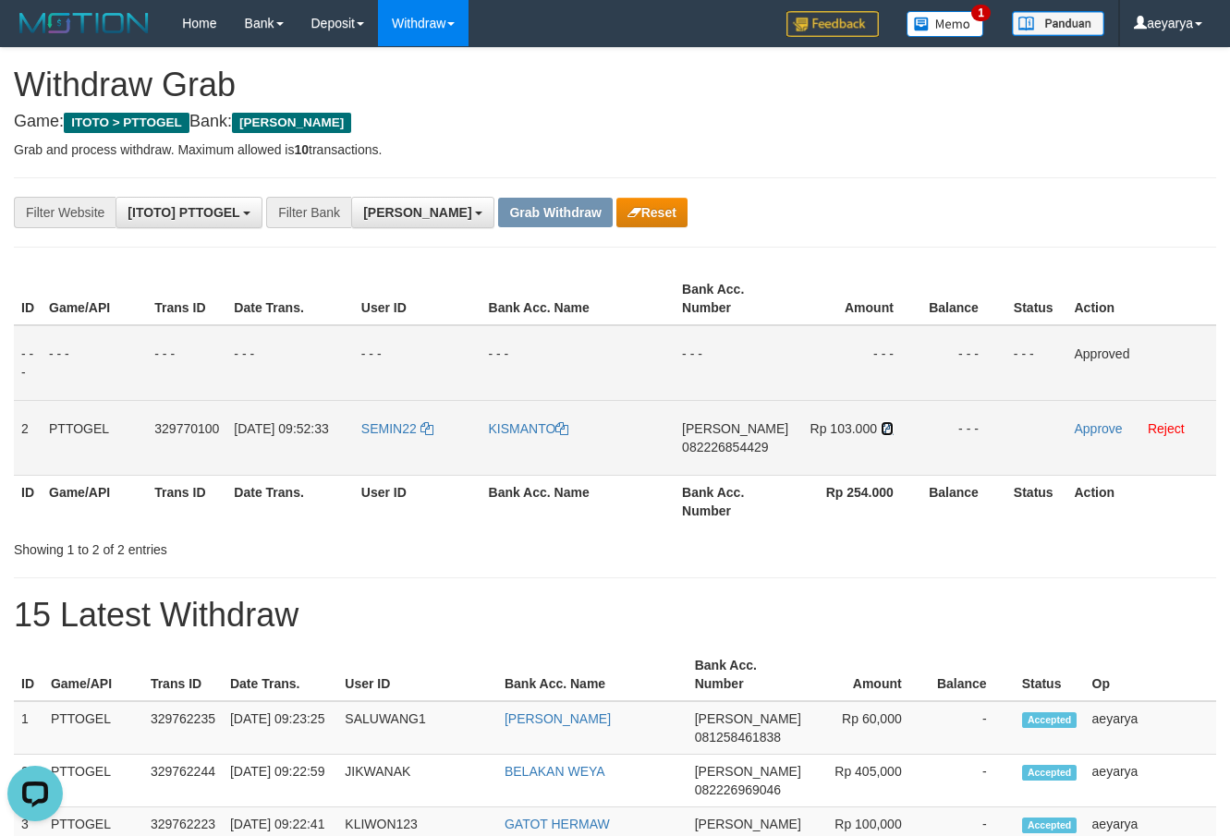
click at [882, 428] on icon at bounding box center [887, 428] width 13 height 13
click at [1094, 438] on td "Approve Reject" at bounding box center [1141, 437] width 150 height 75
click at [1103, 430] on link "Approve" at bounding box center [1098, 428] width 48 height 15
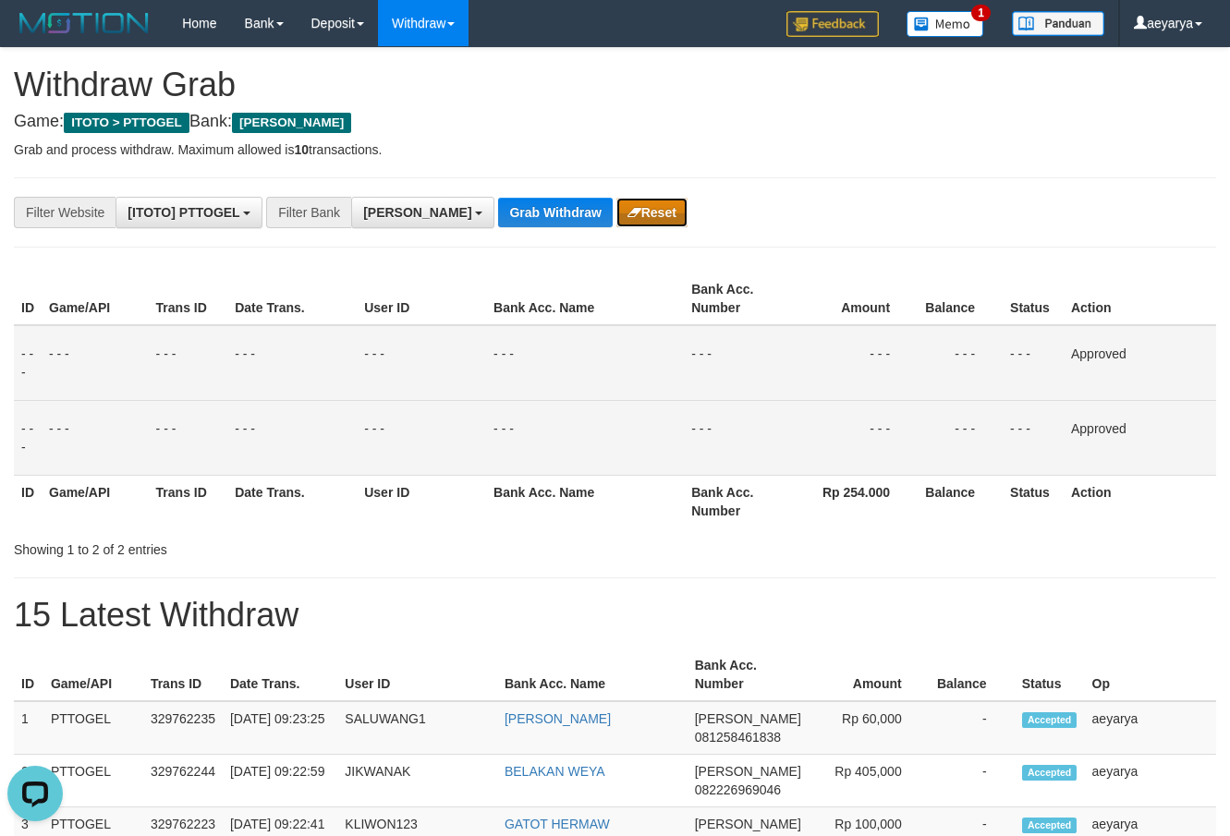
click at [616, 203] on button "Reset" at bounding box center [651, 213] width 71 height 30
click at [498, 214] on button "Grab Withdraw" at bounding box center [555, 213] width 114 height 30
click at [498, 209] on button "Grab Withdraw" at bounding box center [555, 213] width 114 height 30
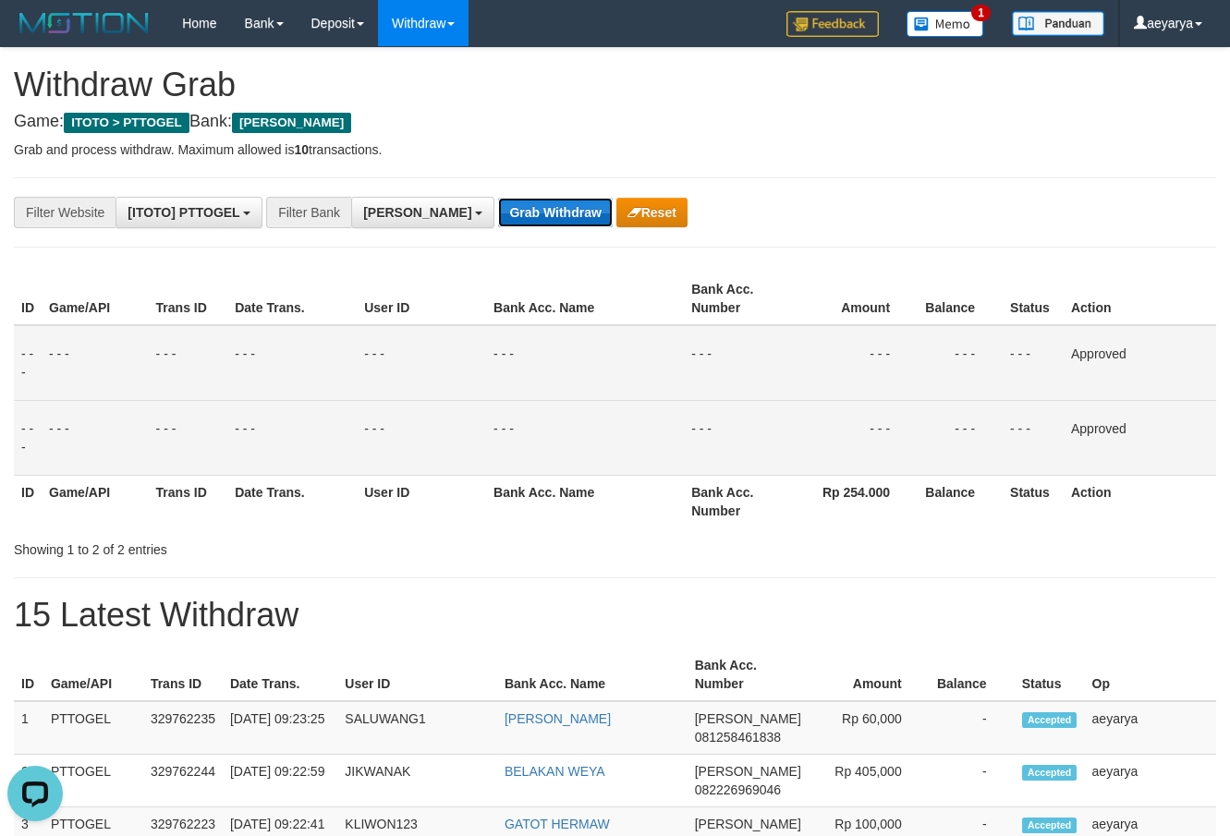
click at [498, 209] on button "Grab Withdraw" at bounding box center [555, 213] width 114 height 30
click at [498, 208] on button "Grab Withdraw" at bounding box center [555, 213] width 114 height 30
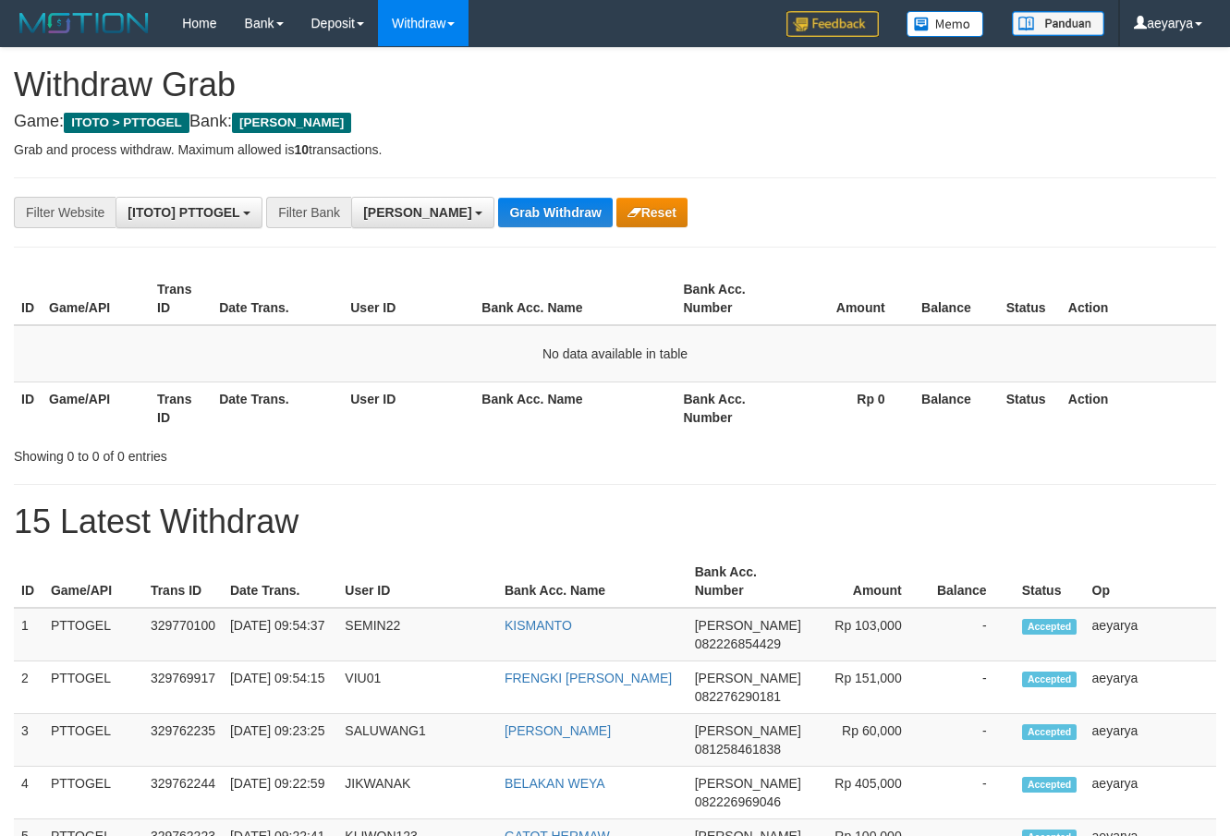
scroll to position [326, 0]
click at [517, 225] on button "Grab Withdraw" at bounding box center [555, 213] width 114 height 30
click at [514, 221] on button "Grab Withdraw" at bounding box center [555, 213] width 114 height 30
click at [515, 213] on button "Grab Withdraw" at bounding box center [555, 213] width 114 height 30
click at [516, 208] on button "Grab Withdraw" at bounding box center [555, 213] width 114 height 30
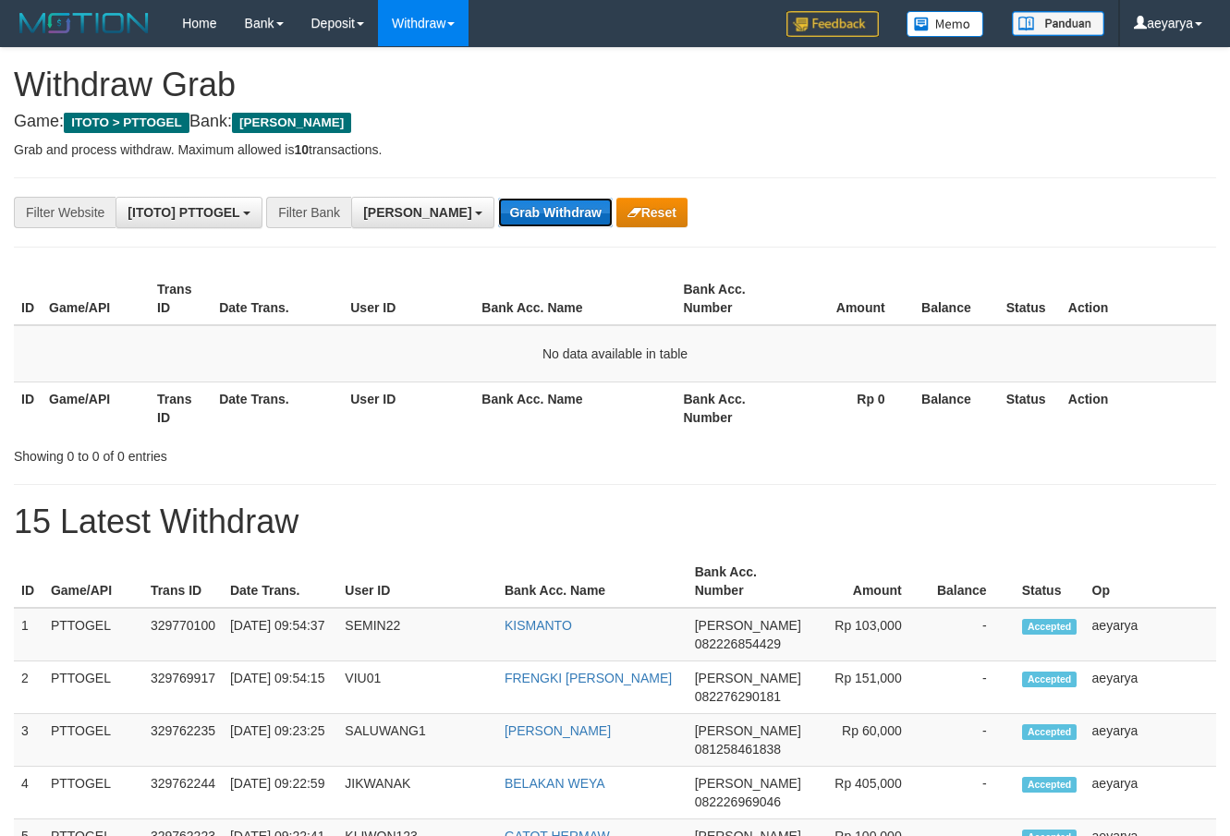
click at [516, 200] on button "Grab Withdraw" at bounding box center [555, 213] width 114 height 30
click at [498, 217] on button "Grab Withdraw" at bounding box center [555, 213] width 114 height 30
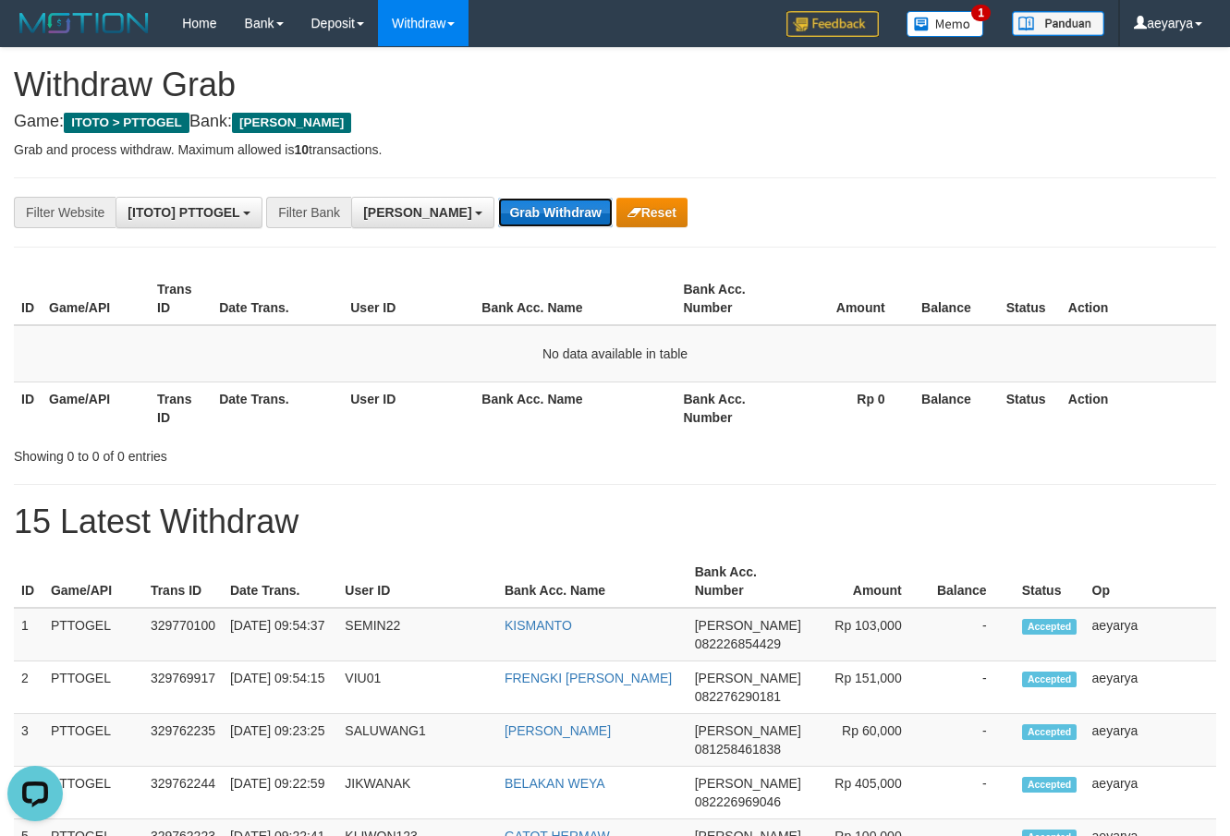
click at [498, 218] on button "Grab Withdraw" at bounding box center [555, 213] width 114 height 30
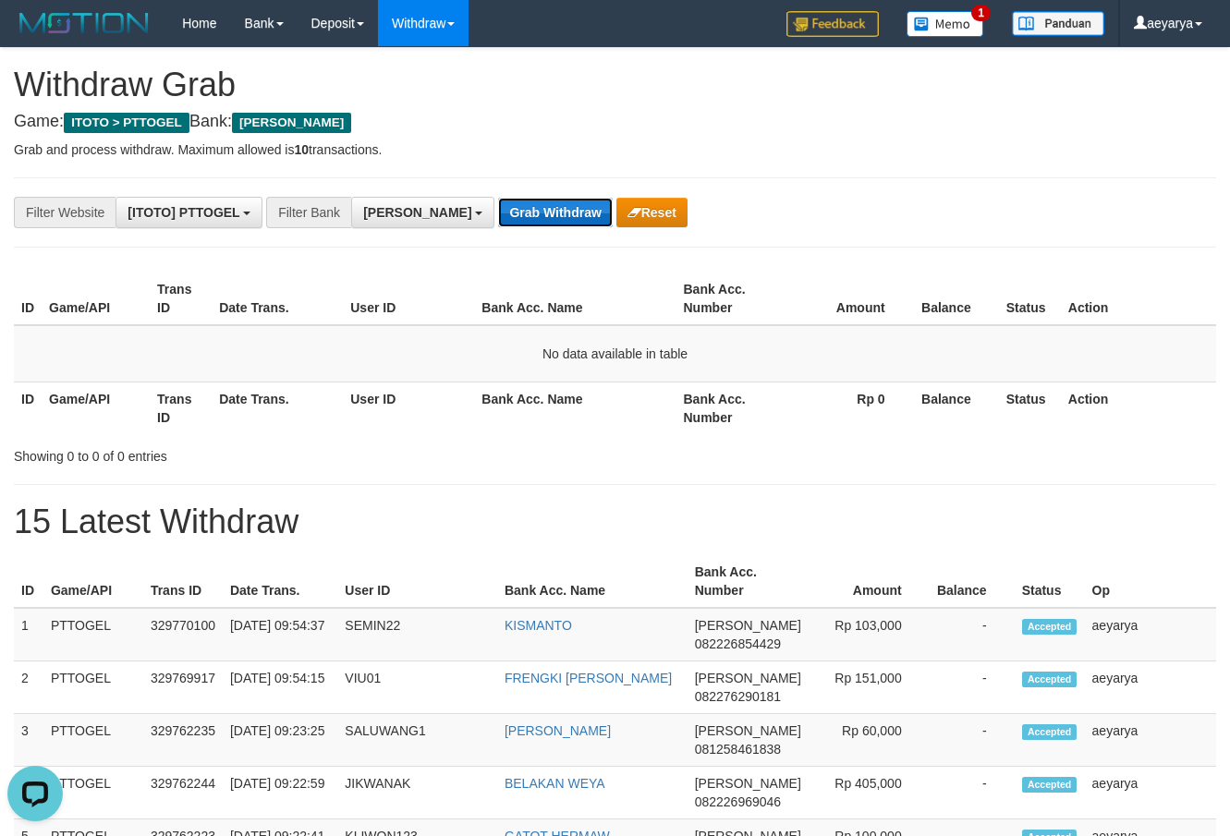
click at [498, 218] on button "Grab Withdraw" at bounding box center [555, 213] width 114 height 30
click at [498, 219] on button "Grab Withdraw" at bounding box center [555, 213] width 114 height 30
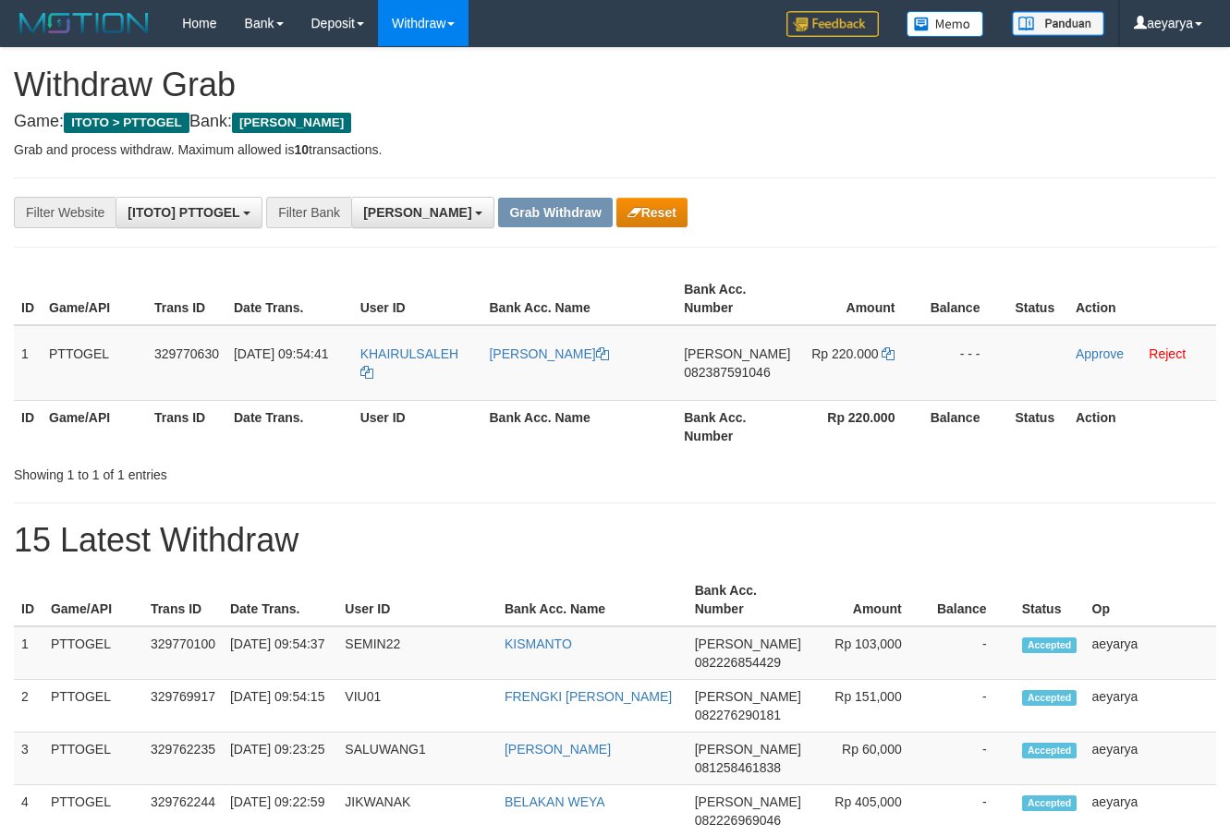
scroll to position [326, 0]
click at [616, 213] on button "Reset" at bounding box center [651, 213] width 71 height 30
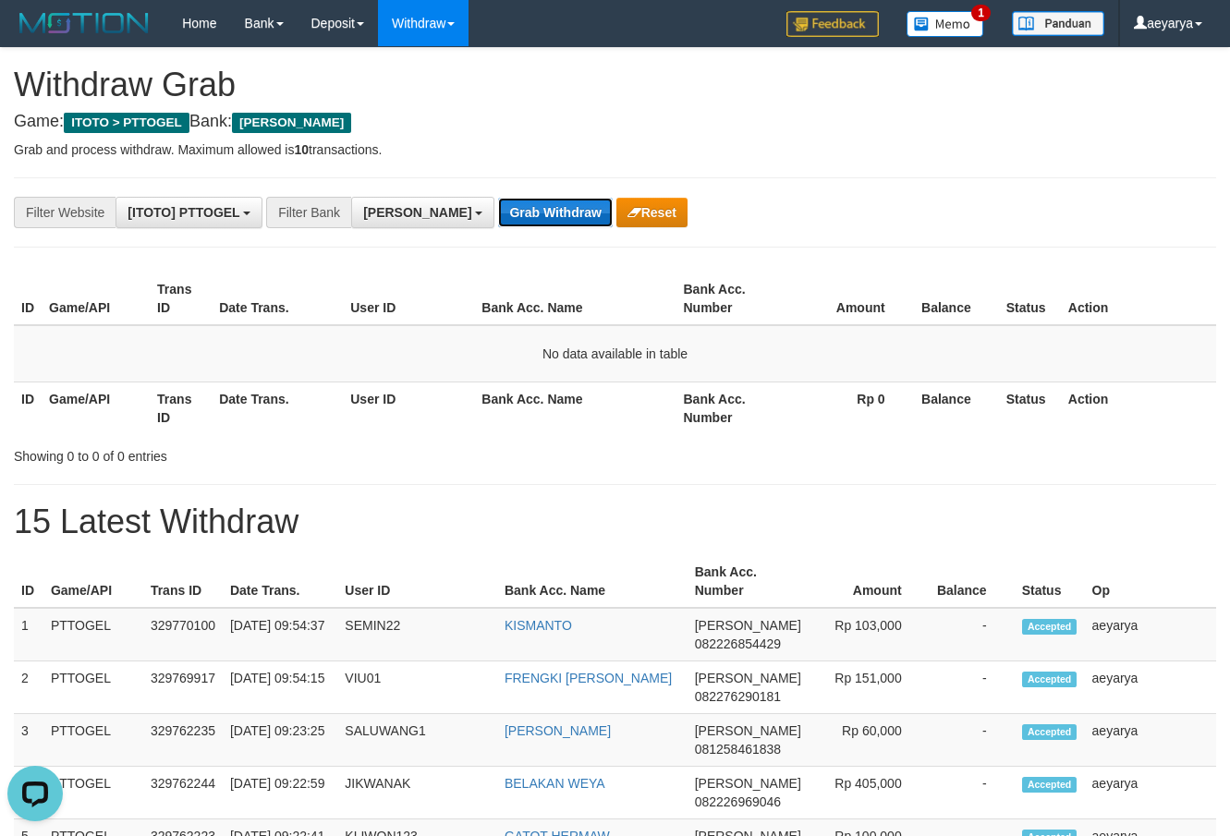
click at [498, 203] on button "Grab Withdraw" at bounding box center [555, 213] width 114 height 30
click at [498, 204] on button "Grab Withdraw" at bounding box center [555, 213] width 114 height 30
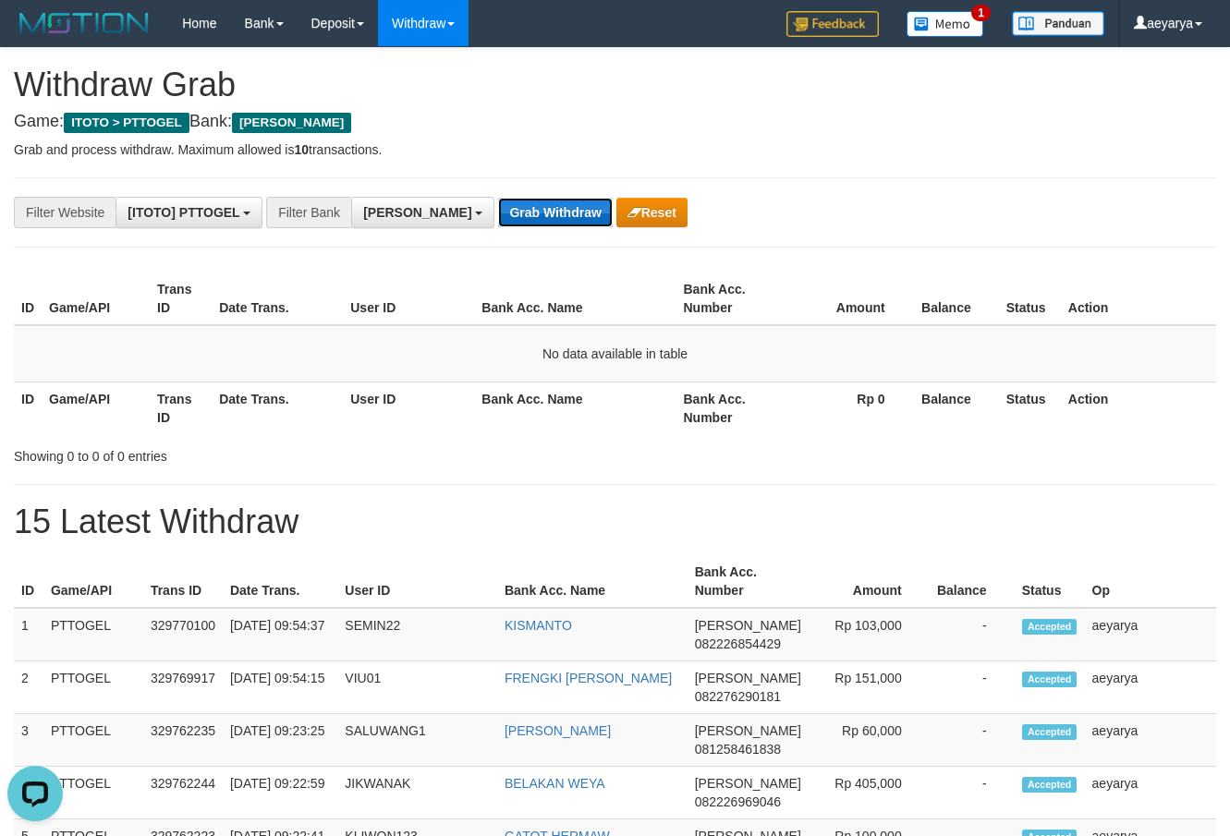
click at [498, 204] on button "Grab Withdraw" at bounding box center [555, 213] width 114 height 30
click at [616, 209] on button "Reset" at bounding box center [651, 213] width 71 height 30
click at [498, 201] on button "Grab Withdraw" at bounding box center [555, 213] width 114 height 30
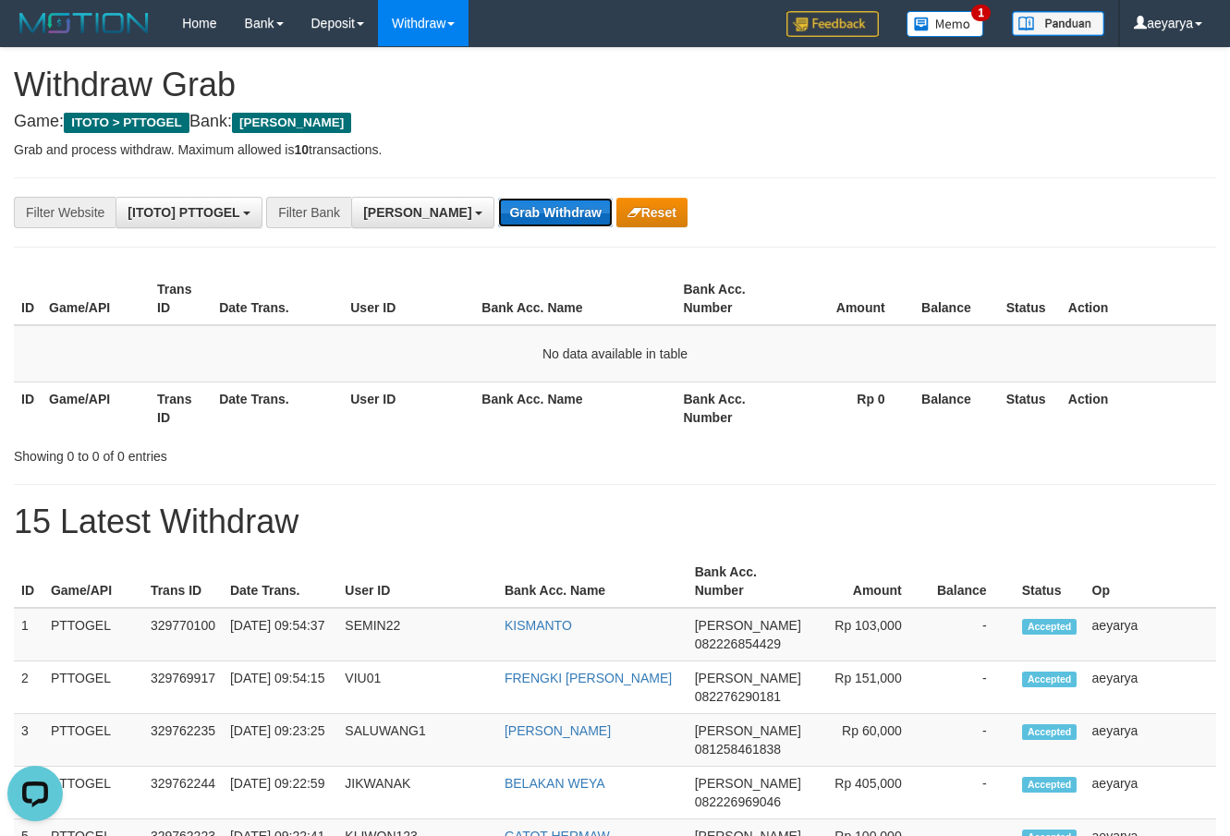
click at [499, 201] on button "Grab Withdraw" at bounding box center [555, 213] width 114 height 30
click at [500, 202] on button "Grab Withdraw" at bounding box center [555, 213] width 114 height 30
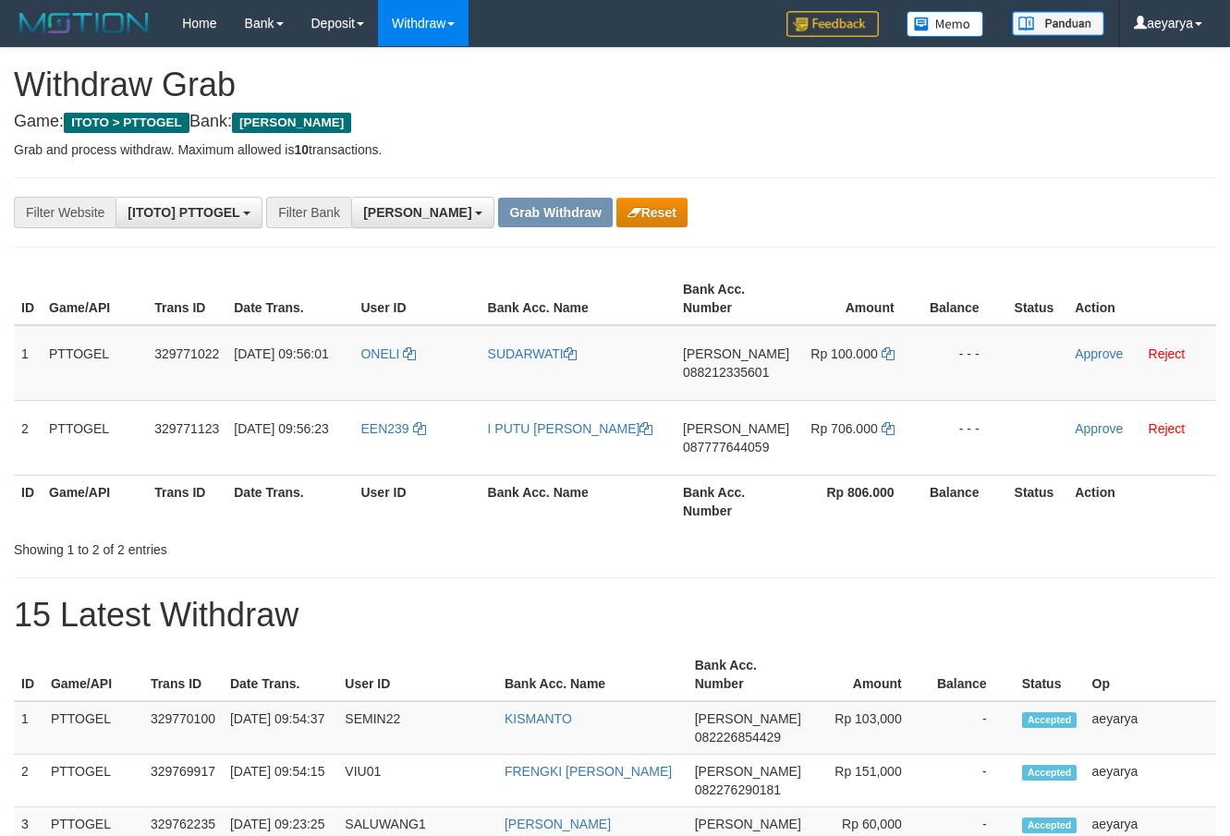
scroll to position [326, 0]
click at [616, 216] on button "Reset" at bounding box center [651, 213] width 71 height 30
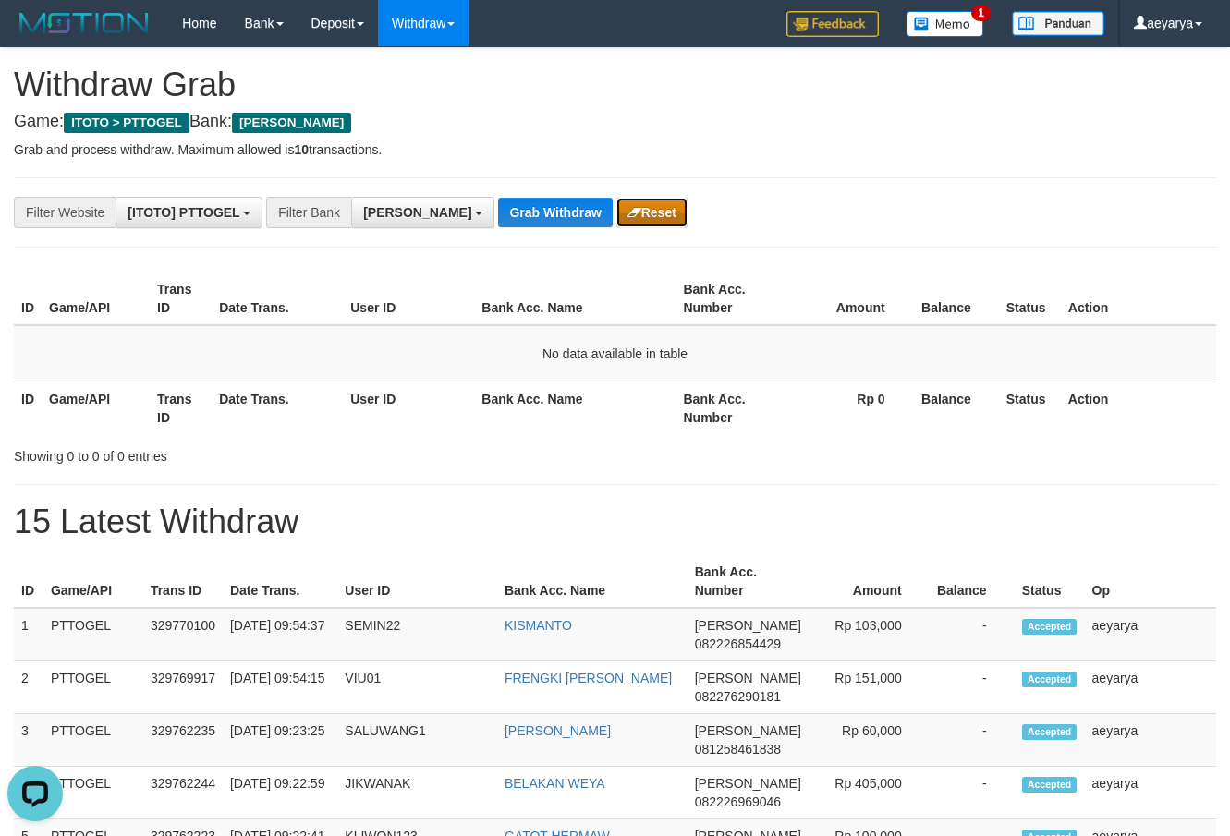
click at [616, 219] on button "Reset" at bounding box center [651, 213] width 71 height 30
